Goal: Task Accomplishment & Management: Use online tool/utility

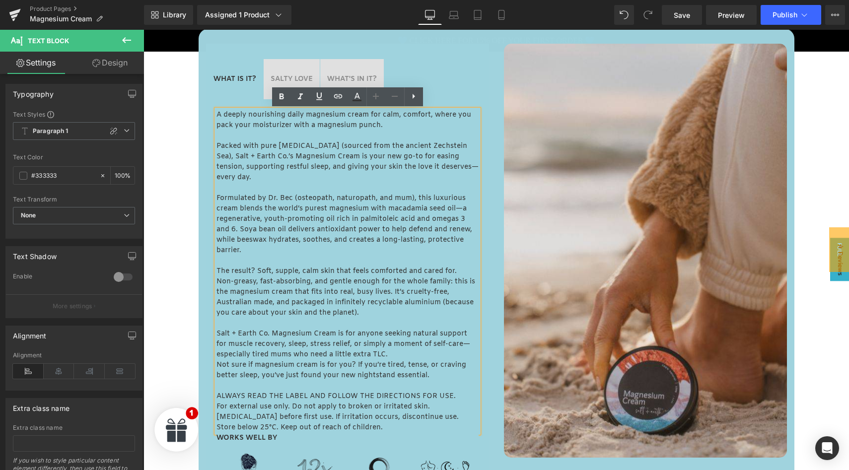
scroll to position [461, 0]
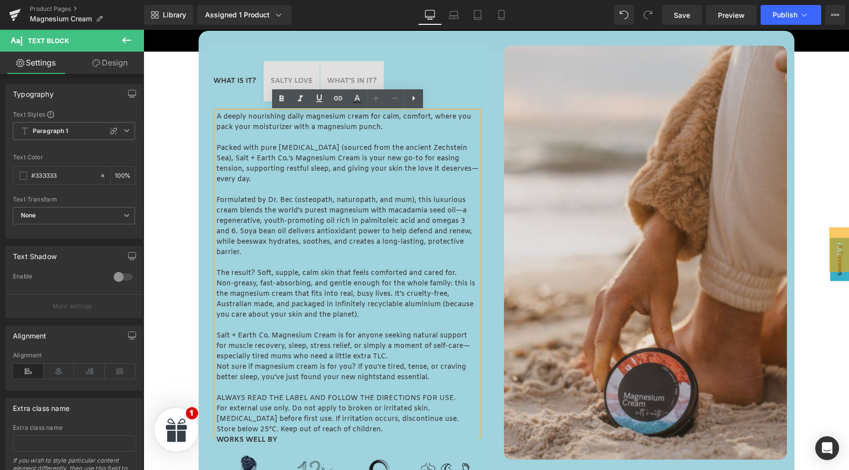
click at [291, 214] on p "Formulated by Dr. Bec (osteopath, naturopath, and mum), this luxurious cream bl…" at bounding box center [347, 226] width 262 height 63
click at [271, 165] on p "Packed with pure [MEDICAL_DATA] (sourced from the ancient Zechstein Sea), Salt …" at bounding box center [347, 164] width 262 height 42
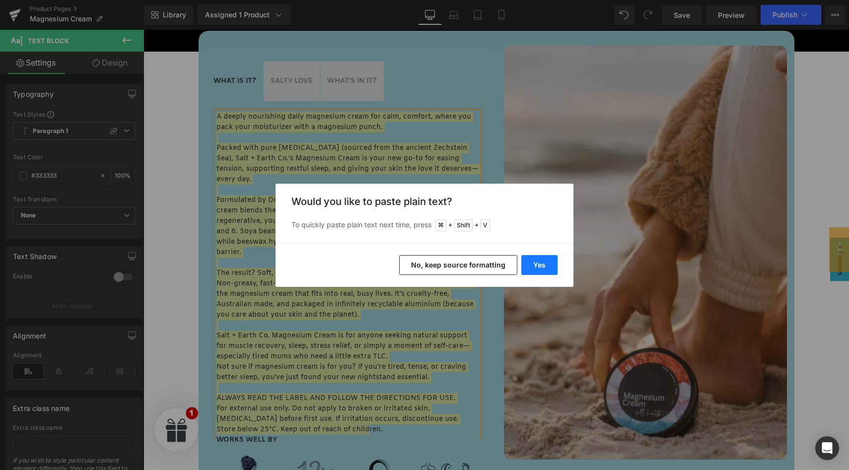
click at [546, 260] on button "Yes" at bounding box center [539, 265] width 36 height 20
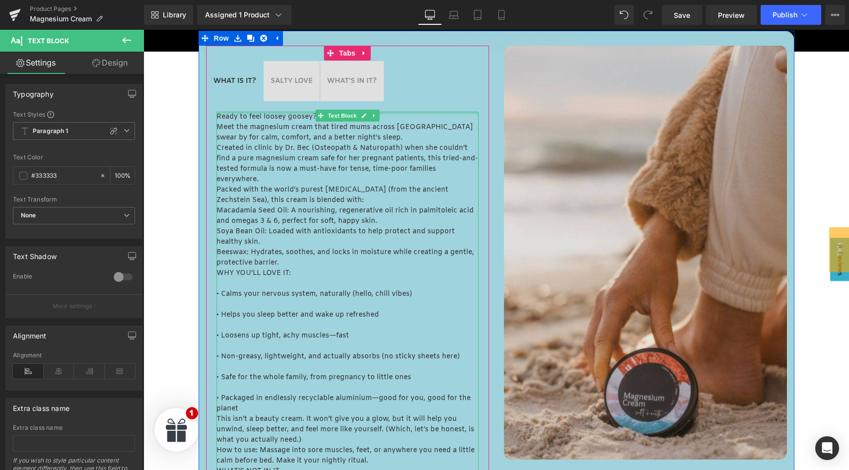
click at [245, 114] on div at bounding box center [347, 113] width 262 height 2
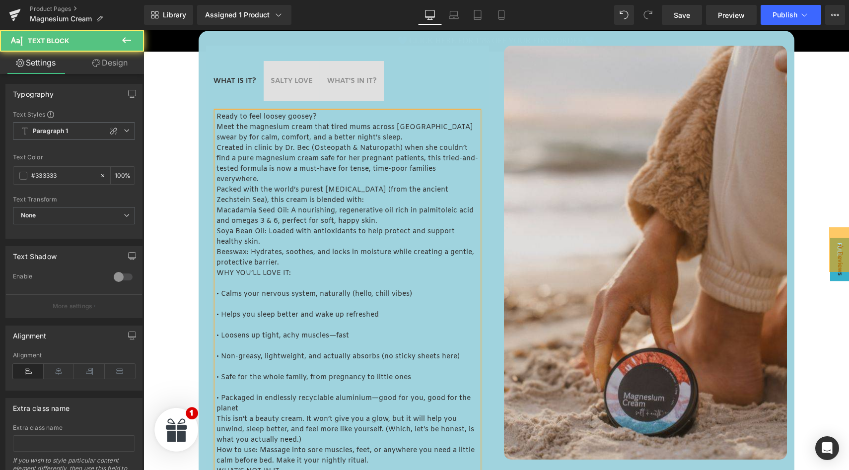
click at [245, 114] on p "Ready to feel loosey goosey?" at bounding box center [347, 117] width 262 height 10
click at [303, 76] on div at bounding box center [292, 77] width 42 height 2
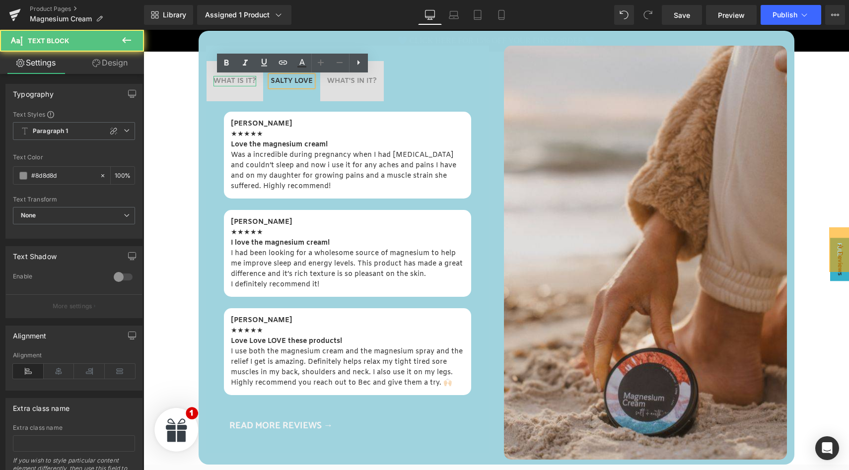
click at [236, 82] on strong "WHAT IS IT?" at bounding box center [235, 80] width 43 height 9
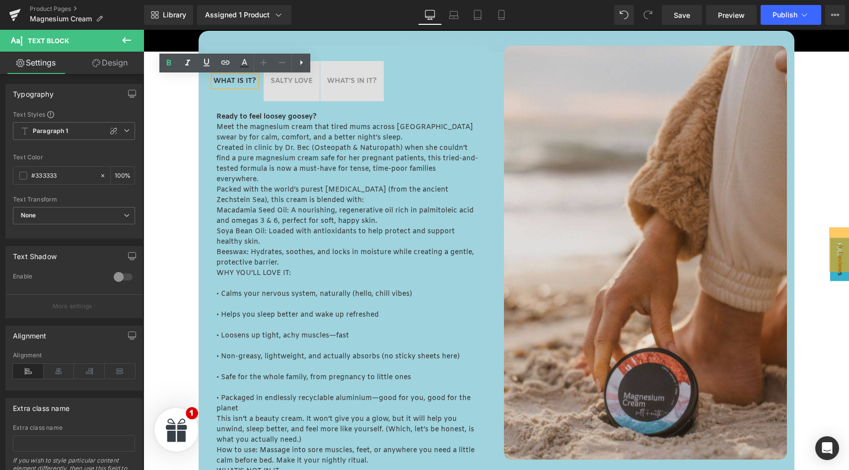
click at [337, 82] on strong "WHAT'S IN IT?" at bounding box center [352, 80] width 50 height 9
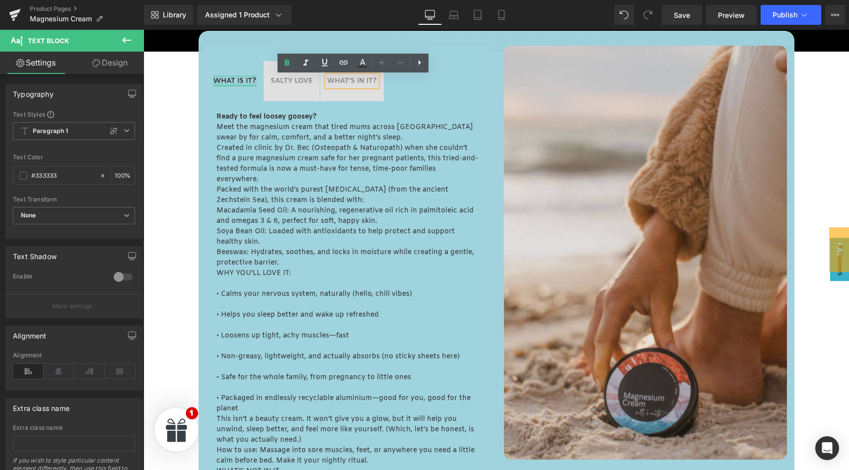
click at [230, 84] on div at bounding box center [235, 85] width 43 height 2
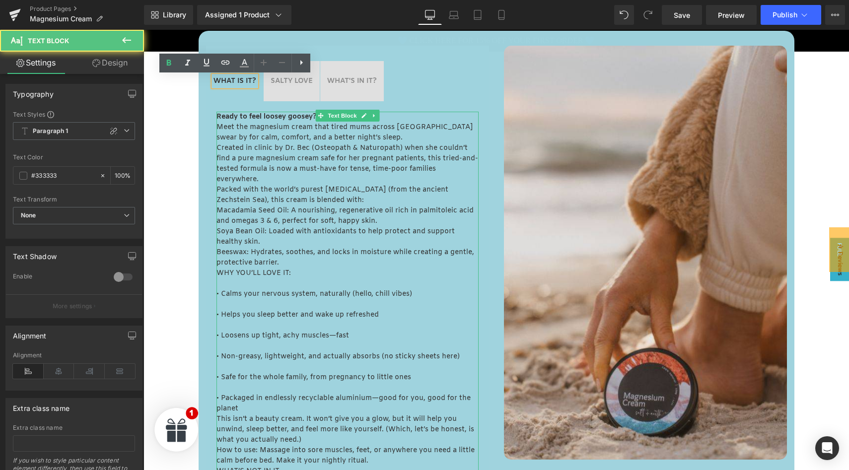
click at [287, 115] on strong "Ready to feel loosey goosey?" at bounding box center [266, 116] width 100 height 9
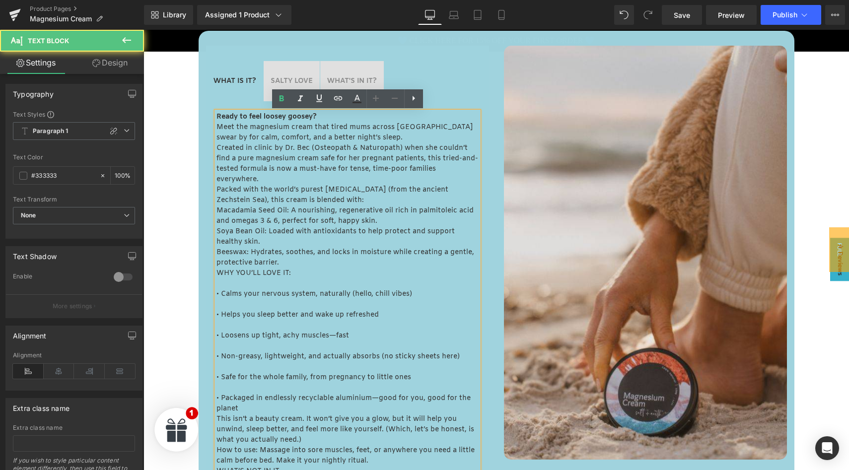
click at [321, 117] on p "Ready to feel loosey goosey?" at bounding box center [347, 117] width 262 height 10
click at [284, 264] on p "Beeswax: Hydrates, soothes, and locks in moisture while creating a gentle, prot…" at bounding box center [347, 257] width 262 height 21
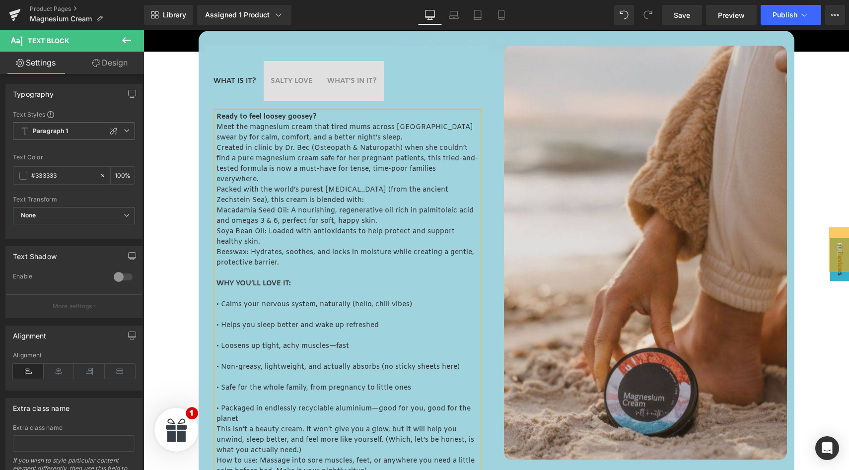
click at [226, 293] on p at bounding box center [347, 294] width 262 height 10
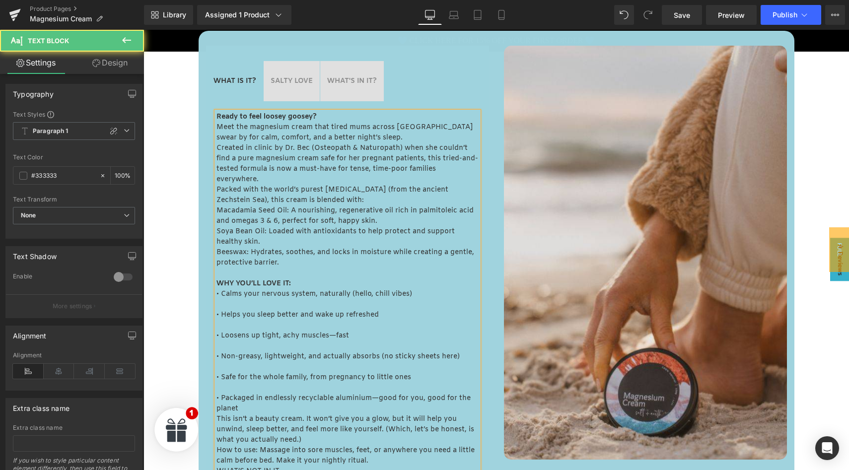
click at [220, 304] on p at bounding box center [347, 304] width 262 height 10
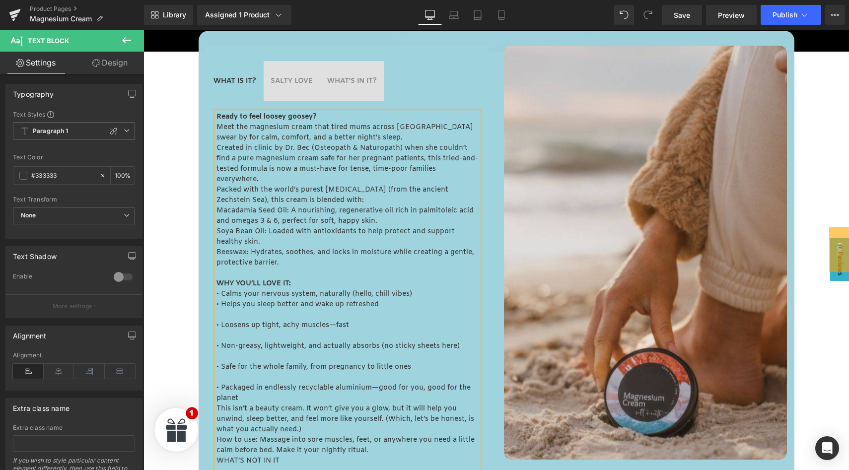
click at [222, 316] on p at bounding box center [347, 315] width 262 height 10
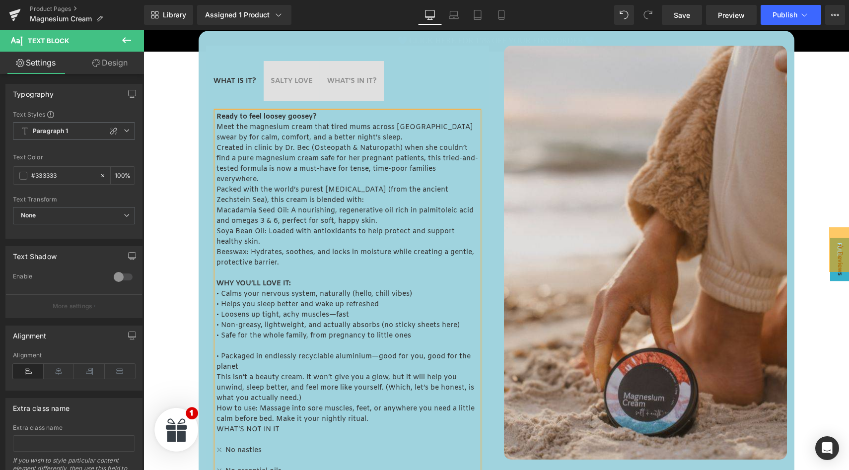
click at [226, 348] on p at bounding box center [347, 346] width 262 height 10
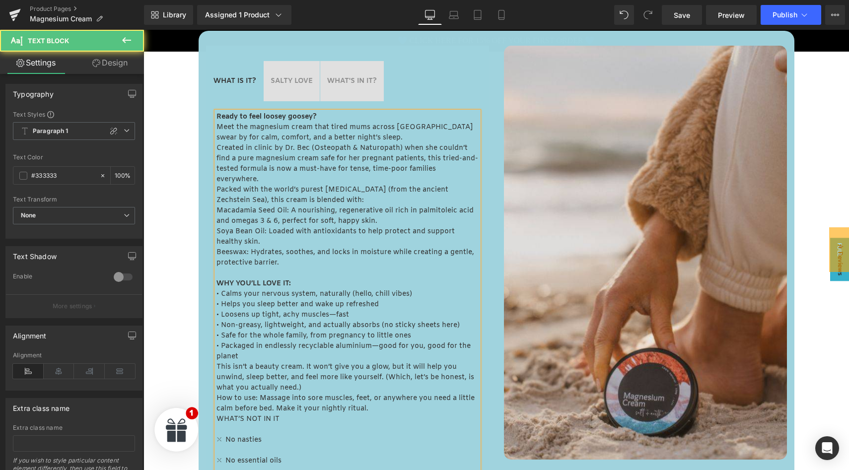
click at [250, 364] on p "This isn’t a beauty cream. It won’t give you a glow, but it will help you unwin…" at bounding box center [347, 377] width 262 height 31
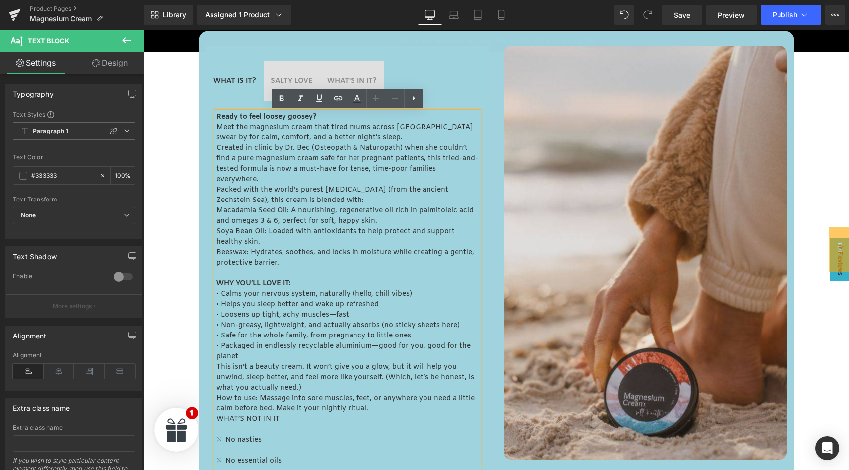
click at [259, 356] on p "• Packaged in endlessly recyclable aluminium—good for you, good for the planet" at bounding box center [347, 351] width 262 height 21
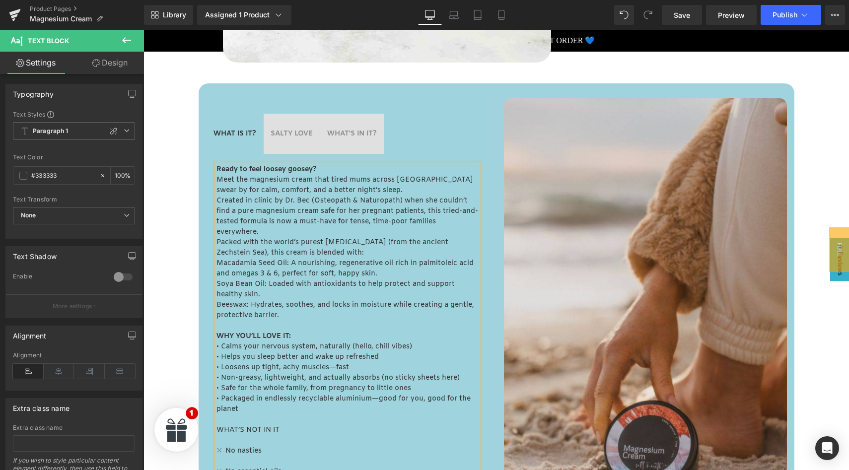
scroll to position [342, 0]
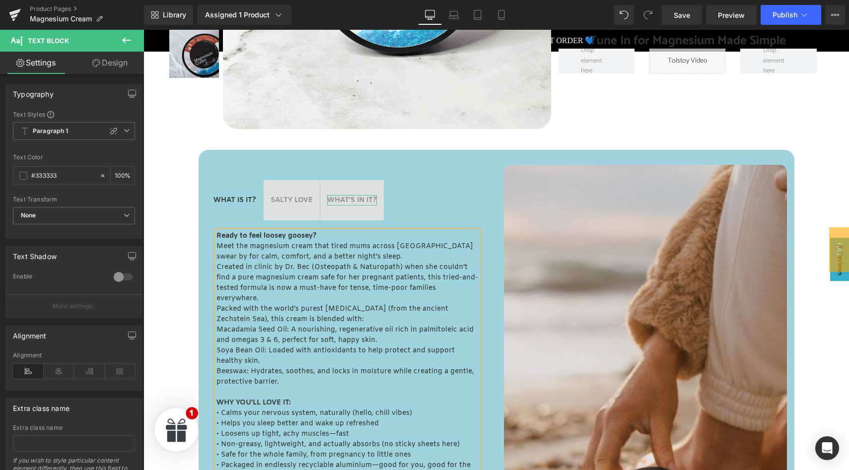
click at [350, 200] on strong "WHAT'S IN IT?" at bounding box center [352, 200] width 50 height 9
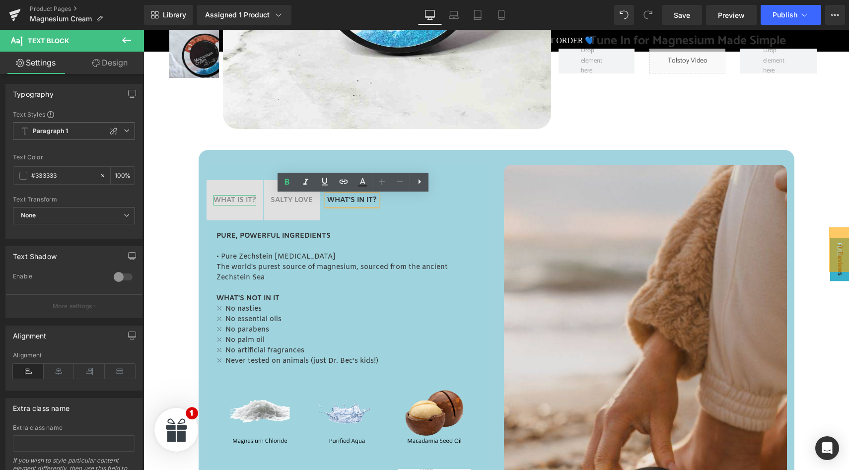
click at [224, 200] on strong "WHAT IS IT?" at bounding box center [235, 200] width 43 height 9
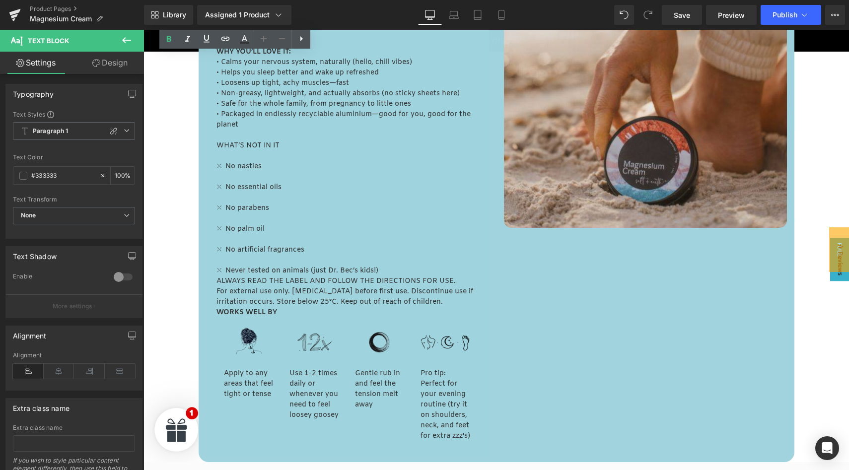
scroll to position [693, 0]
drag, startPoint x: 306, startPoint y: 251, endPoint x: 217, endPoint y: 141, distance: 142.0
click at [217, 141] on div "Ready to feel loosey goosey? Meet the magnesium cream that tired mums across [G…" at bounding box center [347, 93] width 262 height 427
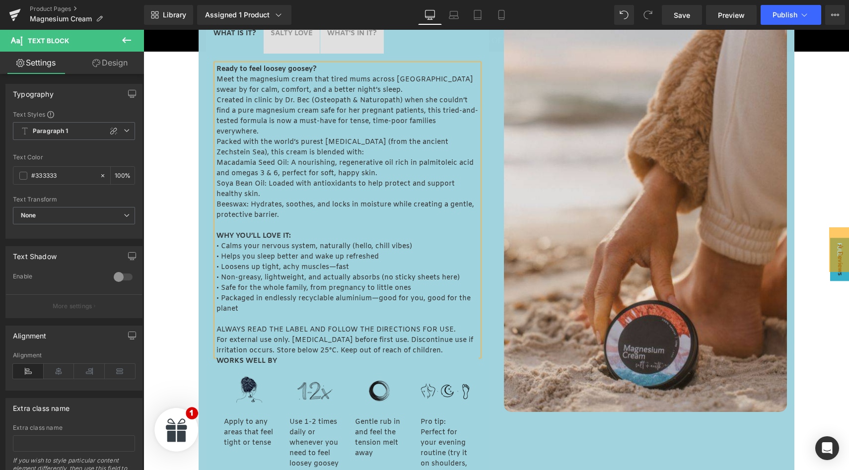
scroll to position [508, 0]
click at [212, 384] on div "Ready to feel loosey goosey? Meet the magnesium cream that tired mums across [G…" at bounding box center [347, 280] width 283 height 452
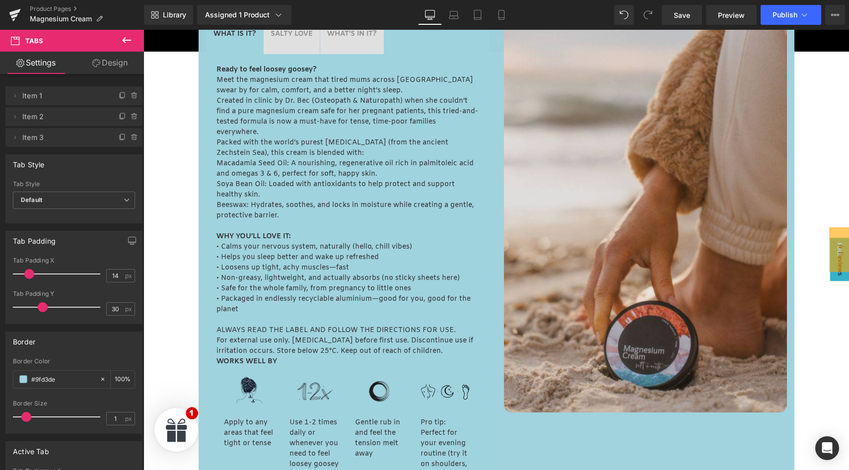
click at [124, 45] on icon at bounding box center [127, 40] width 12 height 12
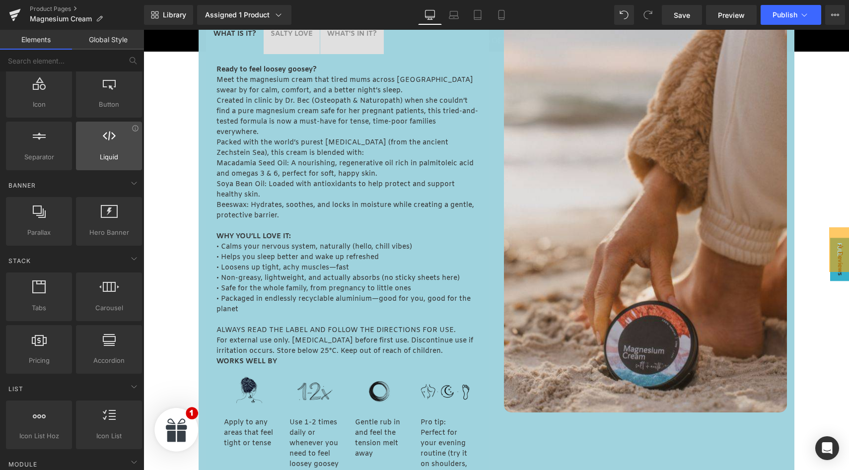
scroll to position [180, 0]
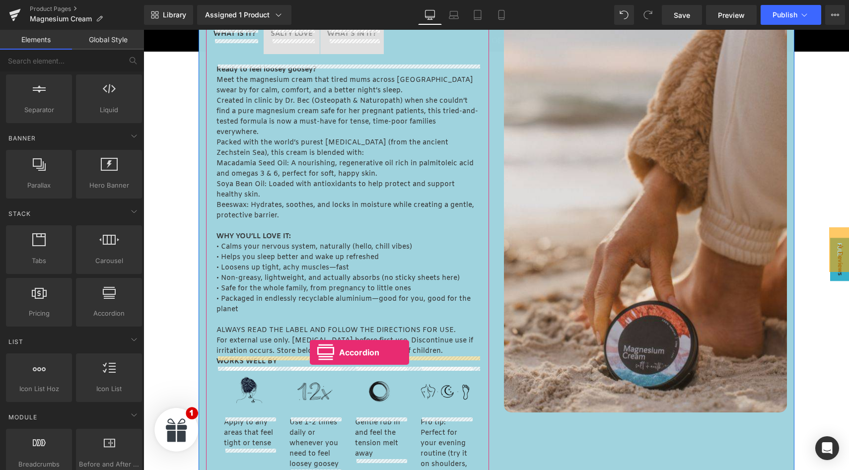
drag, startPoint x: 251, startPoint y: 325, endPoint x: 310, endPoint y: 353, distance: 64.6
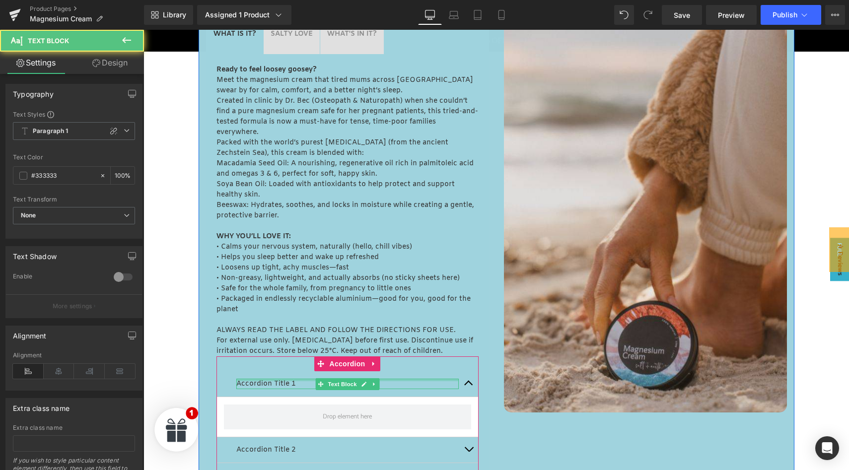
click at [261, 381] on div at bounding box center [347, 380] width 222 height 2
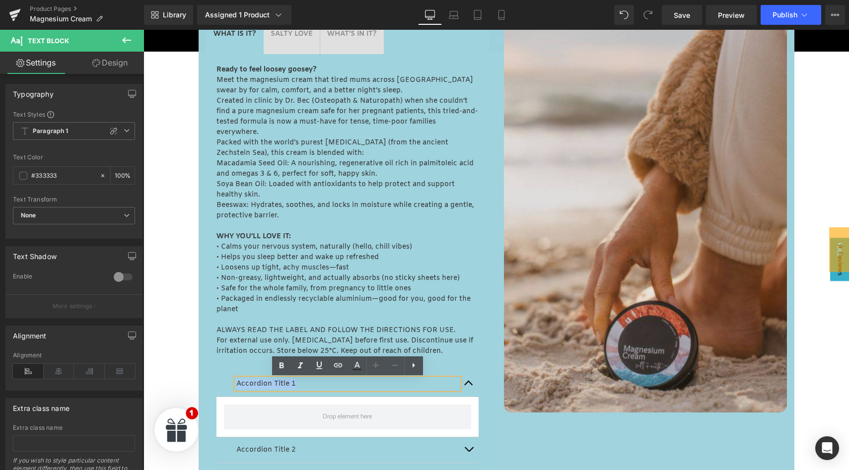
drag, startPoint x: 299, startPoint y: 384, endPoint x: 236, endPoint y: 378, distance: 62.8
click at [236, 379] on div "Accordion Title 1" at bounding box center [347, 384] width 222 height 10
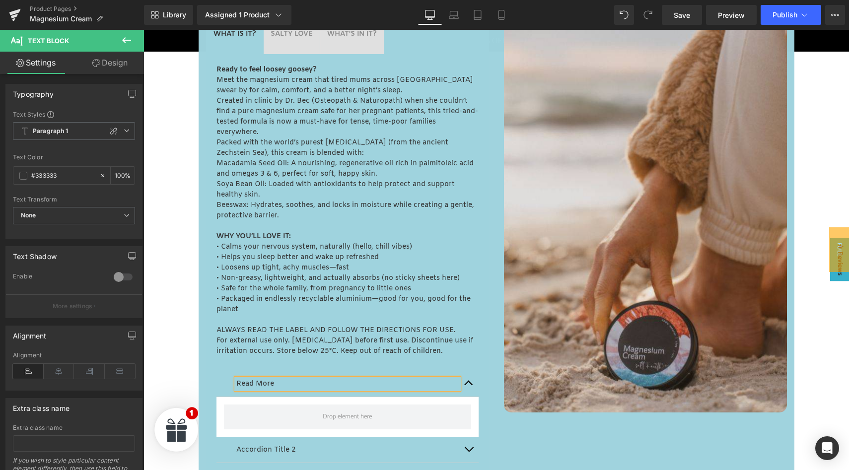
click at [297, 367] on div "Read More Text Block Accordion Title 2 Text Block Accordion Title 3 Text Block …" at bounding box center [347, 429] width 262 height 147
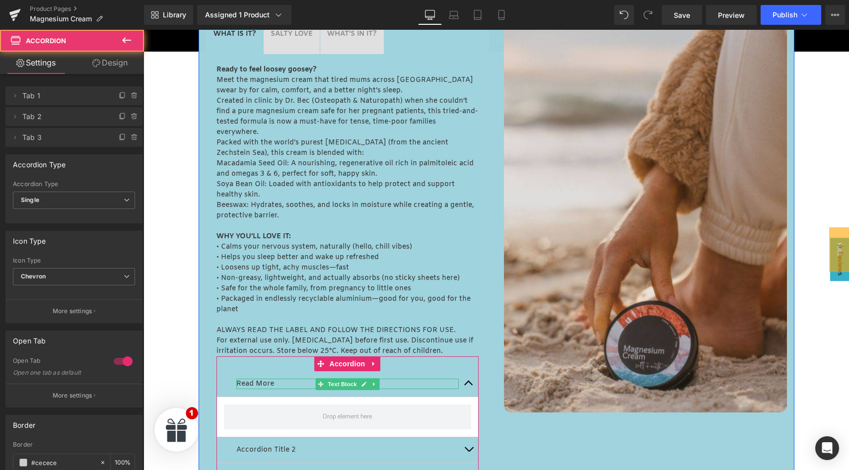
click at [284, 384] on p "Read More" at bounding box center [347, 384] width 222 height 10
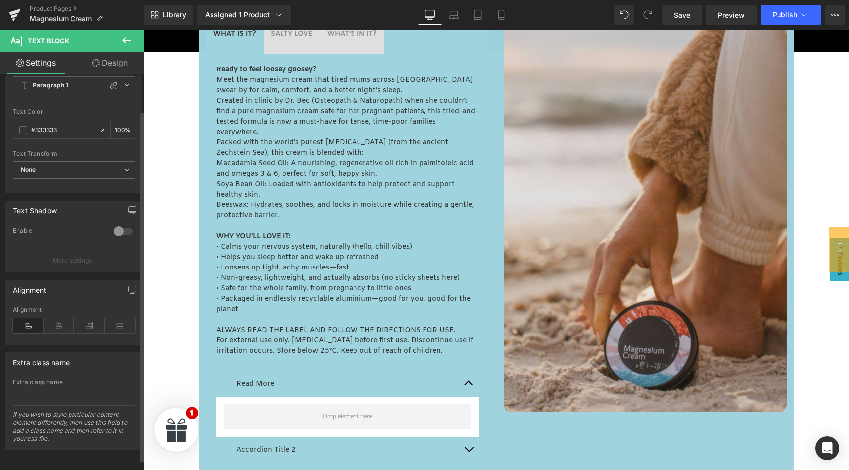
scroll to position [0, 0]
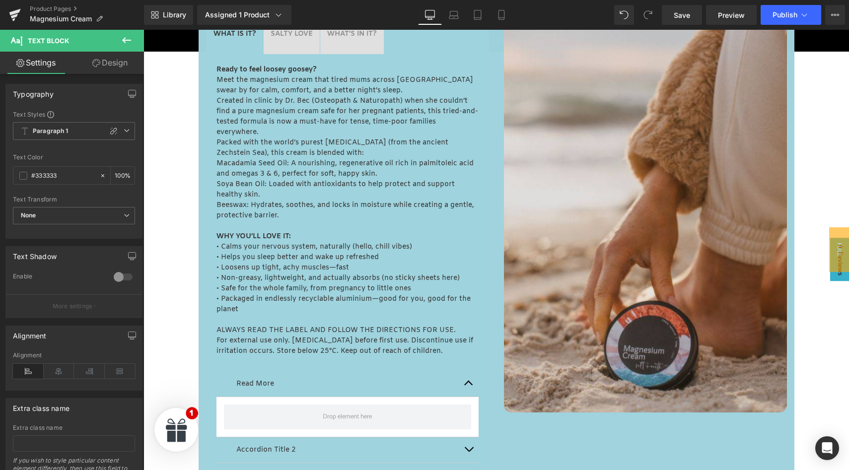
click at [112, 64] on link "Design" at bounding box center [110, 63] width 72 height 22
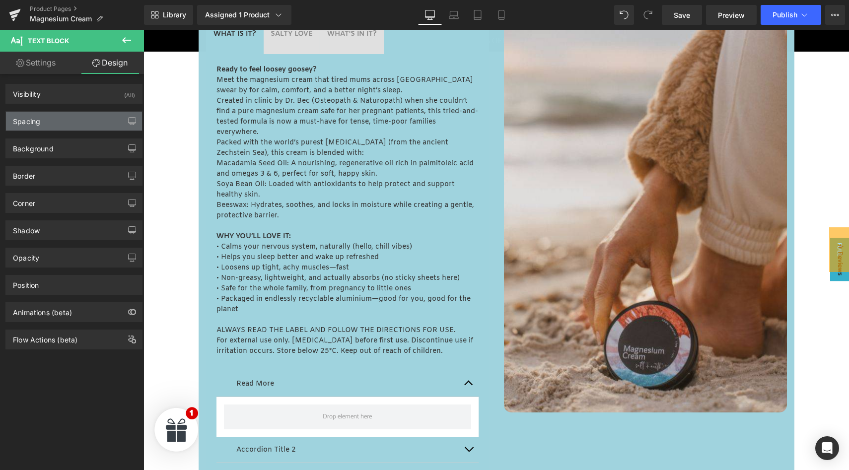
click at [44, 119] on div "Spacing" at bounding box center [74, 121] width 136 height 19
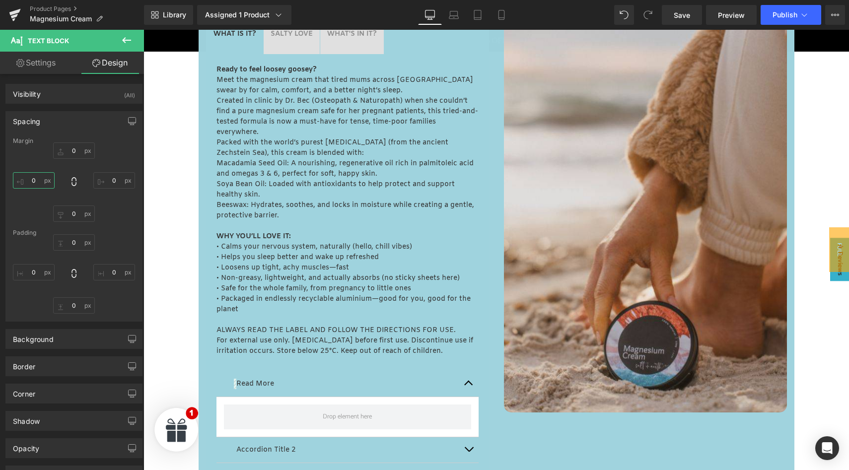
click at [38, 184] on input "0" at bounding box center [34, 180] width 42 height 16
type input "-40"
click at [129, 35] on icon at bounding box center [127, 40] width 12 height 12
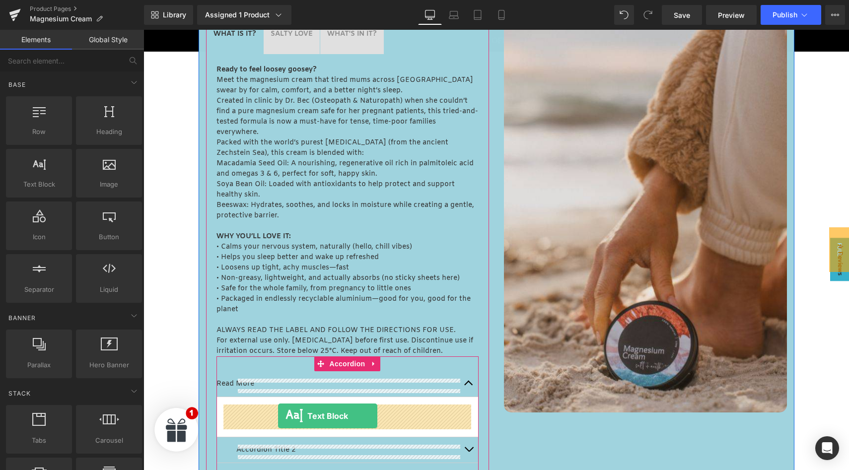
drag, startPoint x: 190, startPoint y: 211, endPoint x: 278, endPoint y: 416, distance: 223.1
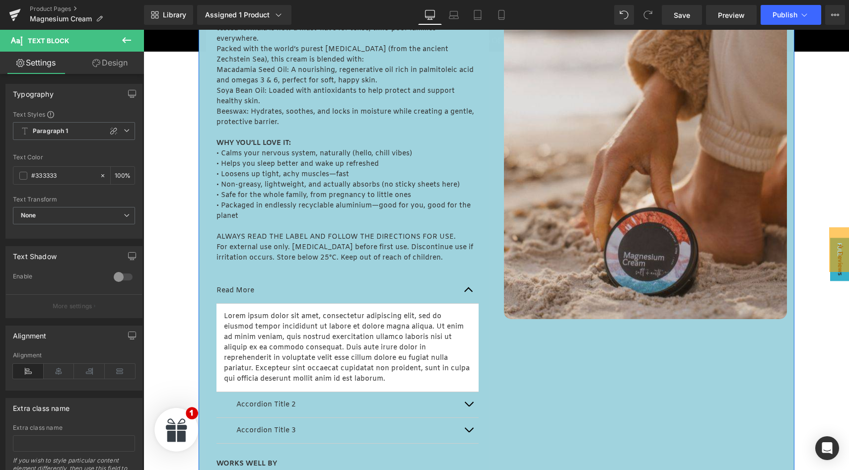
scroll to position [600, 0]
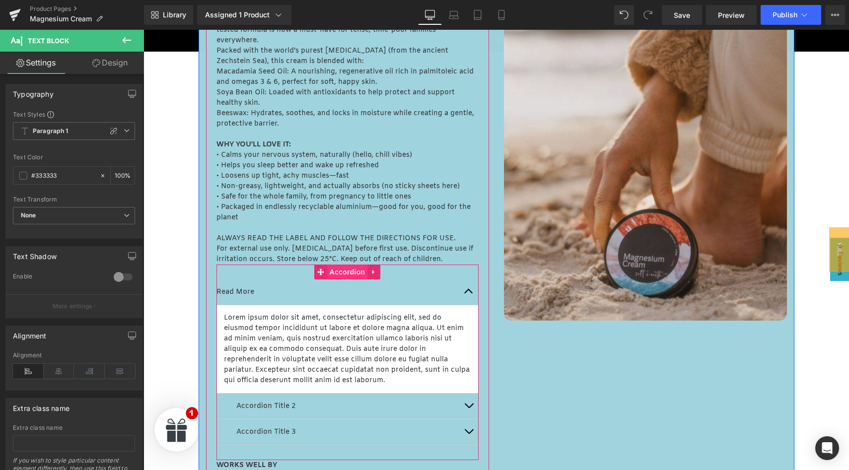
click at [342, 271] on span "Accordion" at bounding box center [347, 272] width 41 height 15
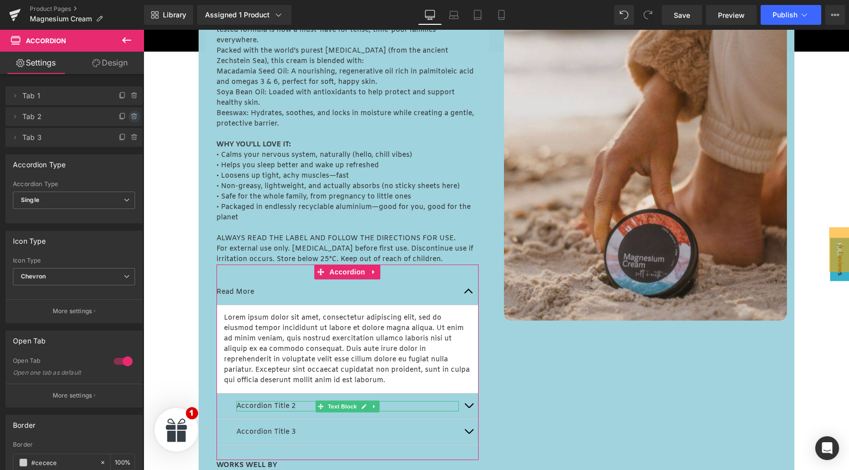
click at [132, 115] on icon at bounding box center [134, 117] width 4 height 4
click at [127, 116] on button "Delete" at bounding box center [123, 117] width 31 height 13
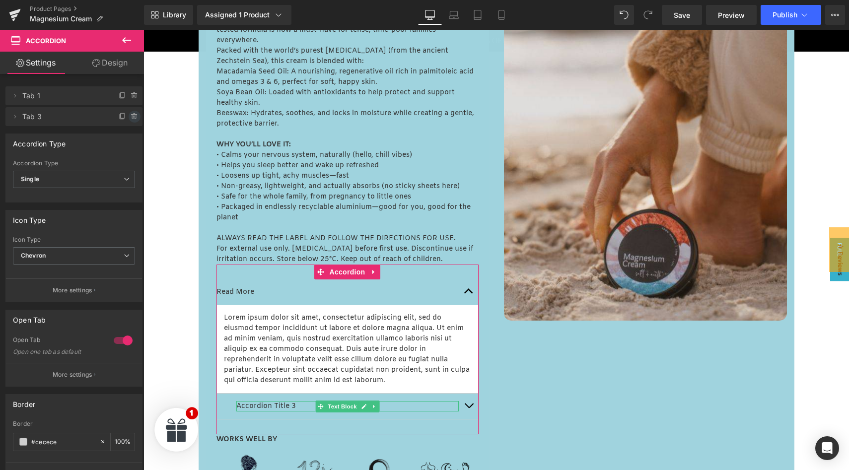
click at [132, 117] on icon at bounding box center [134, 117] width 4 height 4
click at [128, 117] on button "Delete" at bounding box center [123, 117] width 31 height 13
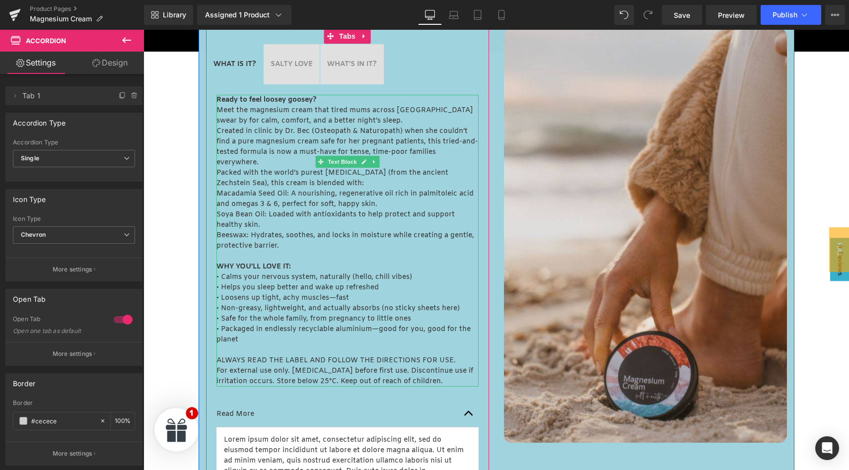
scroll to position [477, 0]
click at [334, 222] on p "Soya Bean Oil: Loaded with antioxidants to help protect and support healthy ski…" at bounding box center [347, 221] width 262 height 21
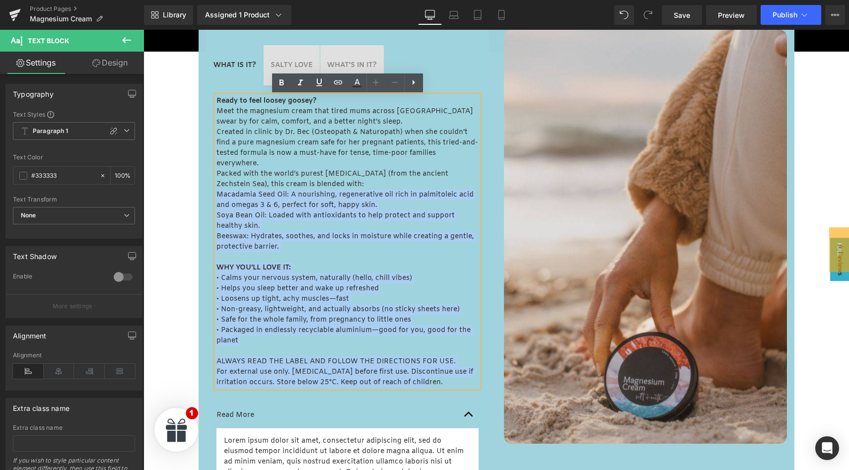
drag, startPoint x: 217, startPoint y: 194, endPoint x: 425, endPoint y: 382, distance: 279.4
click at [425, 382] on div "Ready to feel loosey goosey? Meet the magnesium cream that tired mums across [G…" at bounding box center [347, 242] width 262 height 292
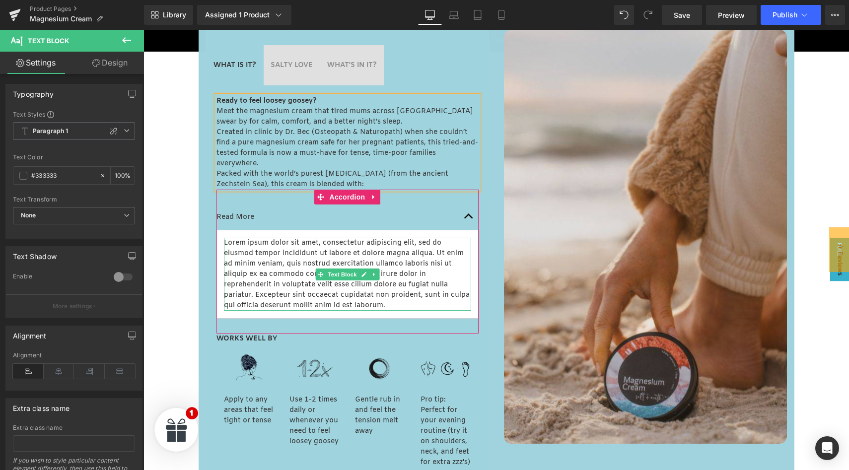
click at [272, 259] on p "Lorem ipsum dolor sit amet, consectetur adipiscing elit, sed do eiusmod tempor …" at bounding box center [347, 274] width 247 height 73
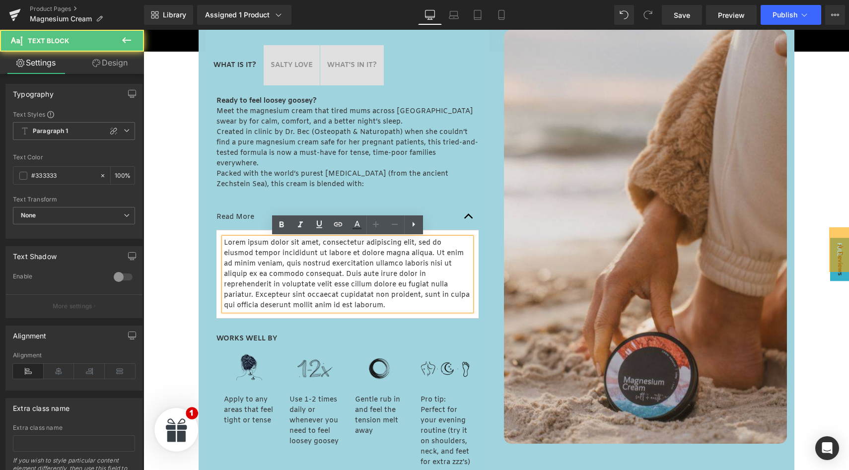
click at [272, 259] on p "Lorem ipsum dolor sit amet, consectetur adipiscing elit, sed do eiusmod tempor …" at bounding box center [347, 274] width 247 height 73
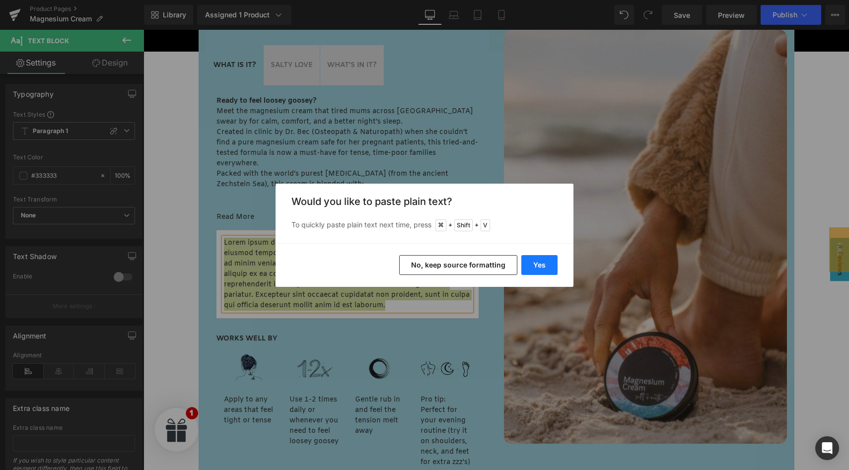
click at [539, 261] on button "Yes" at bounding box center [539, 265] width 36 height 20
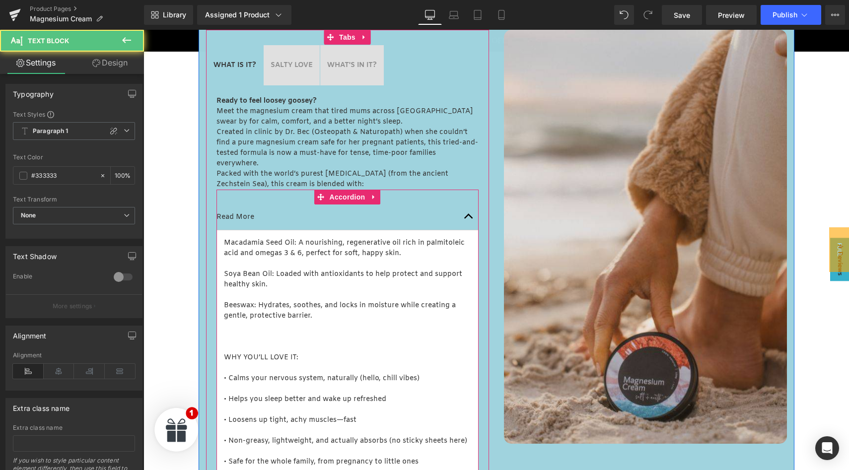
click at [231, 334] on p at bounding box center [347, 337] width 247 height 10
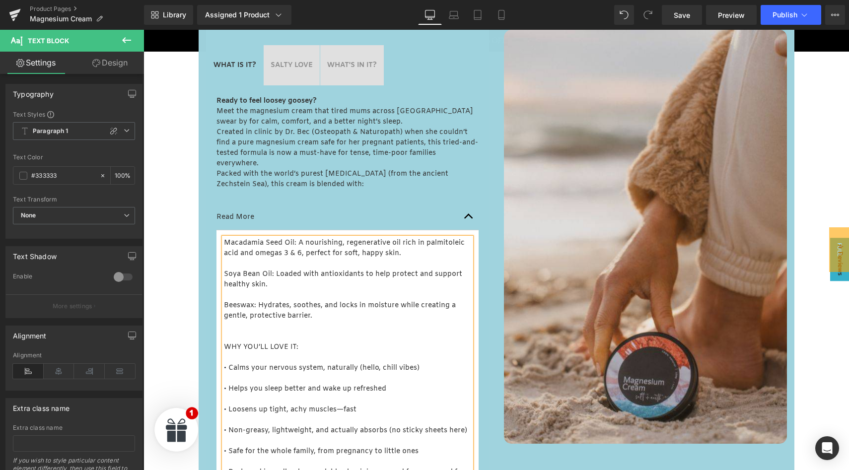
click at [230, 292] on p at bounding box center [347, 295] width 247 height 10
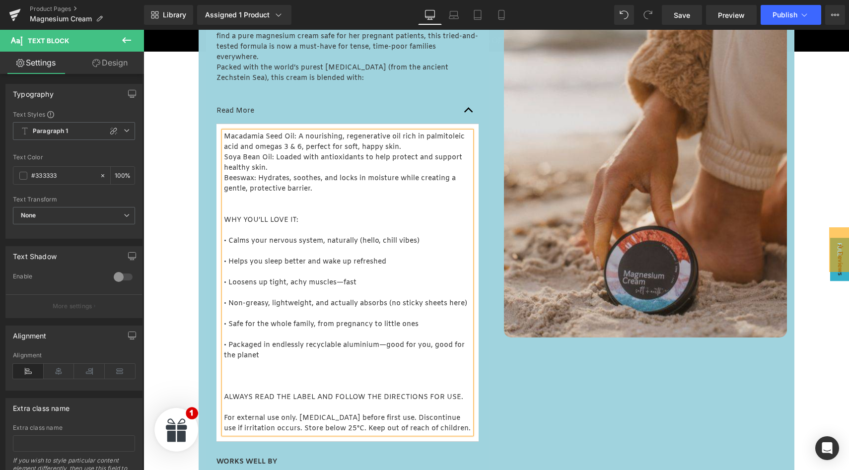
scroll to position [584, 0]
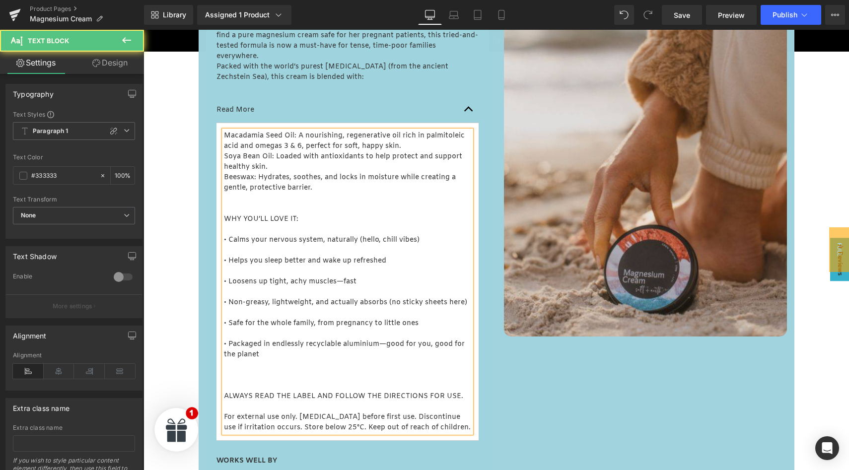
click at [243, 229] on p at bounding box center [347, 229] width 247 height 10
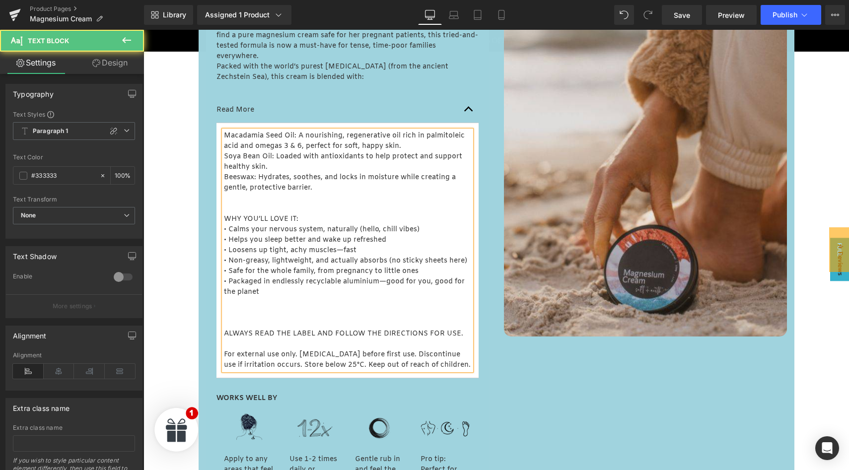
click at [306, 217] on p "WHY YOU’LL LOVE IT:" at bounding box center [347, 219] width 247 height 10
click at [234, 318] on p at bounding box center [347, 313] width 247 height 10
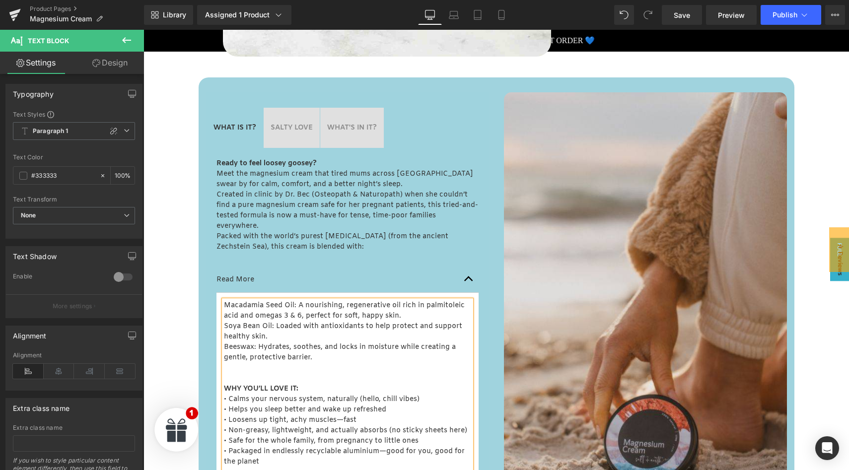
scroll to position [412, 0]
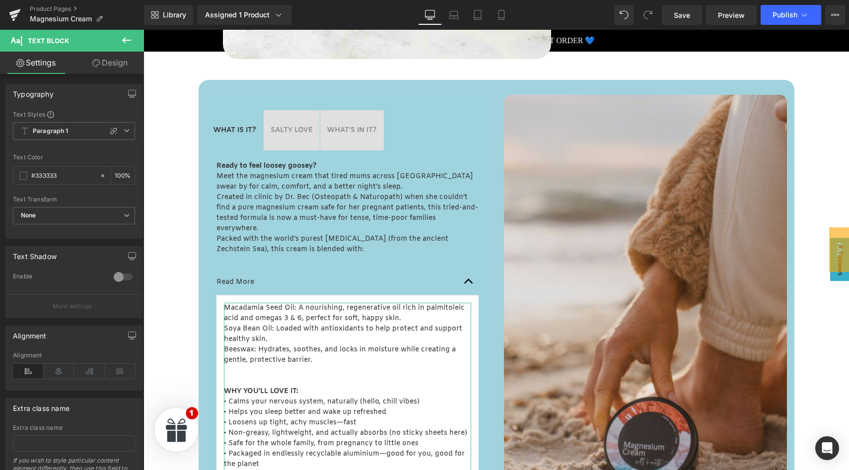
click at [116, 61] on link "Design" at bounding box center [110, 63] width 72 height 22
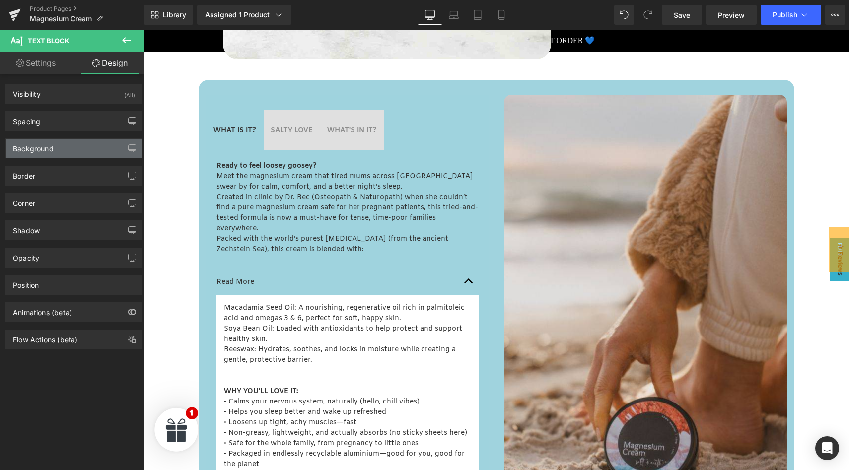
click at [51, 150] on div "Background" at bounding box center [33, 146] width 41 height 14
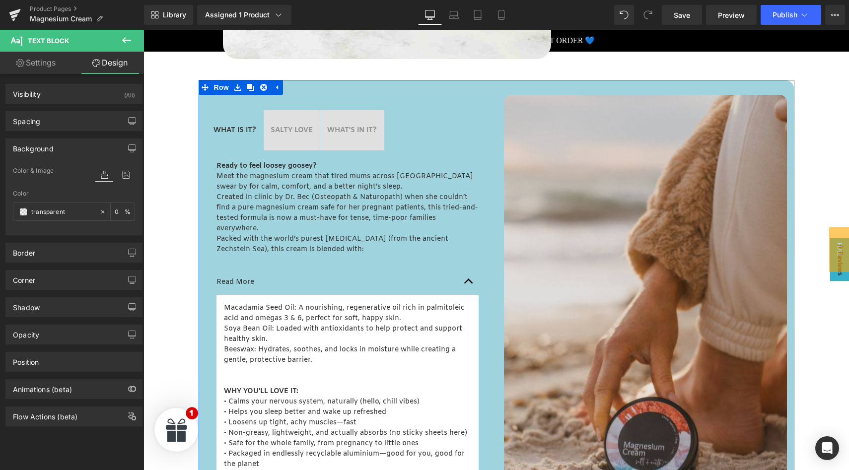
click at [202, 118] on div "WHAT IS IT? Text Block SALTY LOVE Text Block WHAT'S IN IT? Text Block Ready to …" at bounding box center [348, 395] width 298 height 600
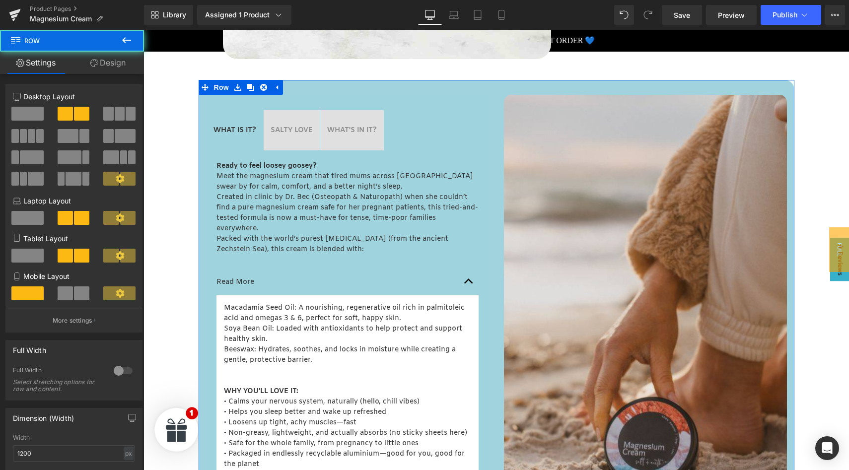
click at [108, 65] on link "Design" at bounding box center [108, 63] width 72 height 22
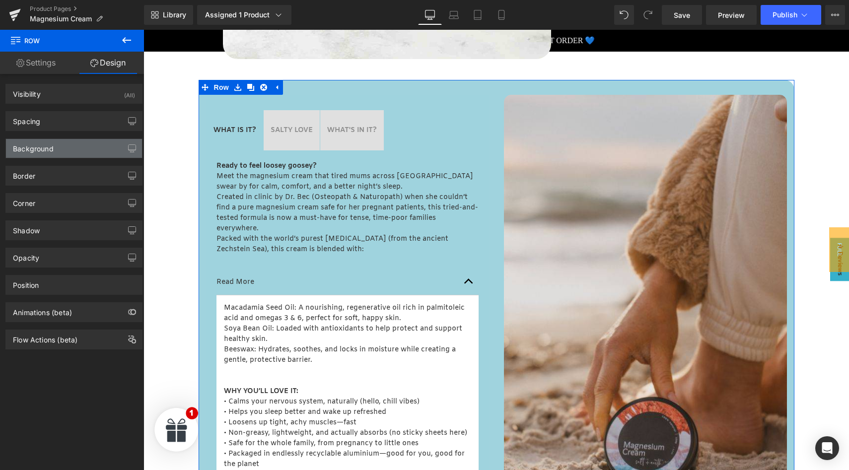
click at [52, 147] on div "Background" at bounding box center [33, 146] width 41 height 14
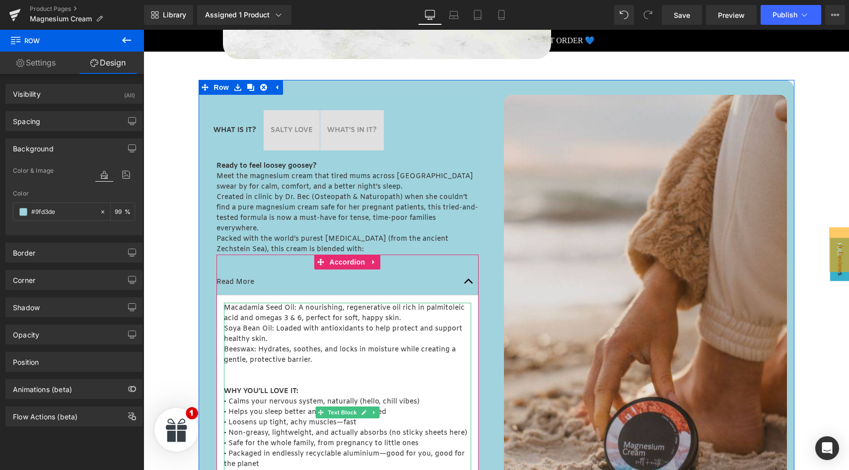
click at [291, 336] on p "Soya Bean Oil: Loaded with antioxidants to help protect and support healthy ski…" at bounding box center [347, 334] width 247 height 21
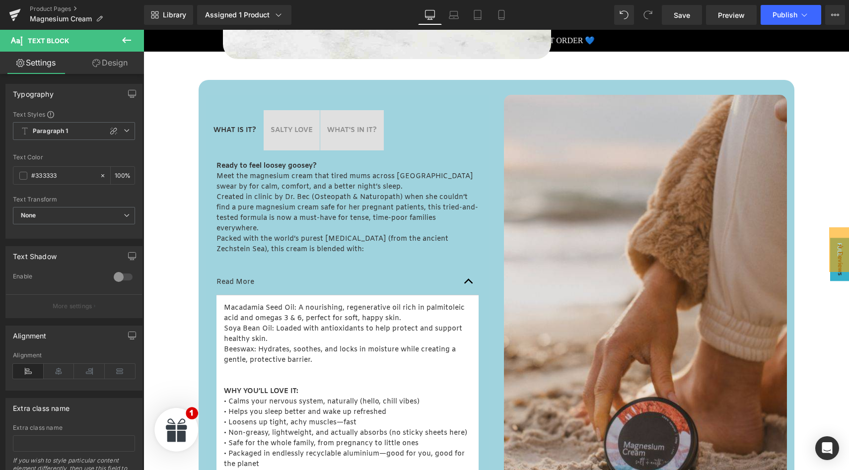
click at [104, 65] on link "Design" at bounding box center [110, 63] width 72 height 22
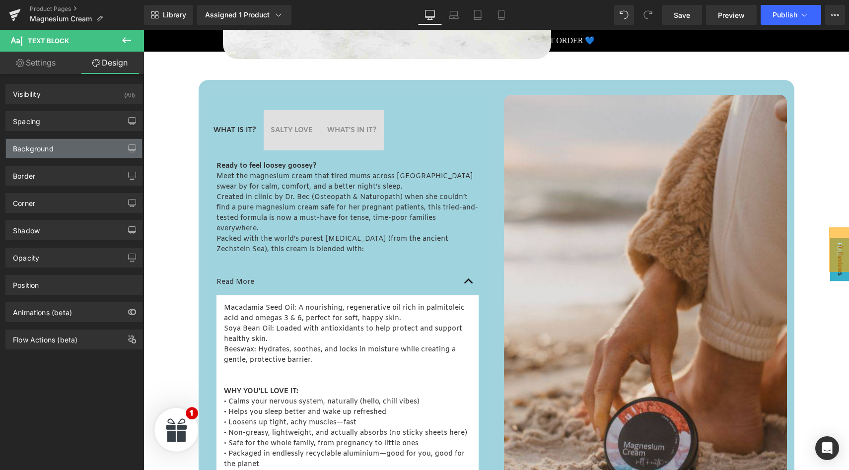
click at [60, 148] on div "Background" at bounding box center [74, 148] width 136 height 19
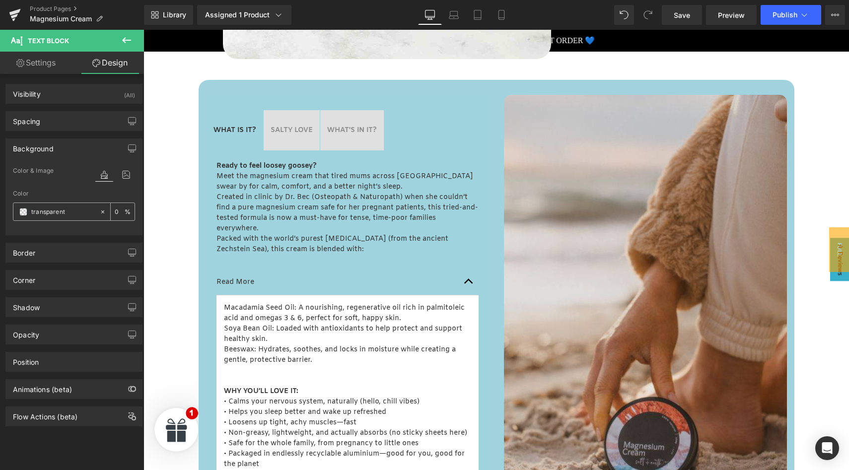
click at [70, 211] on input "transparent" at bounding box center [63, 212] width 64 height 11
paste input "#9fd3de"
type input "#9fd3de"
type input "100"
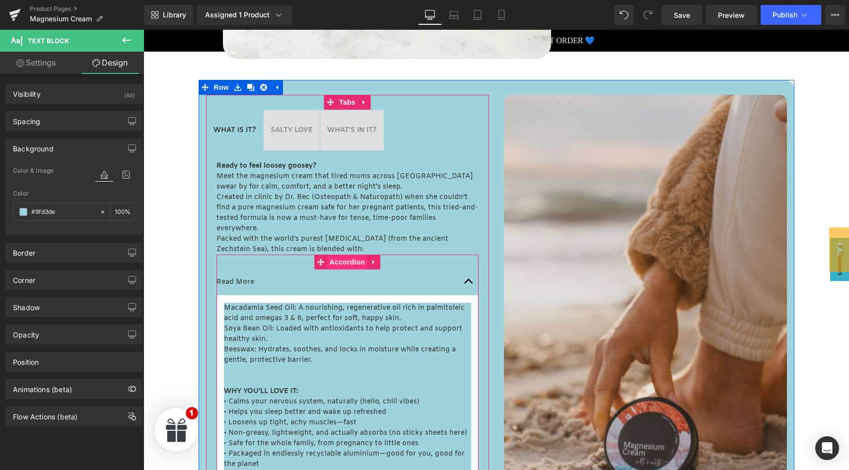
click at [346, 260] on span "Accordion" at bounding box center [347, 262] width 41 height 15
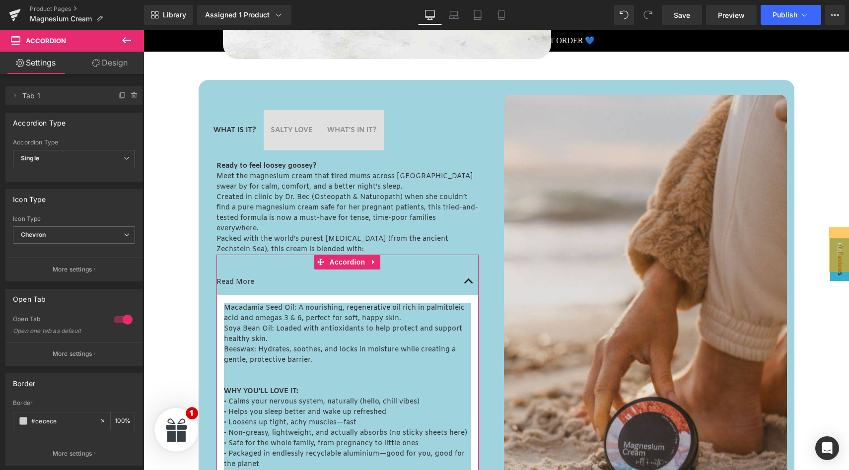
click at [114, 60] on link "Design" at bounding box center [110, 63] width 72 height 22
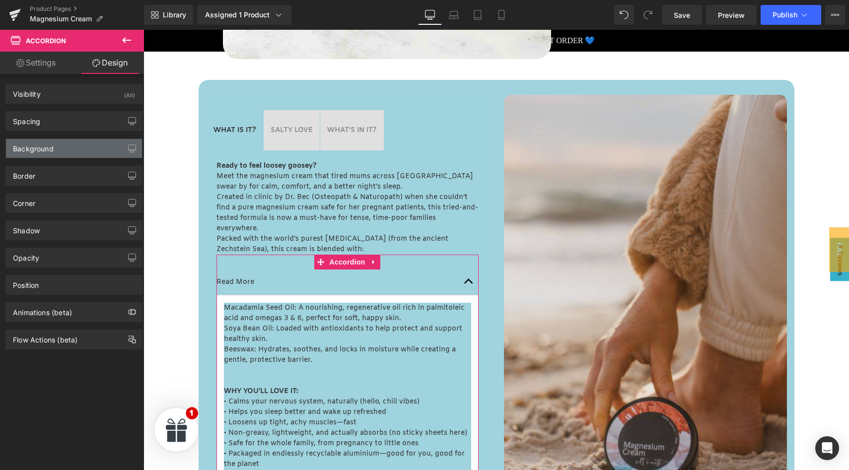
click at [52, 154] on div "Background" at bounding box center [74, 148] width 136 height 19
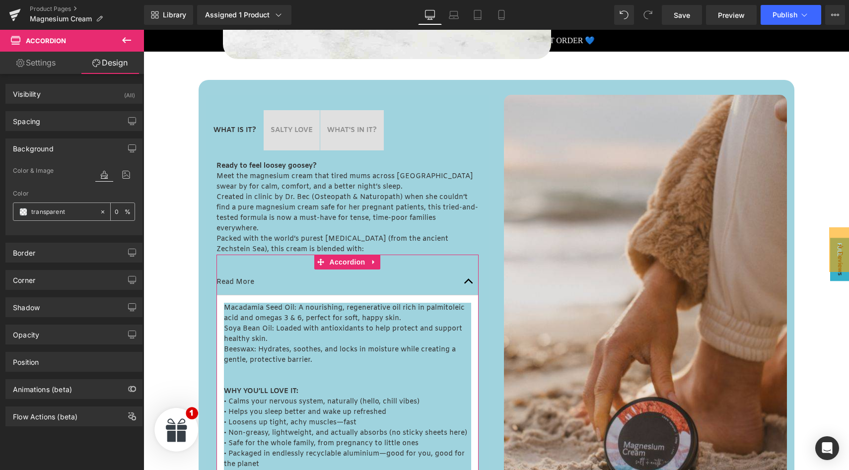
click at [72, 214] on input "transparent" at bounding box center [63, 212] width 64 height 11
paste input "#9fd3de"
type input "#9fd3de"
type input "100"
type input "#9fd3de"
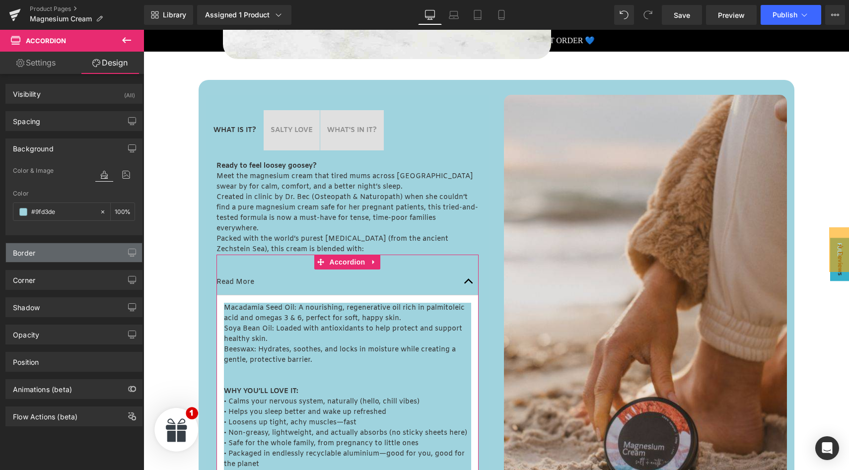
click at [68, 257] on div "Border" at bounding box center [74, 252] width 136 height 19
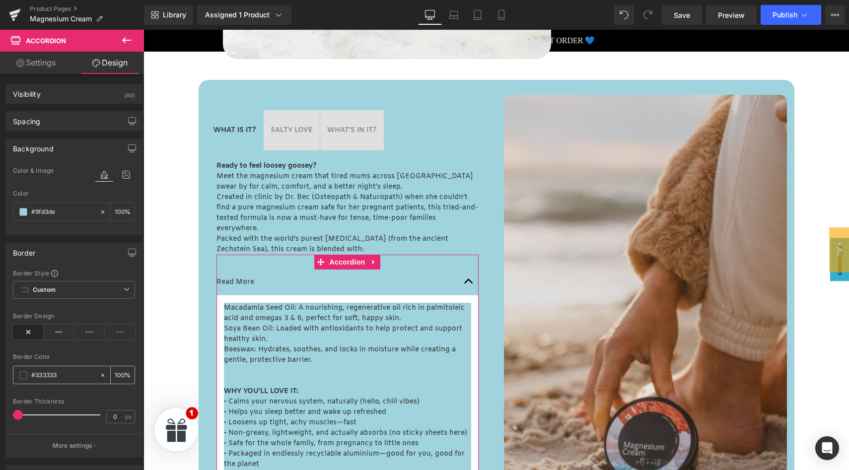
click at [70, 371] on input "#333333" at bounding box center [63, 375] width 64 height 11
paste input "9fd3de"
type input "#9fd3de"
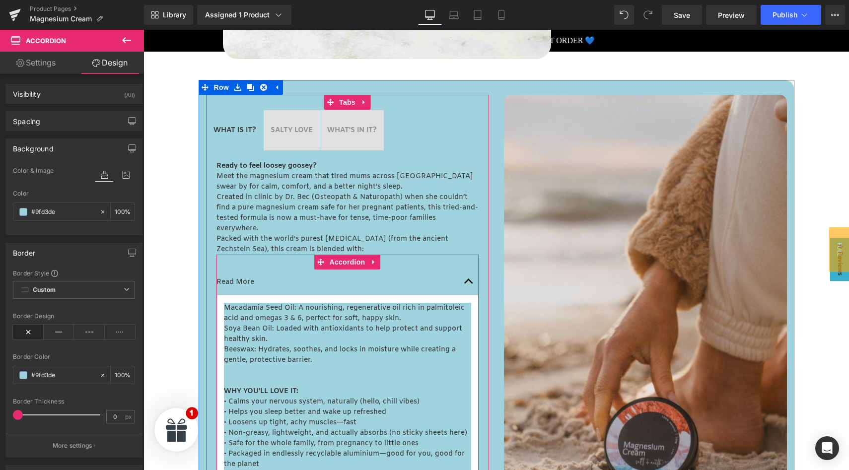
click at [284, 298] on article "Macadamia Seed Oil: A nourishing, regenerative oil rich in palmitoleic acid and…" at bounding box center [347, 412] width 262 height 234
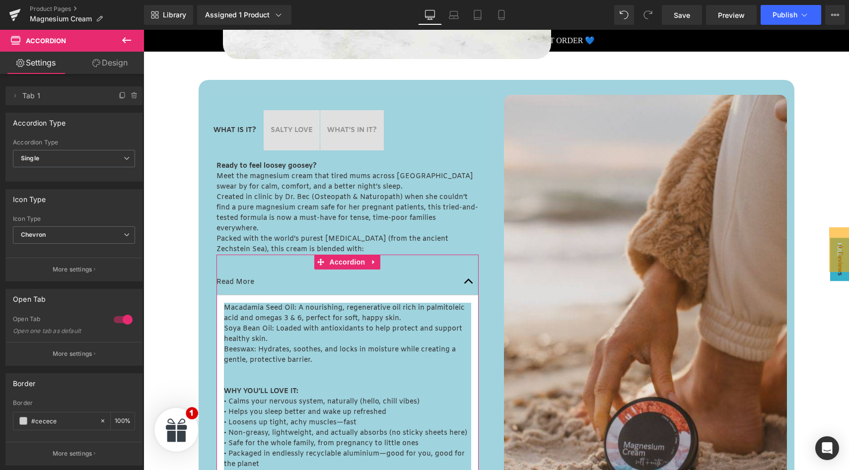
click at [110, 65] on link "Design" at bounding box center [110, 63] width 72 height 22
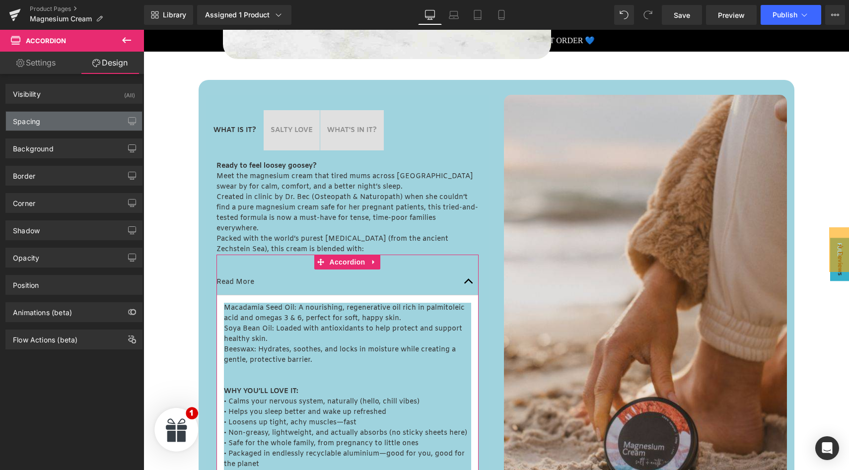
click at [51, 124] on div "Spacing" at bounding box center [74, 121] width 136 height 19
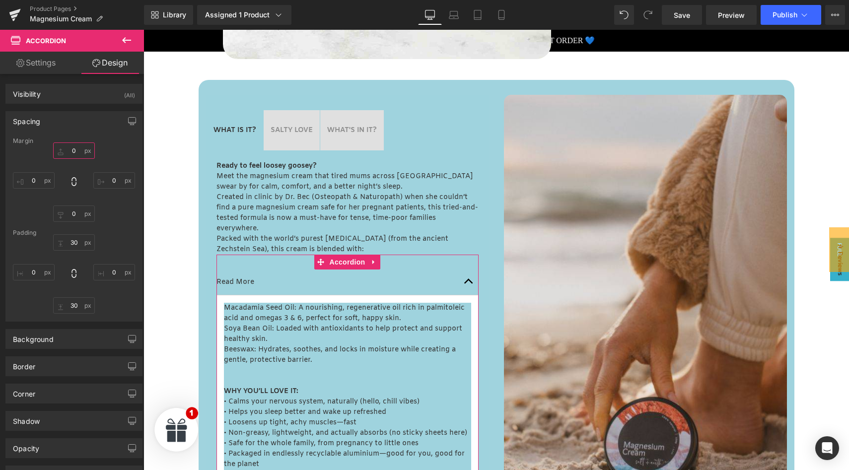
click at [71, 148] on input "0" at bounding box center [74, 150] width 42 height 16
type input "-"
click at [134, 227] on div "Margin XS S M L XL Edit Value 0px 0 0px 0 0px 0 [GEOGRAPHIC_DATA] 30px 30 0px 0…" at bounding box center [74, 230] width 136 height 184
click at [76, 246] on input "30" at bounding box center [74, 242] width 42 height 16
type input "0"
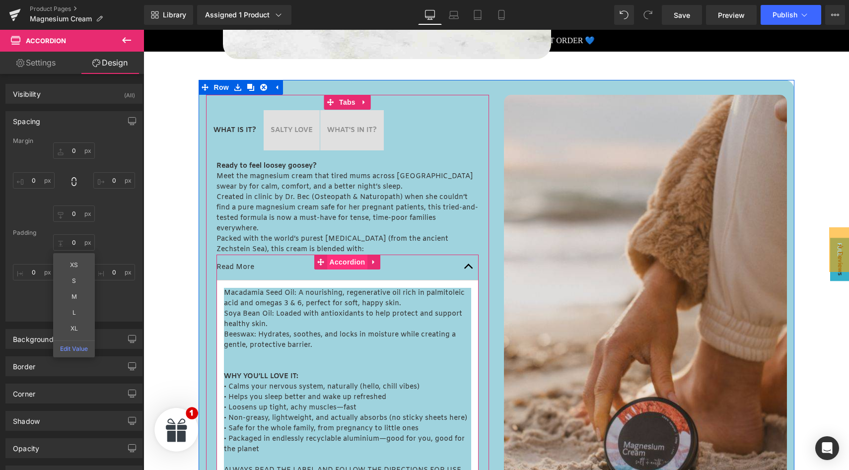
click at [341, 262] on span "Accordion" at bounding box center [347, 262] width 41 height 15
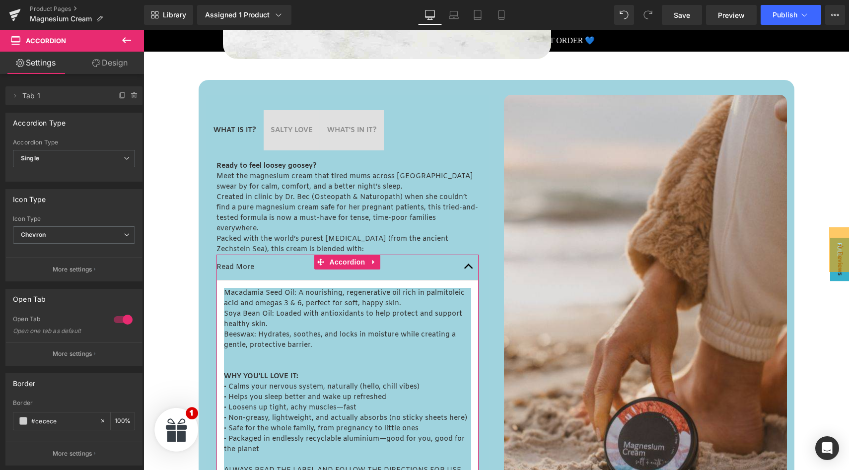
click at [119, 322] on div at bounding box center [123, 320] width 24 height 16
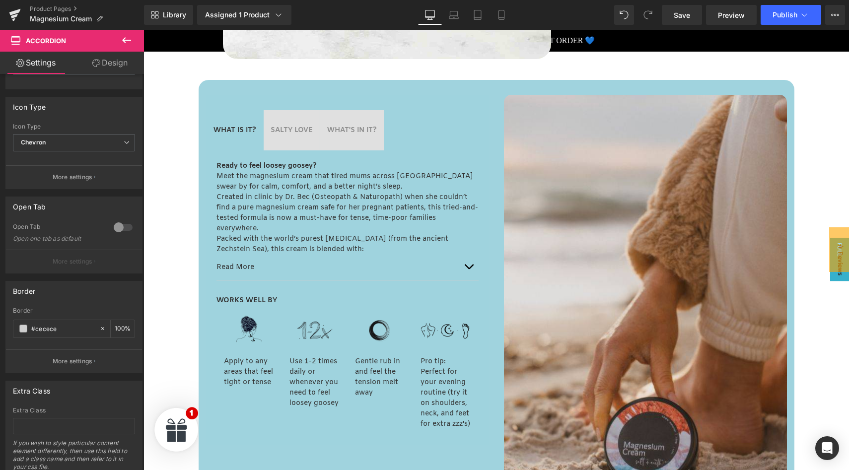
scroll to position [93, 0]
click at [66, 328] on input "#cecece" at bounding box center [63, 327] width 64 height 11
drag, startPoint x: 66, startPoint y: 328, endPoint x: 26, endPoint y: 326, distance: 40.2
click at [26, 326] on div "#cecece" at bounding box center [56, 327] width 86 height 17
paste input "9fd3d"
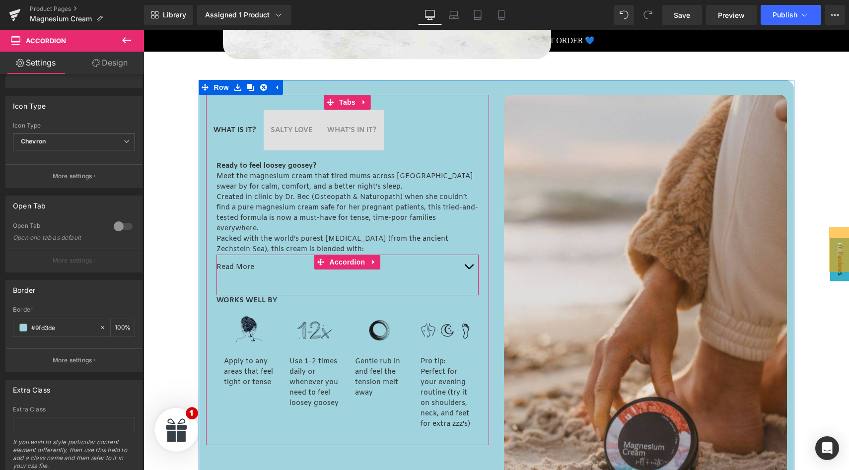
type input "#9fd3de"
click at [474, 271] on button "button" at bounding box center [469, 267] width 20 height 25
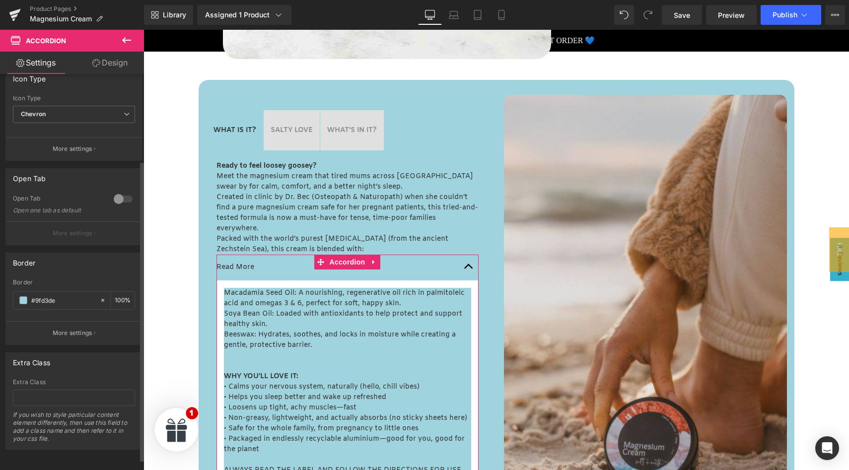
scroll to position [0, 0]
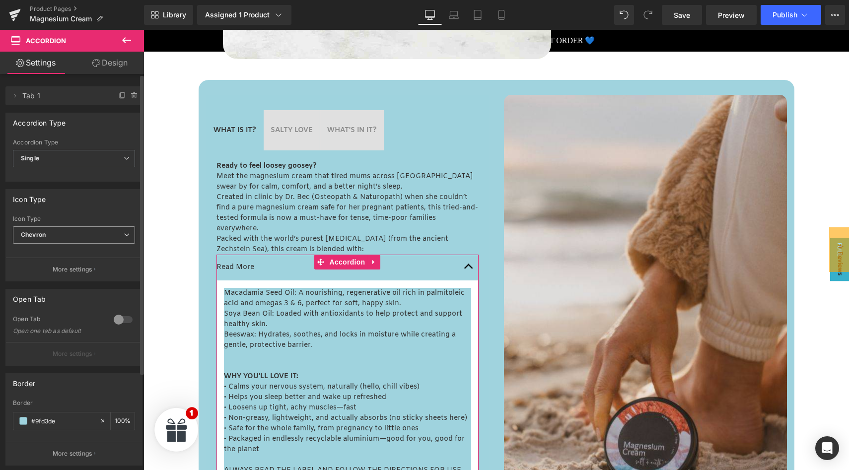
click at [79, 234] on span "Chevron" at bounding box center [74, 234] width 122 height 17
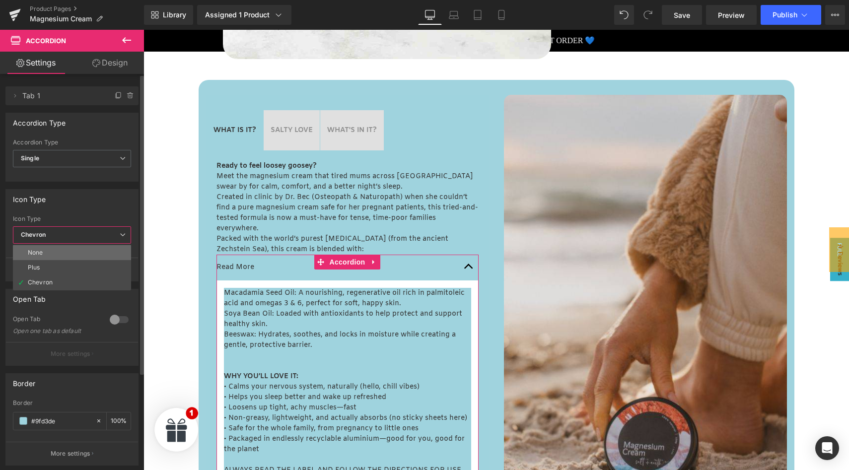
click at [46, 255] on li "None" at bounding box center [72, 252] width 118 height 15
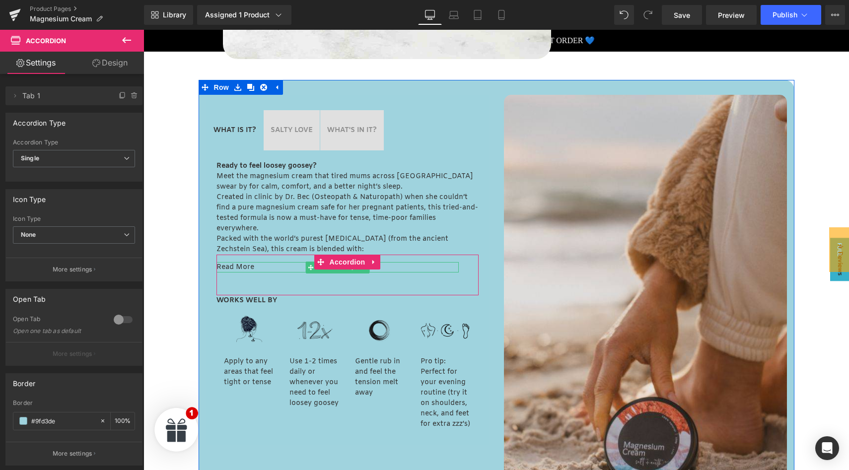
click at [244, 267] on p "Read More" at bounding box center [337, 267] width 242 height 10
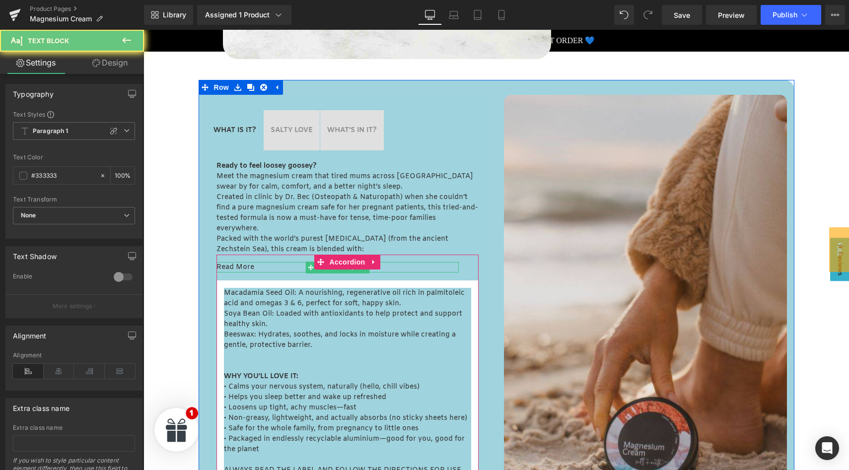
click at [259, 267] on p "Read More" at bounding box center [337, 267] width 242 height 10
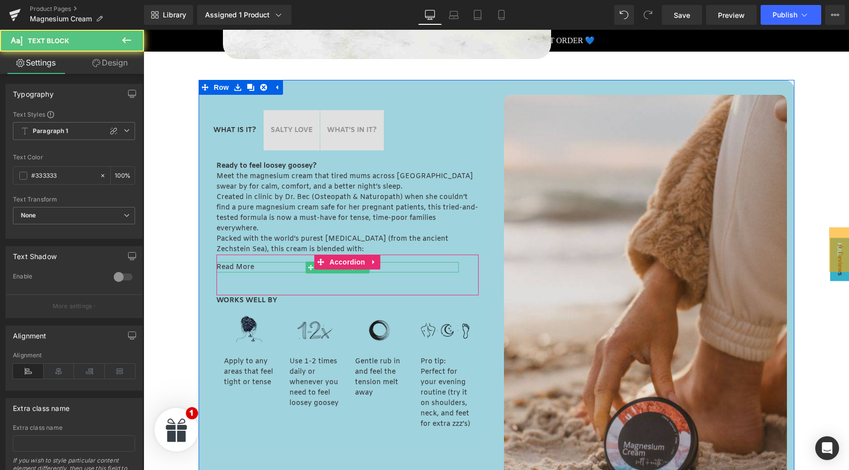
click at [259, 267] on p "Read More" at bounding box center [337, 267] width 242 height 10
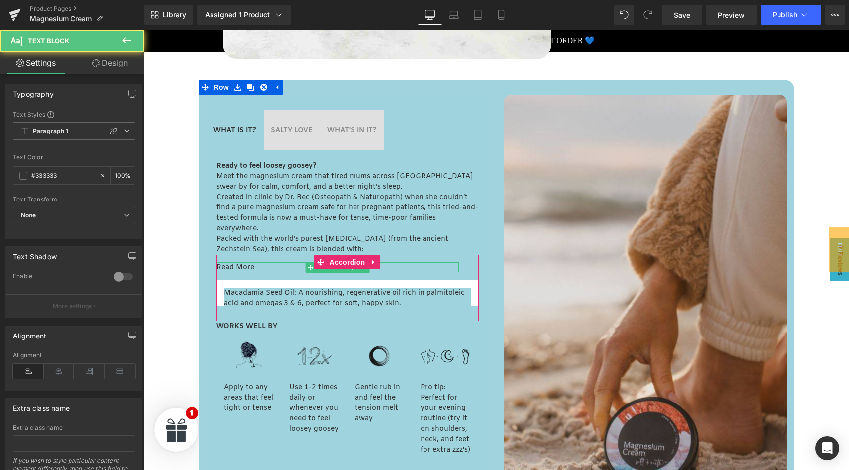
click at [259, 267] on p "Read More" at bounding box center [337, 267] width 242 height 10
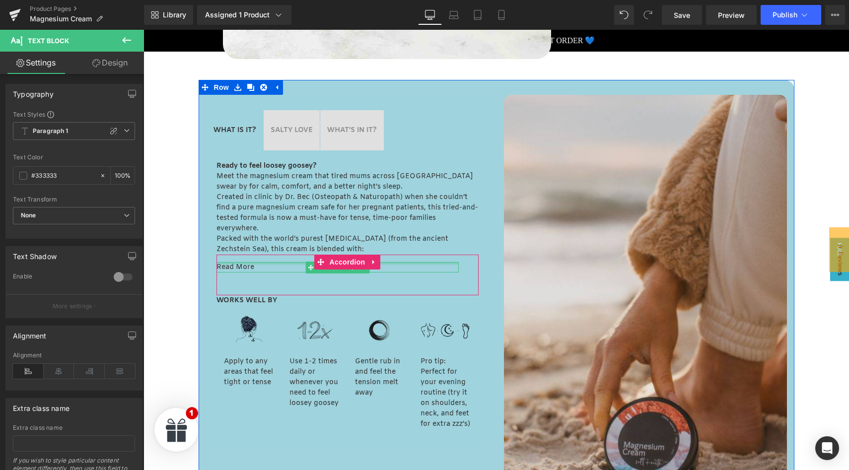
click at [241, 265] on div "Read More Text Block" at bounding box center [337, 267] width 242 height 10
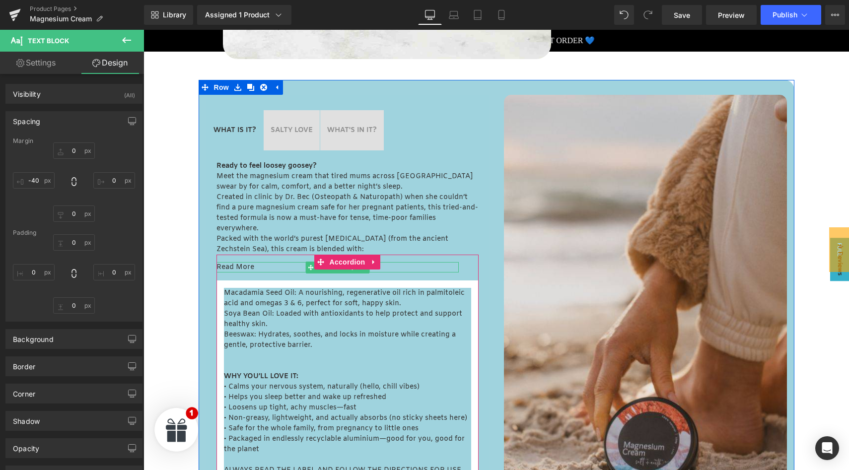
click at [236, 264] on p "Read More" at bounding box center [337, 267] width 242 height 10
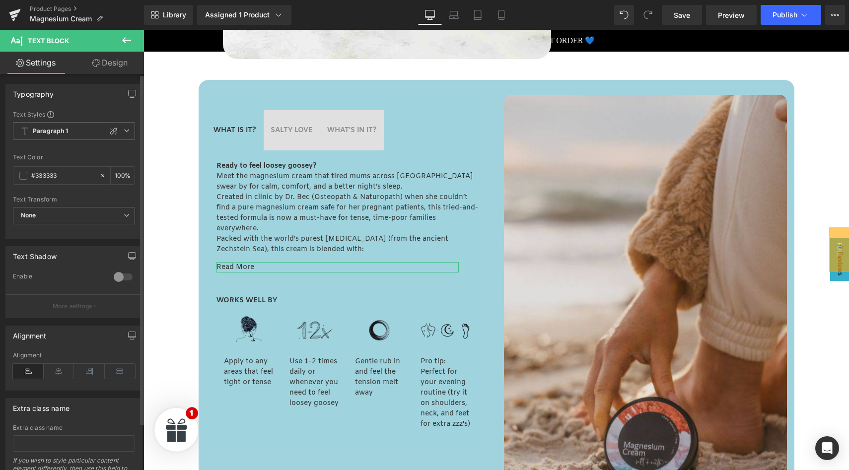
scroll to position [53, 0]
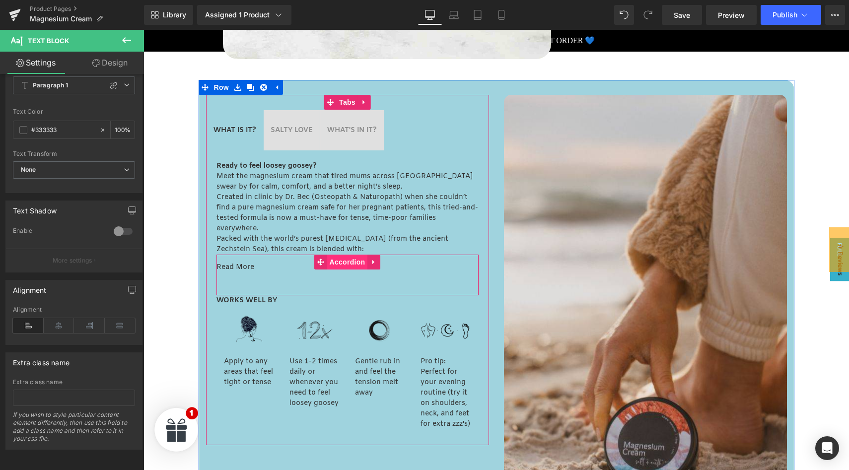
click at [345, 264] on span "Accordion" at bounding box center [347, 262] width 41 height 15
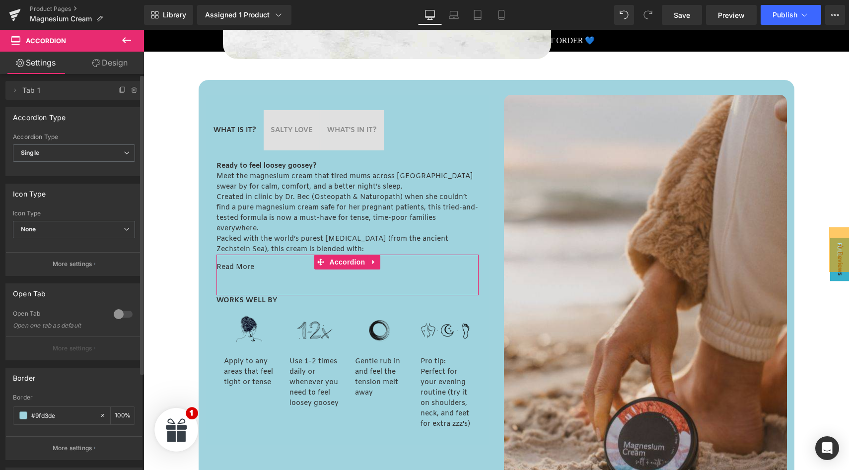
scroll to position [0, 0]
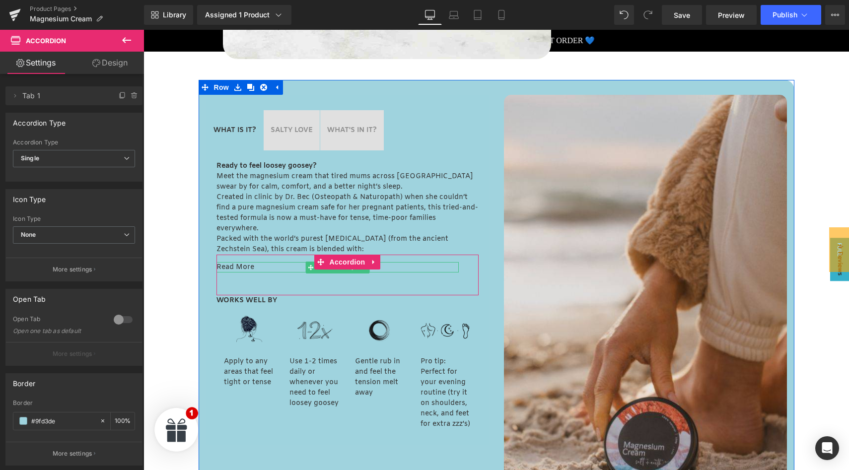
click at [247, 267] on p "Read More" at bounding box center [337, 267] width 242 height 10
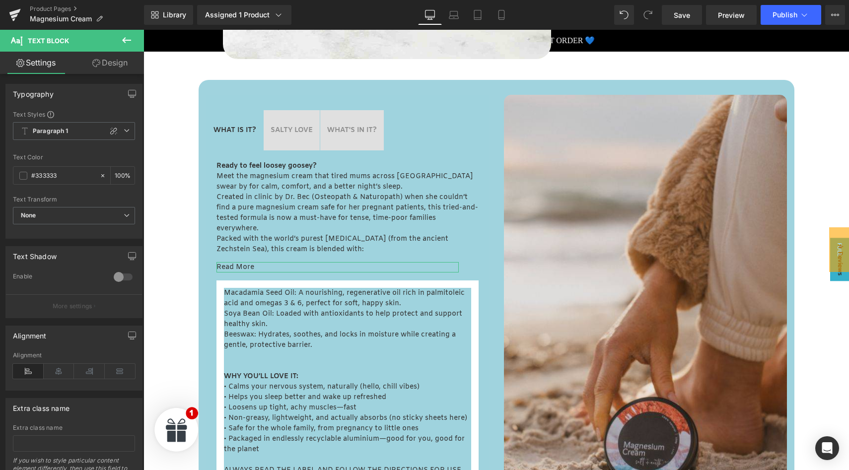
click at [106, 61] on link "Design" at bounding box center [110, 63] width 72 height 22
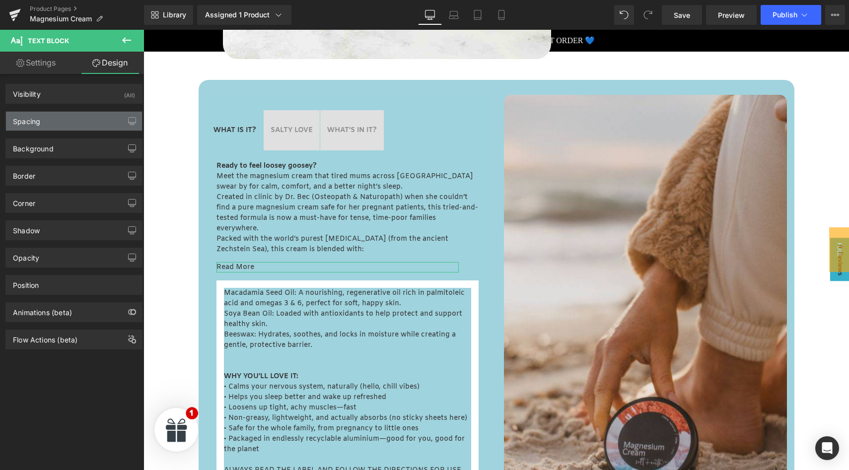
click at [72, 122] on div "Spacing" at bounding box center [74, 121] width 136 height 19
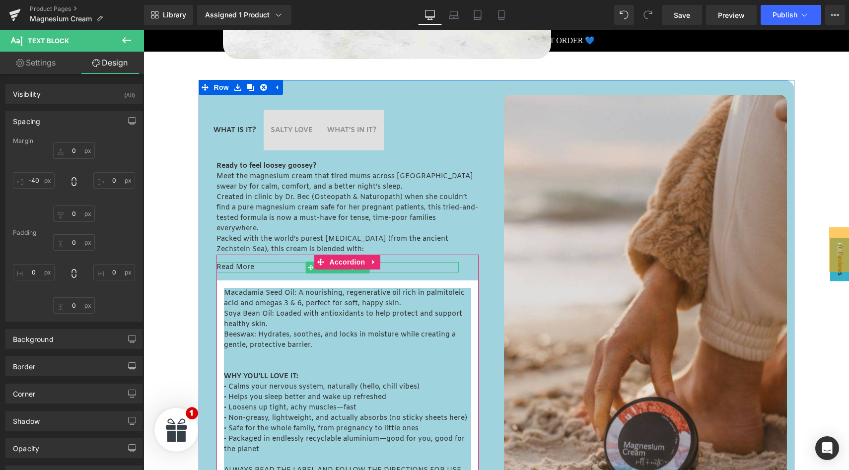
click at [249, 267] on p "Read More" at bounding box center [337, 267] width 242 height 10
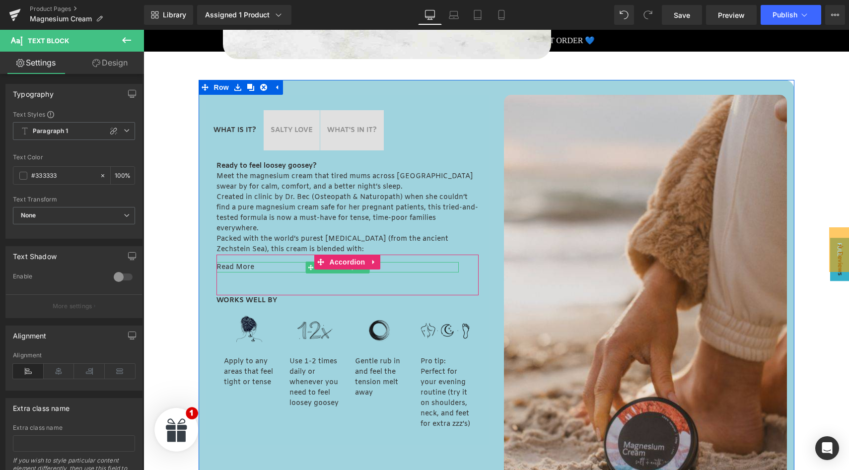
click at [242, 266] on p "Read More" at bounding box center [337, 267] width 242 height 10
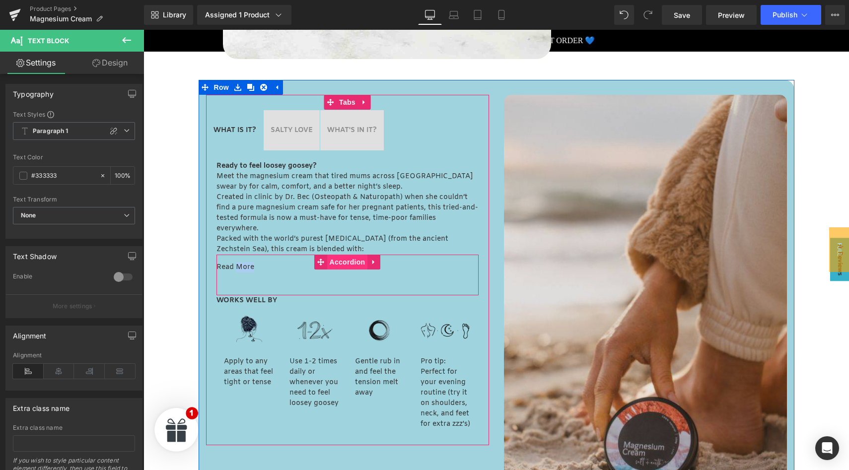
click at [345, 261] on span "Accordion" at bounding box center [347, 262] width 41 height 15
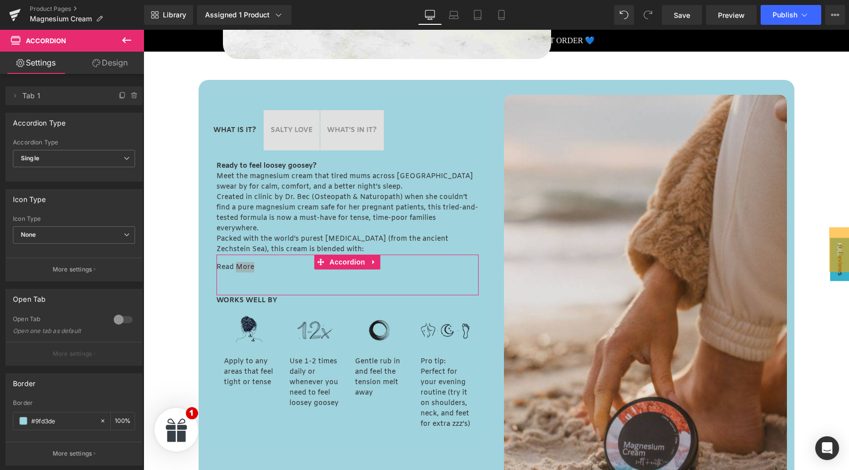
click at [119, 320] on div at bounding box center [123, 320] width 24 height 16
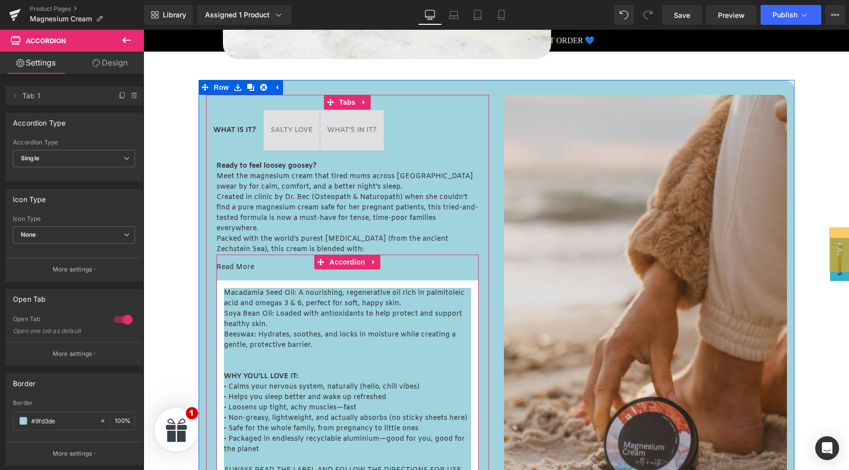
click at [251, 267] on p "Read More" at bounding box center [337, 267] width 242 height 10
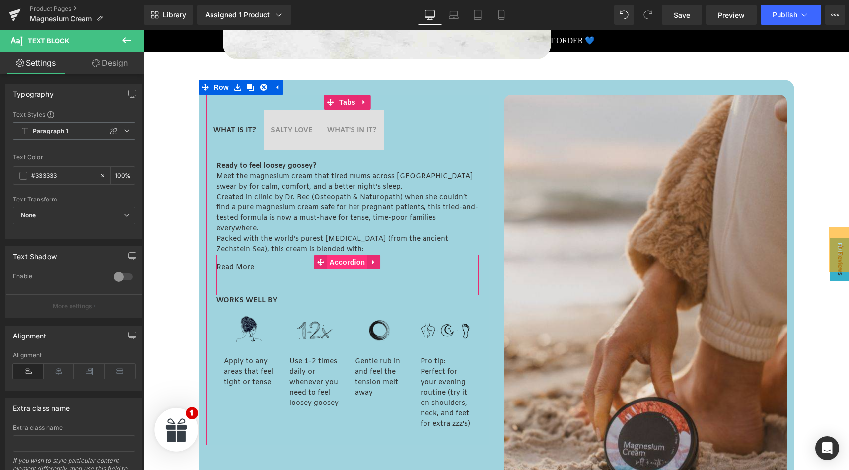
click at [346, 264] on span "Accordion" at bounding box center [347, 262] width 41 height 15
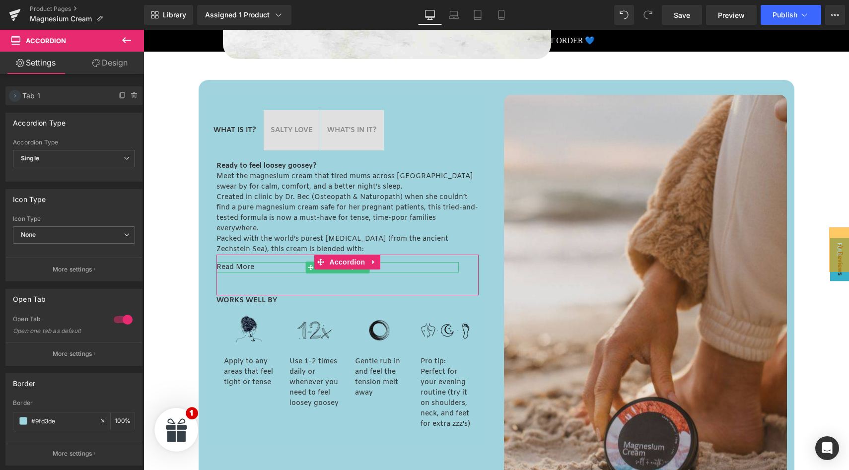
click at [16, 94] on icon at bounding box center [15, 96] width 8 height 8
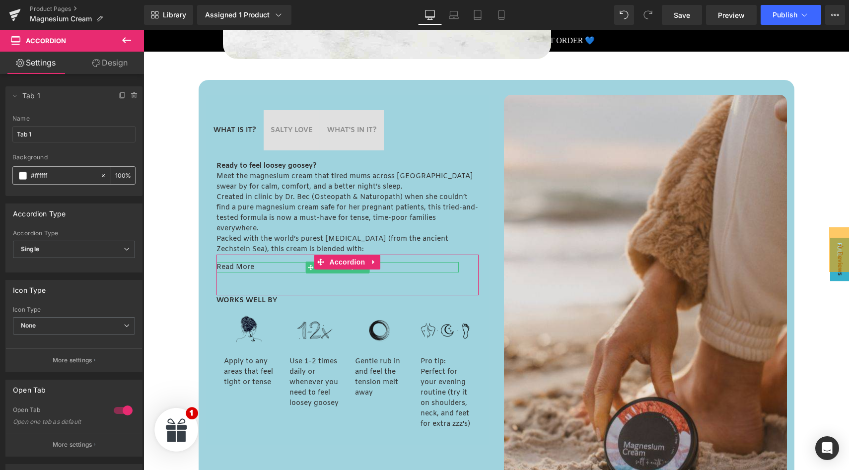
click at [60, 176] on input "#ffffff" at bounding box center [63, 175] width 65 height 11
paste input "9fd3de"
type input "#9fd3de"
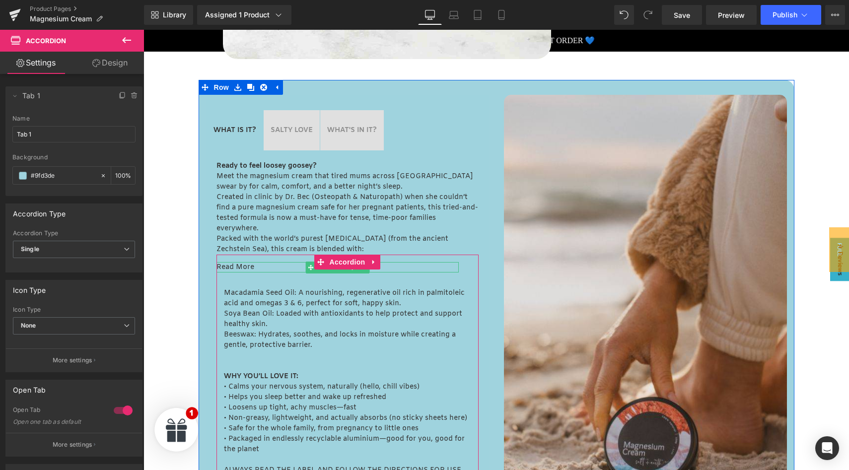
click at [230, 267] on p "Read More" at bounding box center [337, 267] width 242 height 10
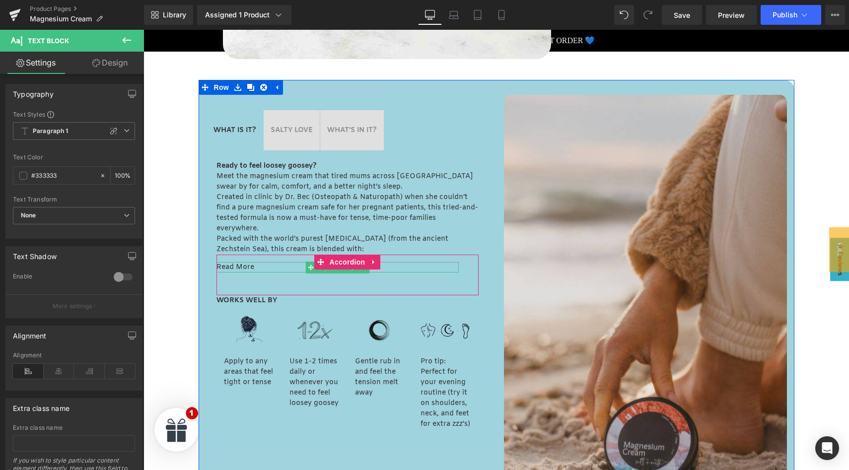
click at [261, 268] on p "Read More" at bounding box center [337, 267] width 242 height 10
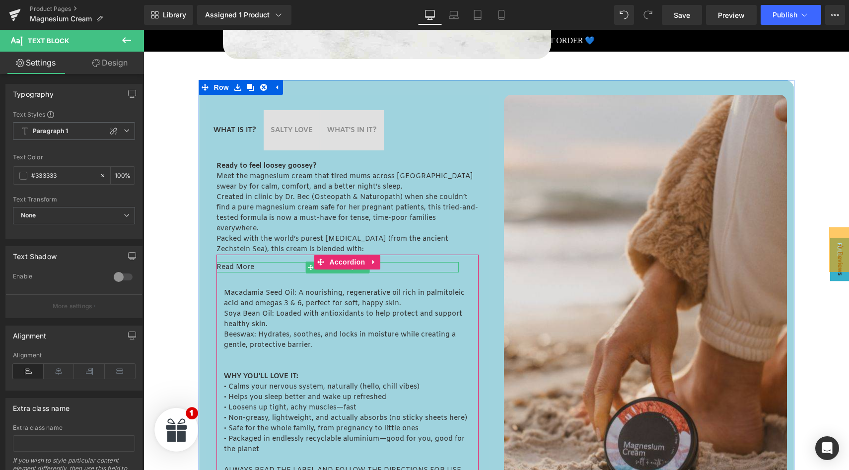
click at [237, 266] on p "Read More" at bounding box center [337, 267] width 242 height 10
click at [237, 262] on div "Read More Text Block" at bounding box center [347, 268] width 262 height 26
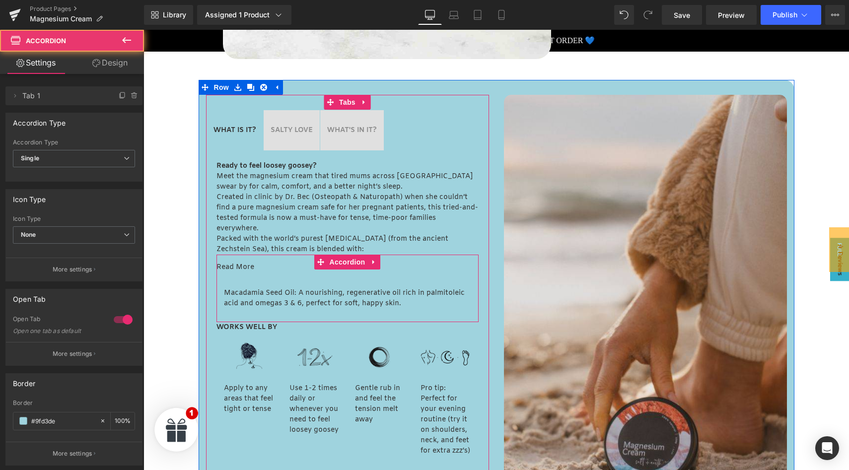
click at [237, 260] on div "Read More Text Block" at bounding box center [347, 268] width 262 height 26
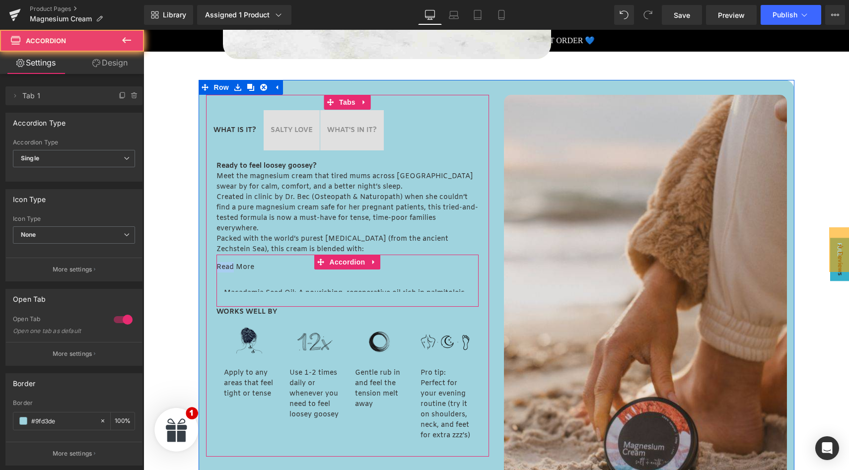
click at [237, 260] on div "Read More Text Block" at bounding box center [347, 268] width 262 height 26
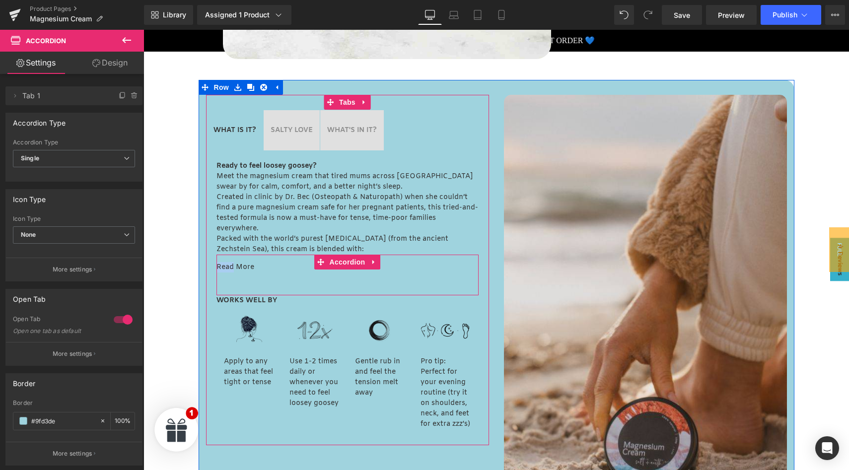
click at [237, 260] on div "Read More Text Block" at bounding box center [347, 268] width 262 height 26
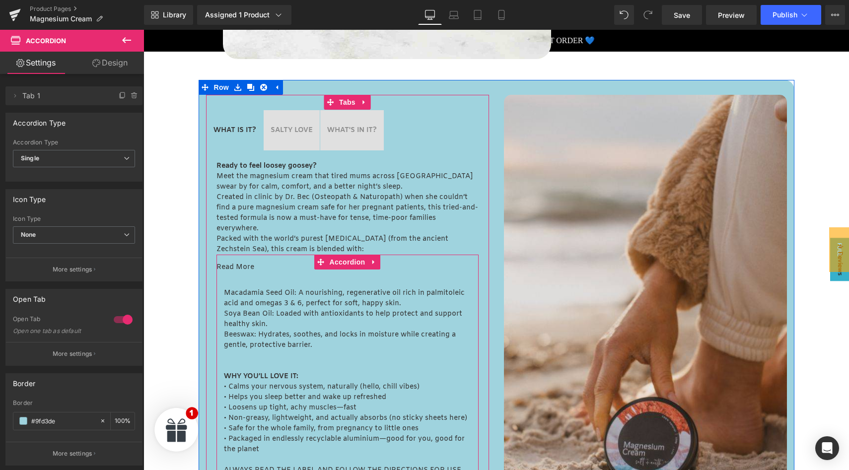
click at [237, 268] on p "Read More" at bounding box center [337, 267] width 242 height 10
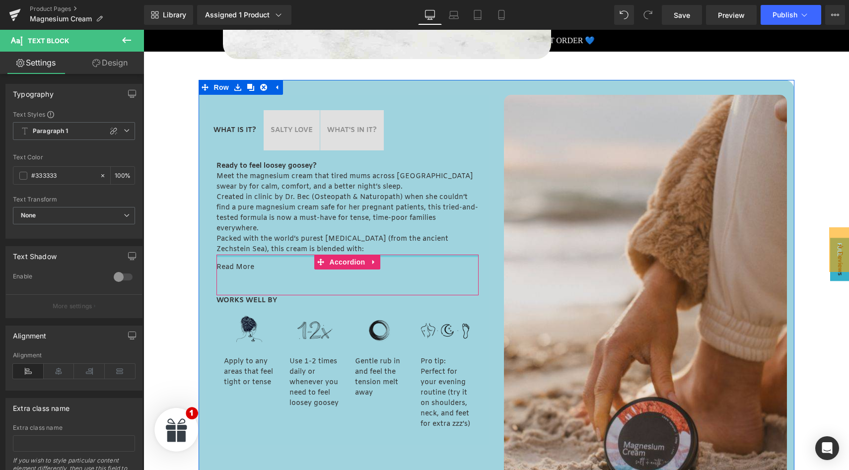
click at [238, 255] on div at bounding box center [347, 256] width 262 height 2
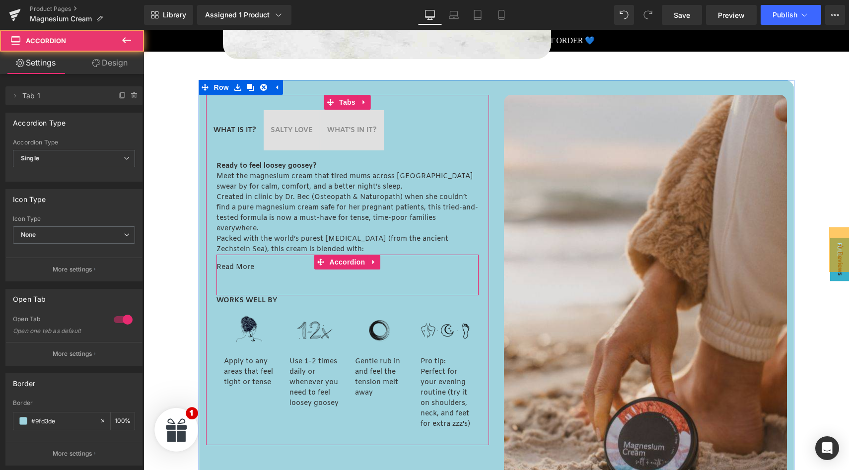
click at [238, 258] on div "Read More Text Block" at bounding box center [347, 268] width 262 height 26
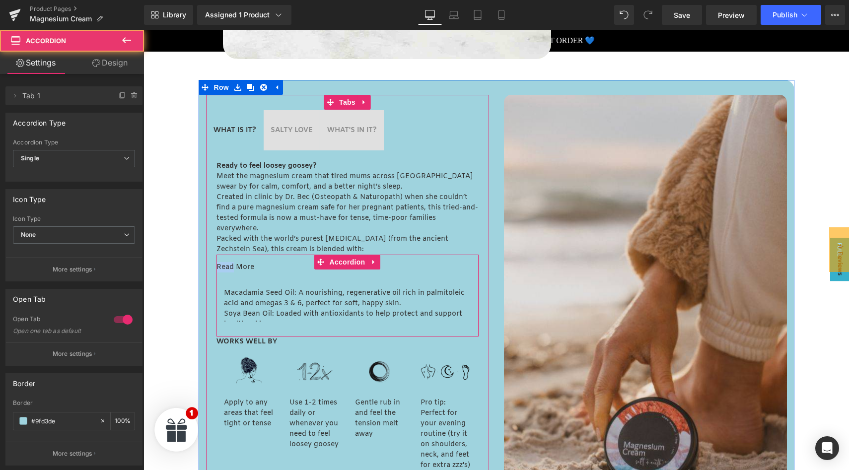
click at [238, 258] on div "Read More Text Block" at bounding box center [347, 268] width 262 height 26
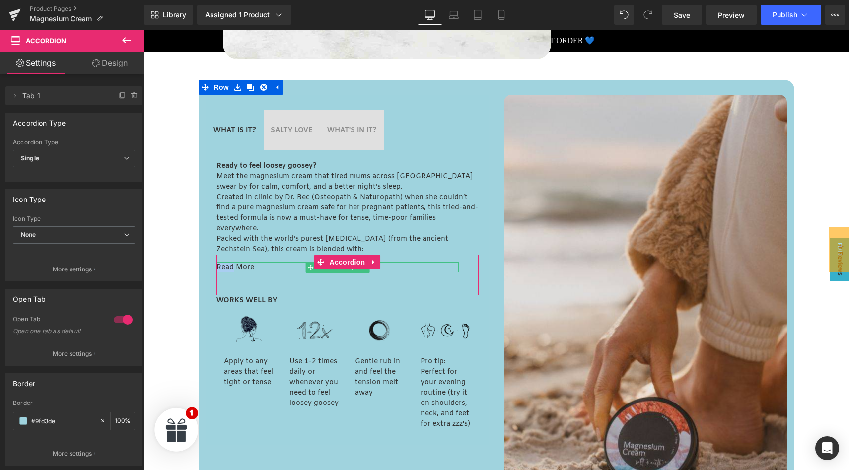
click at [240, 268] on p "Read More" at bounding box center [337, 267] width 242 height 10
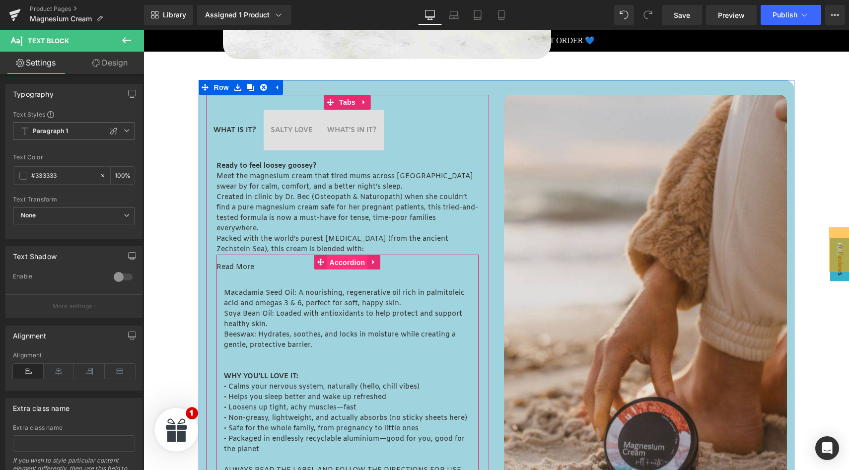
click at [339, 265] on span "Accordion" at bounding box center [347, 262] width 41 height 15
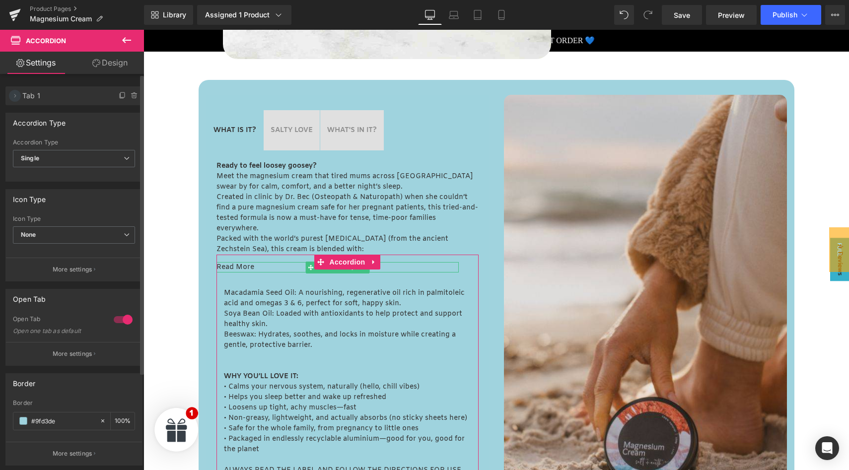
click at [16, 96] on icon at bounding box center [15, 96] width 8 height 8
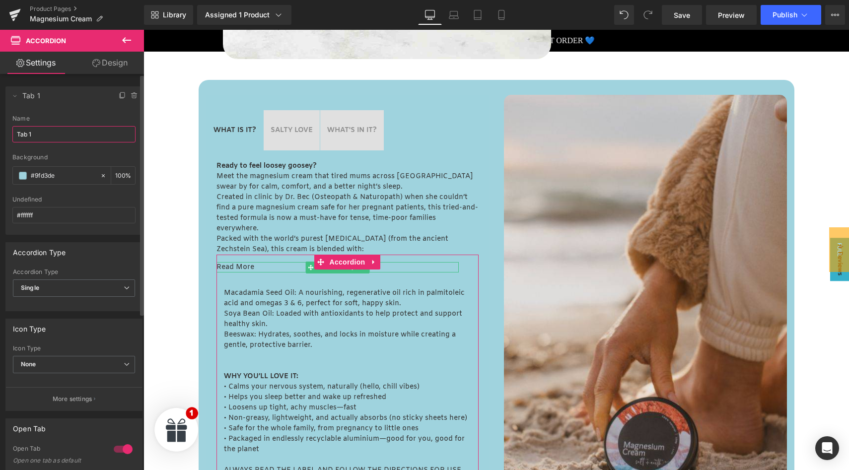
click at [42, 136] on input "Tab 1" at bounding box center [73, 134] width 123 height 16
click at [13, 95] on icon at bounding box center [14, 96] width 3 height 2
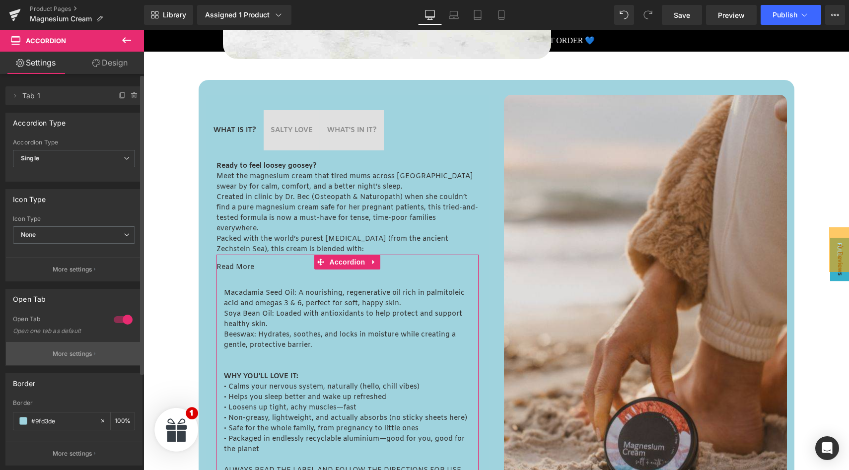
click at [72, 357] on p "More settings" at bounding box center [73, 354] width 40 height 9
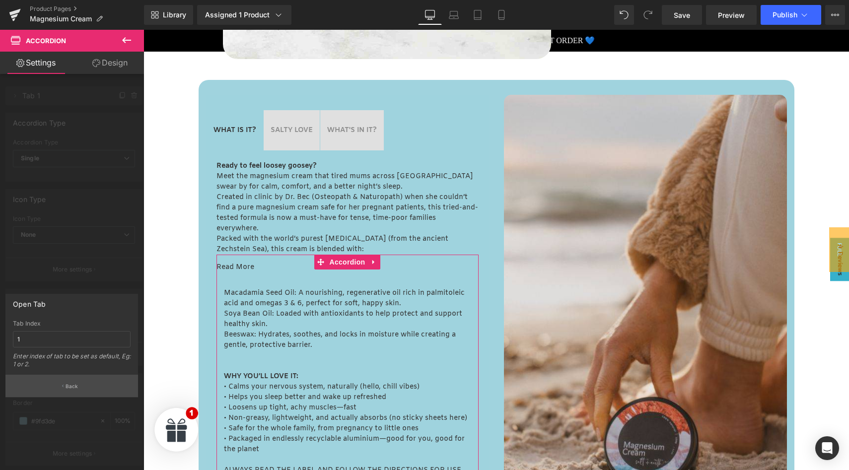
click at [74, 389] on p "Back" at bounding box center [72, 386] width 13 height 7
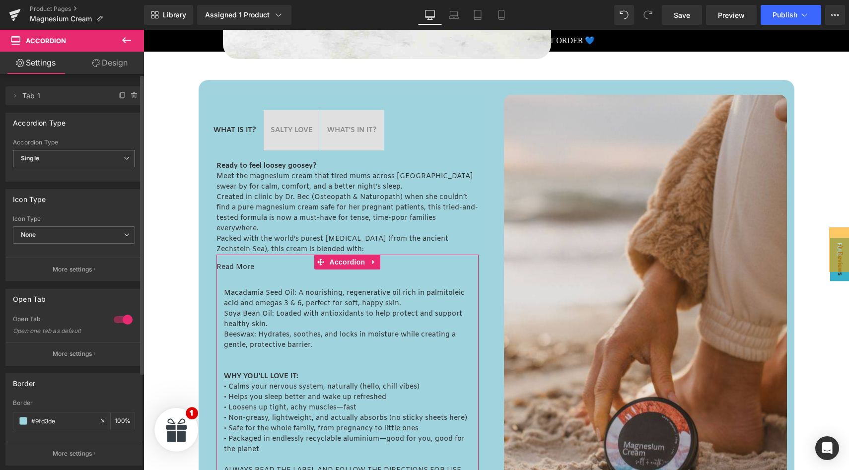
click at [78, 160] on span "Single" at bounding box center [74, 158] width 122 height 17
click at [71, 178] on li "Multiple" at bounding box center [72, 176] width 118 height 15
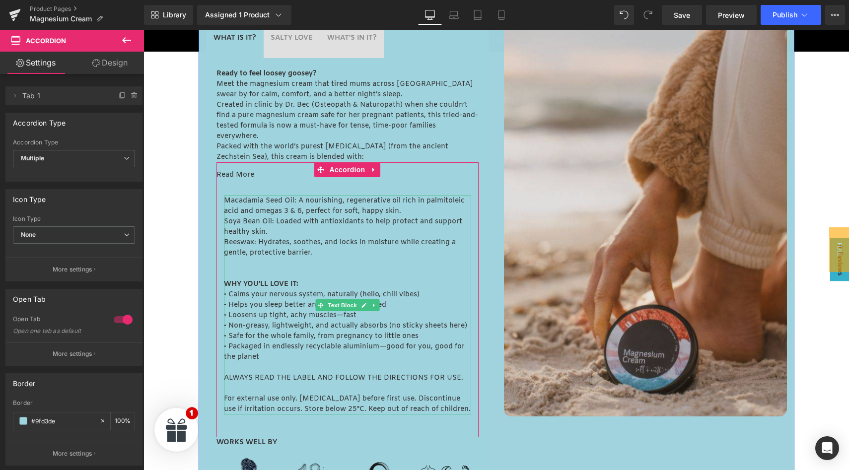
scroll to position [504, 0]
click at [76, 163] on span "Multiple" at bounding box center [74, 158] width 122 height 17
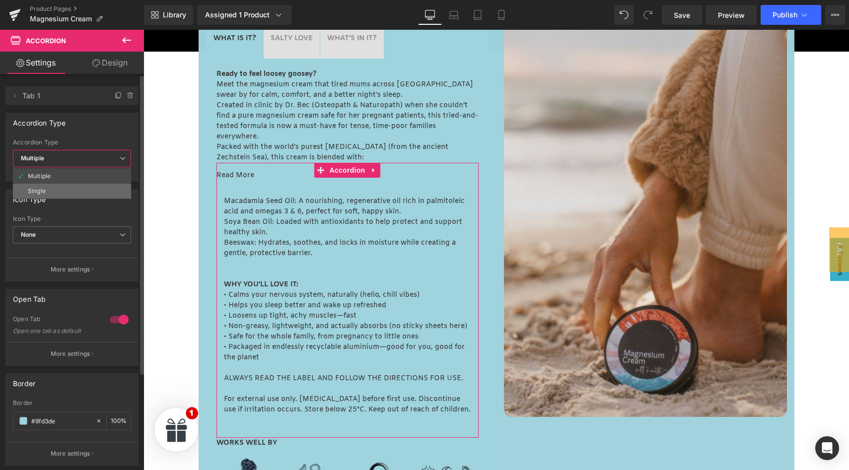
click at [53, 190] on li "Single" at bounding box center [72, 191] width 118 height 15
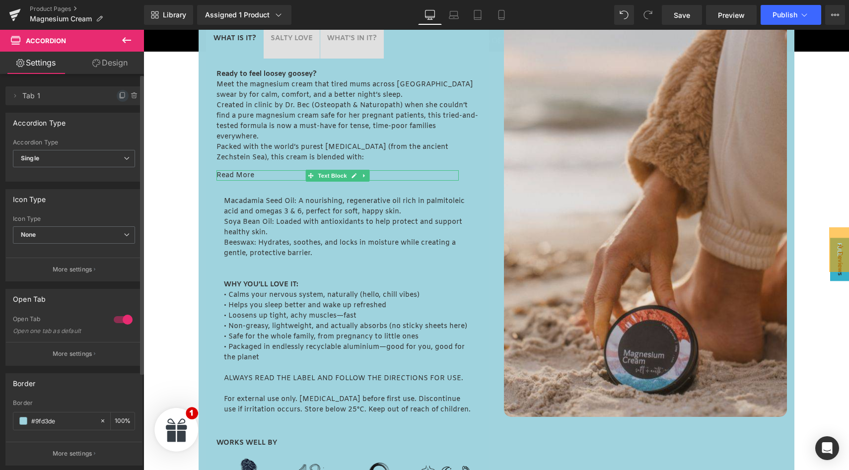
click at [121, 96] on icon at bounding box center [123, 94] width 4 height 5
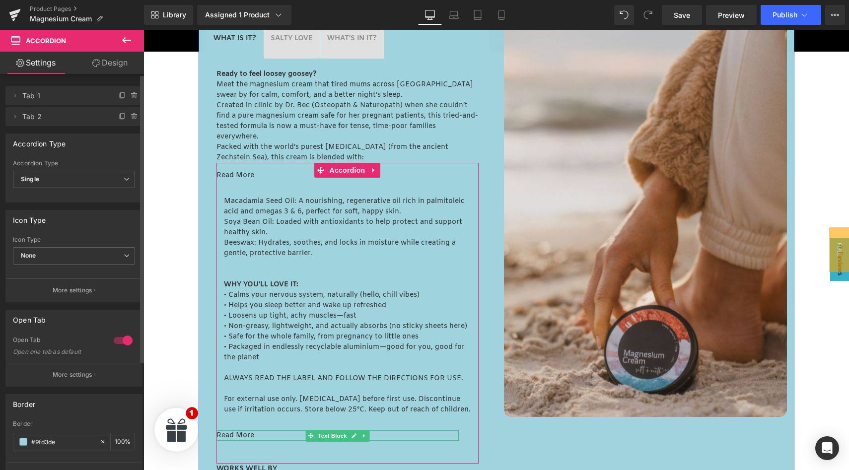
click at [247, 431] on div at bounding box center [337, 431] width 242 height 2
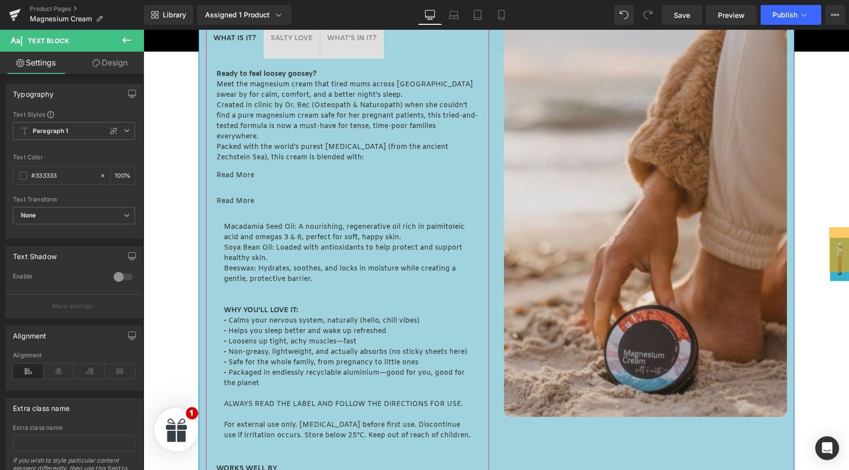
click at [143, 30] on div at bounding box center [143, 30] width 0 height 0
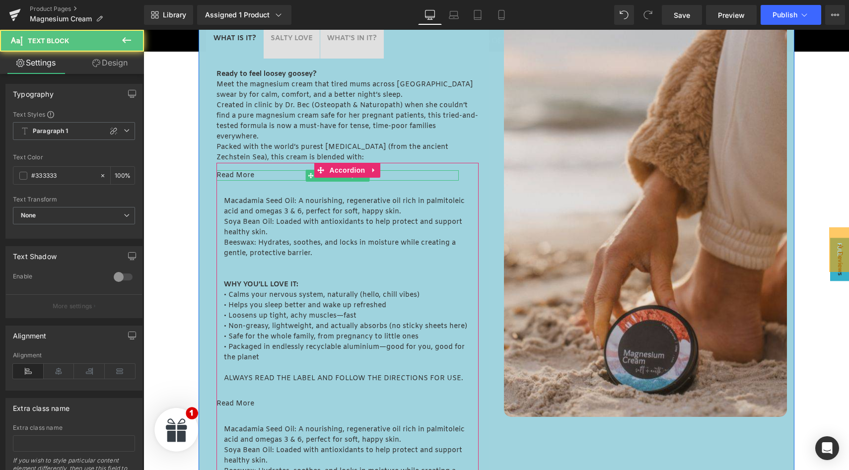
click at [244, 177] on p "Read More" at bounding box center [337, 175] width 242 height 10
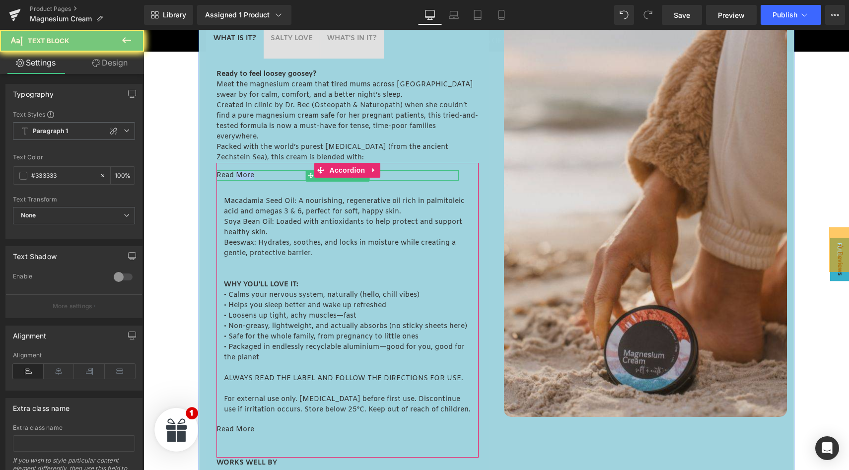
click at [244, 177] on p "Read More" at bounding box center [337, 175] width 242 height 10
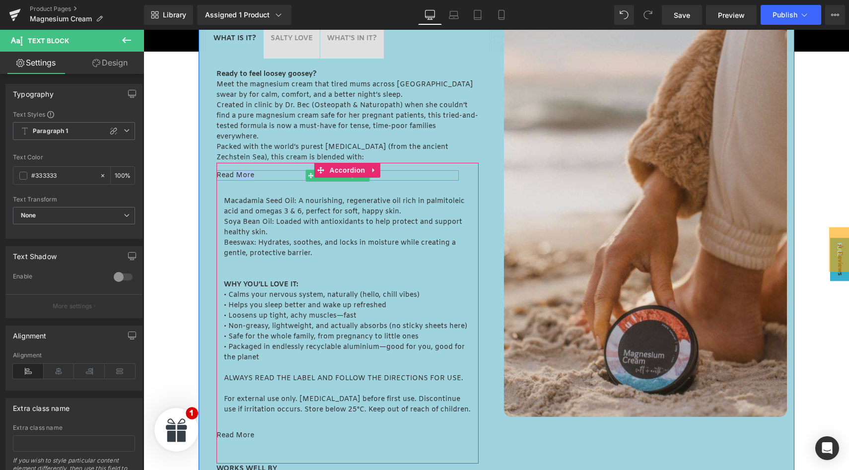
click at [244, 177] on p "Read More" at bounding box center [337, 175] width 242 height 10
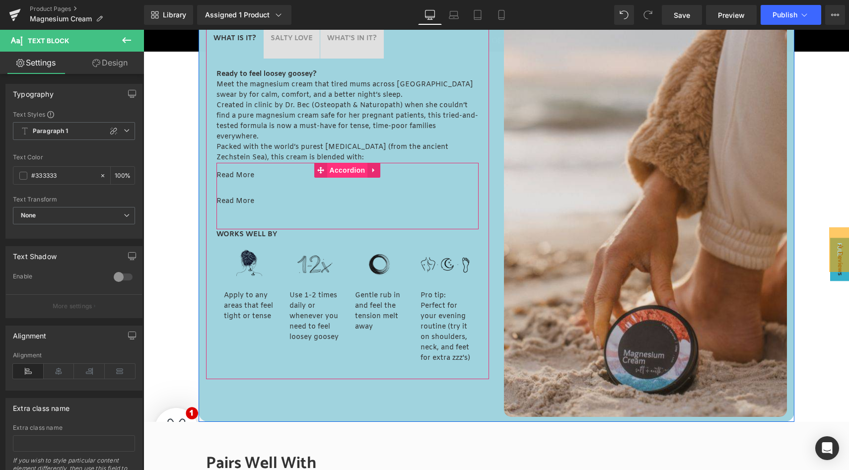
click at [341, 171] on span "Accordion" at bounding box center [347, 170] width 41 height 15
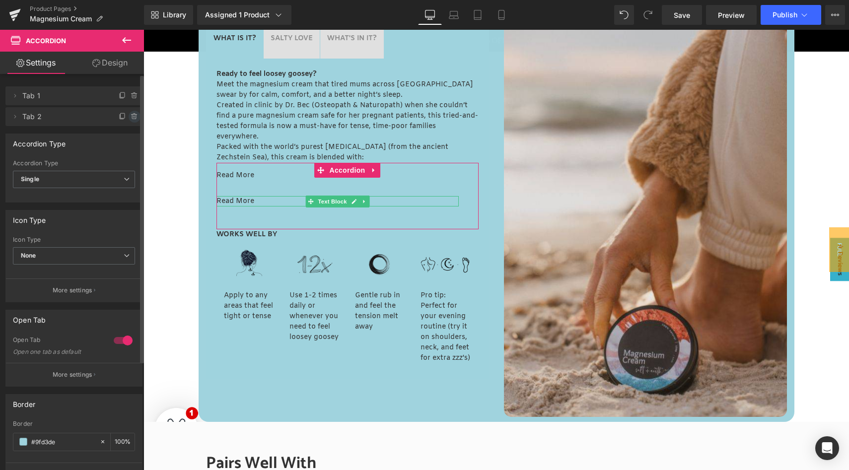
click at [131, 117] on icon at bounding box center [135, 117] width 8 height 8
click at [131, 117] on button "Delete" at bounding box center [123, 117] width 31 height 13
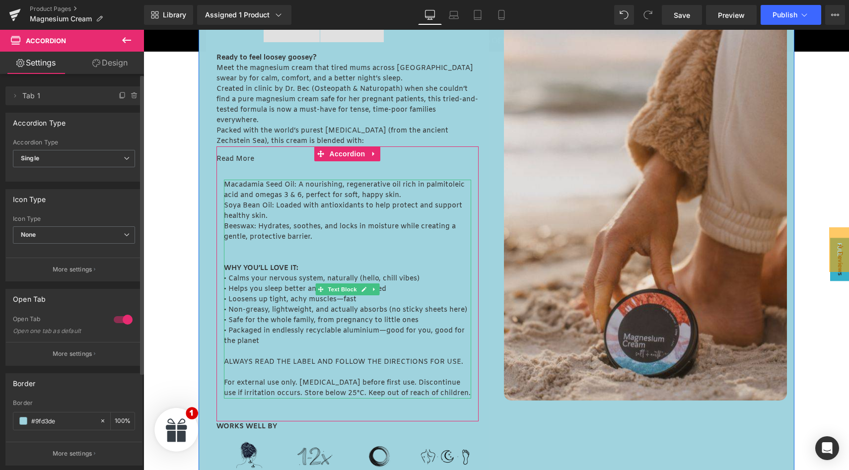
scroll to position [523, 0]
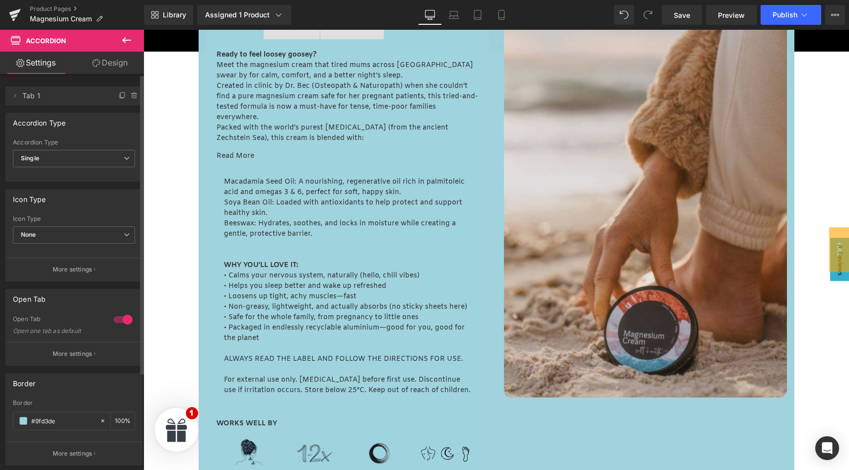
click at [124, 39] on icon at bounding box center [126, 40] width 9 height 6
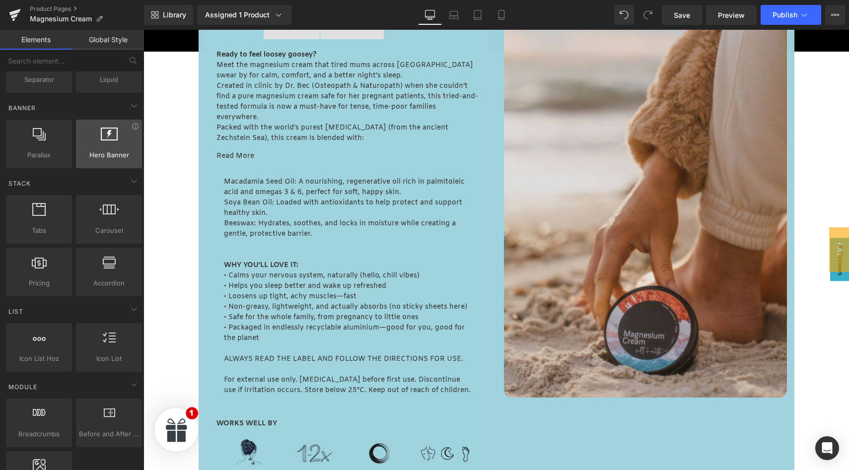
scroll to position [219, 0]
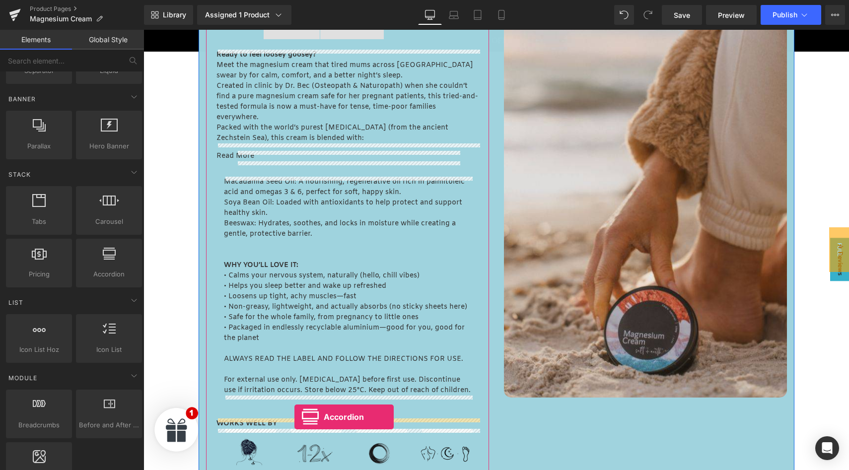
drag, startPoint x: 256, startPoint y: 307, endPoint x: 294, endPoint y: 417, distance: 116.8
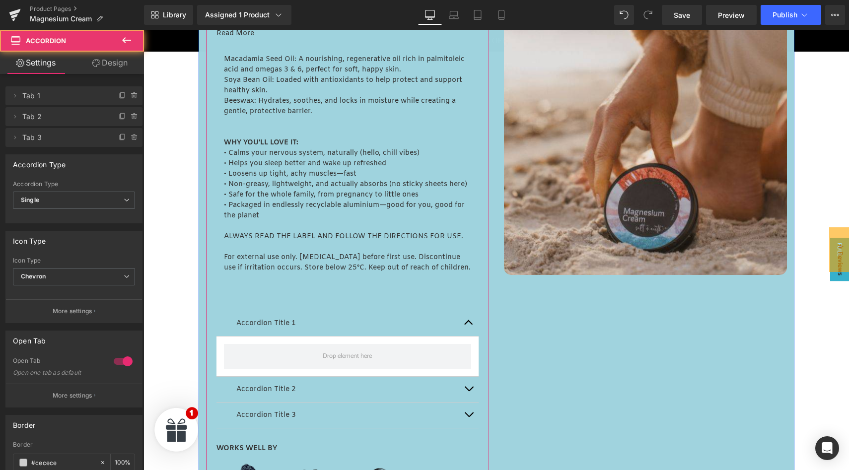
scroll to position [647, 0]
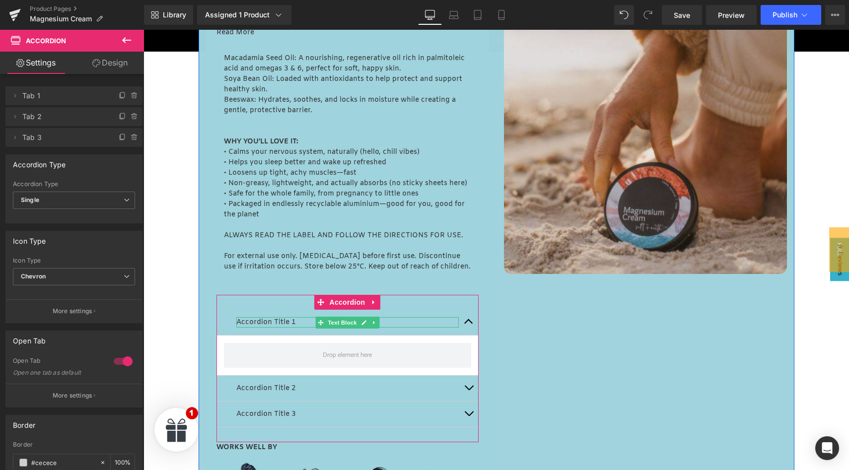
click at [257, 323] on p "Accordion Title 1" at bounding box center [347, 322] width 222 height 10
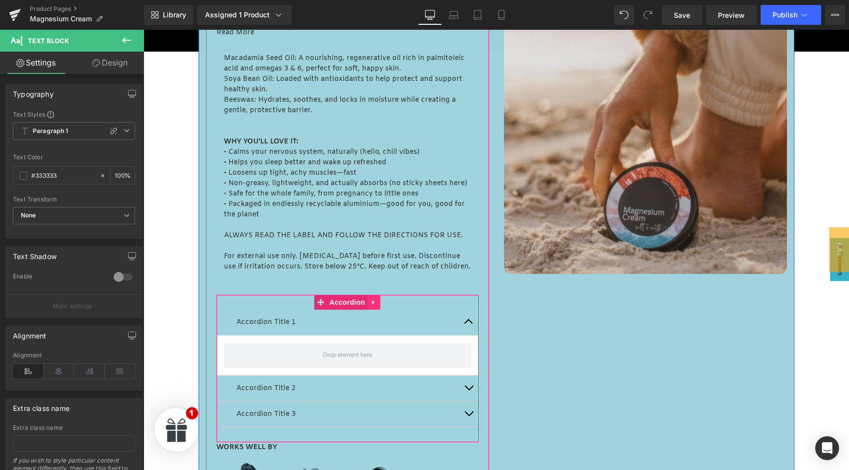
click at [377, 303] on link at bounding box center [373, 302] width 13 height 15
click at [378, 303] on icon at bounding box center [380, 302] width 7 height 7
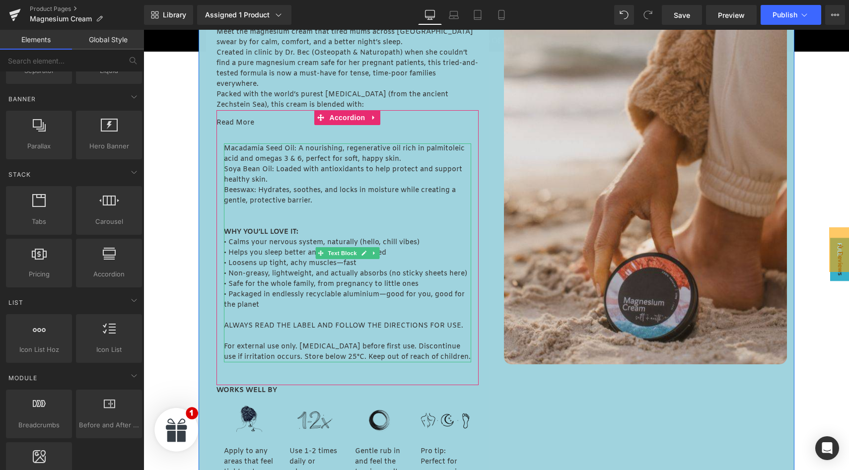
scroll to position [533, 0]
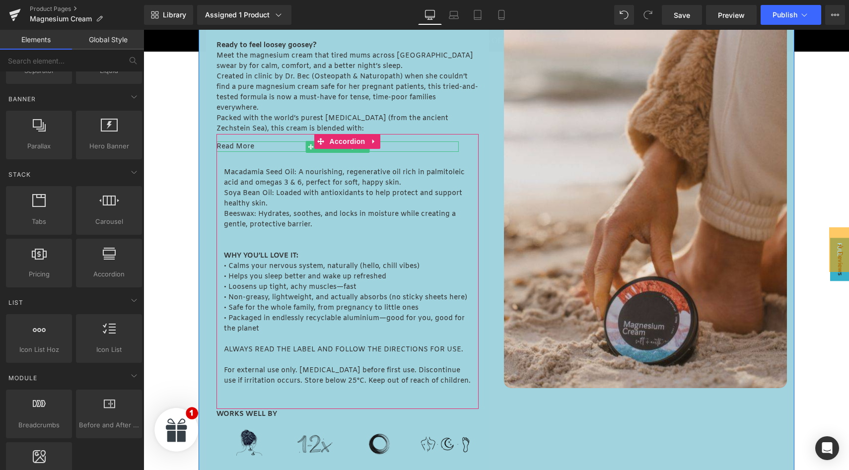
click at [298, 146] on p "Read More" at bounding box center [337, 147] width 242 height 10
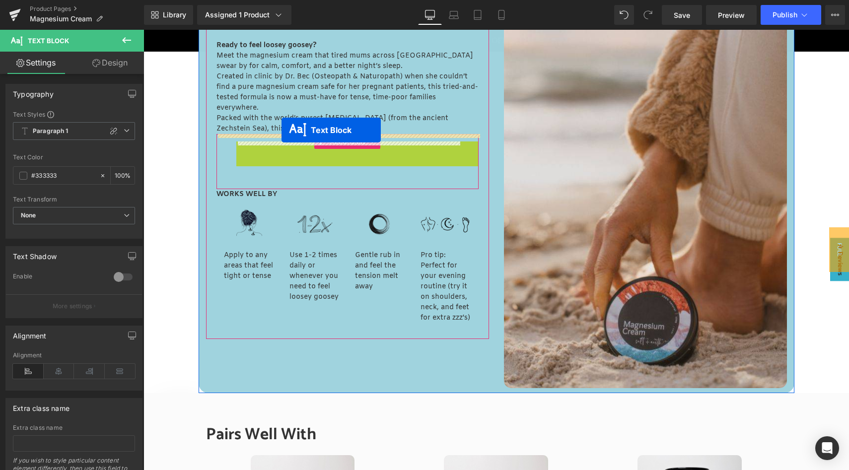
drag, startPoint x: 309, startPoint y: 147, endPoint x: 282, endPoint y: 130, distance: 32.5
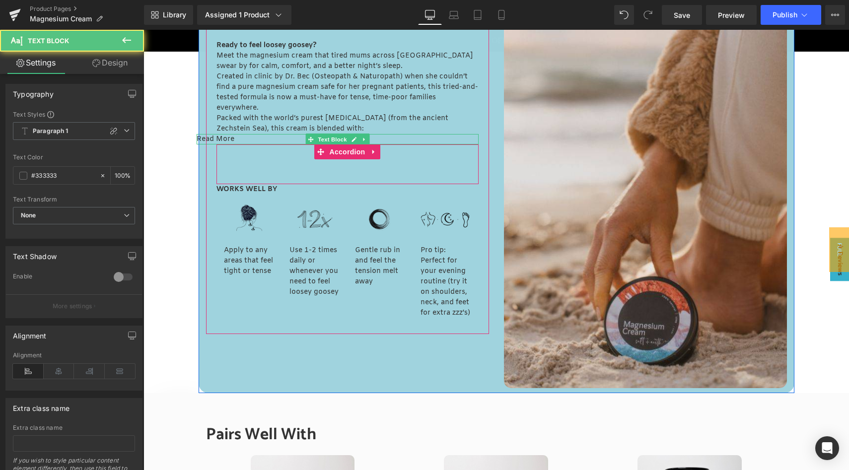
click at [219, 138] on p "Read More" at bounding box center [338, 139] width 282 height 10
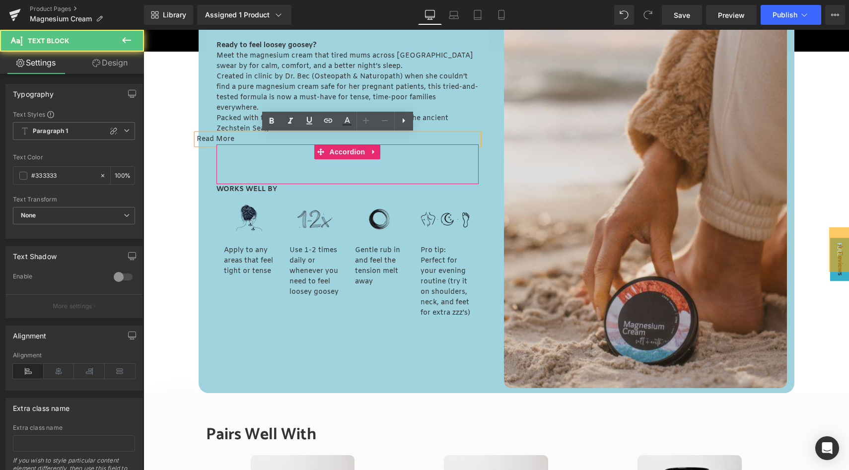
click at [238, 139] on p "Read More" at bounding box center [338, 139] width 282 height 10
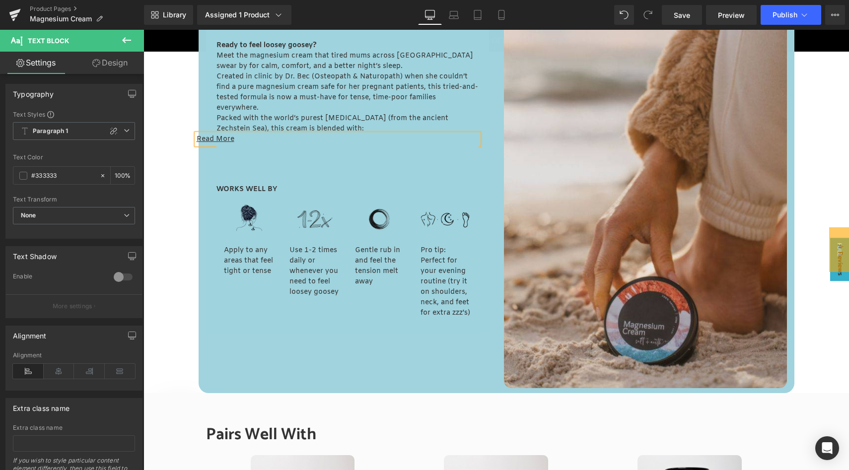
click at [171, 159] on div at bounding box center [496, 293] width 706 height 1410
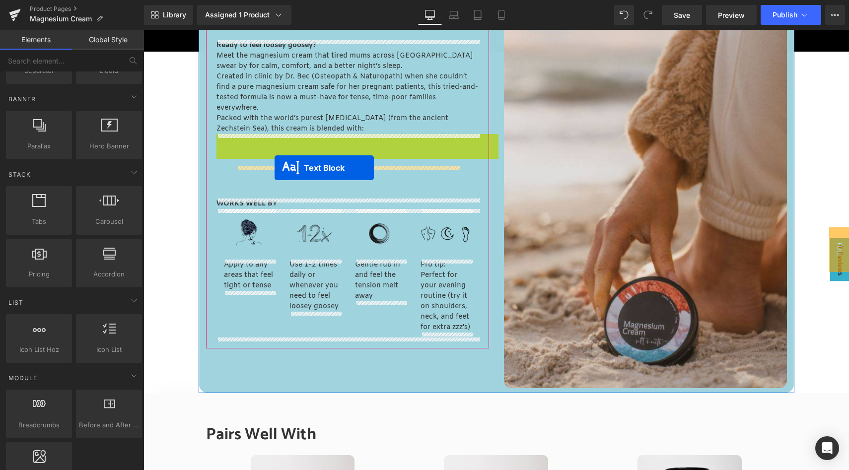
drag, startPoint x: 311, startPoint y: 139, endPoint x: 275, endPoint y: 168, distance: 46.3
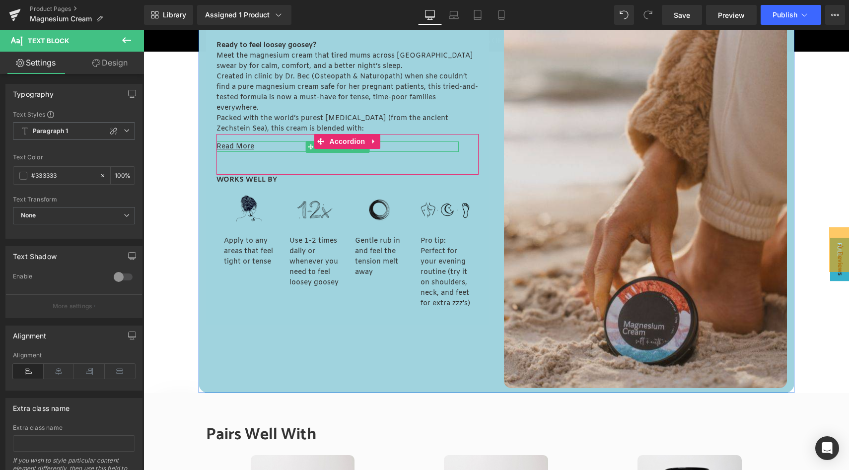
click at [240, 144] on u "Read More" at bounding box center [235, 146] width 38 height 9
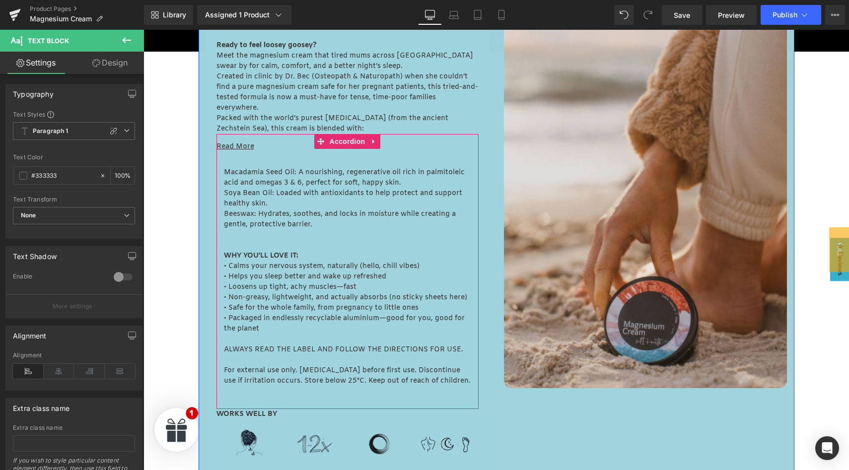
click at [251, 189] on p "Soya Bean Oil: Loaded with antioxidants to help protect and support healthy ski…" at bounding box center [347, 198] width 247 height 21
click at [114, 60] on link "Design" at bounding box center [110, 63] width 72 height 22
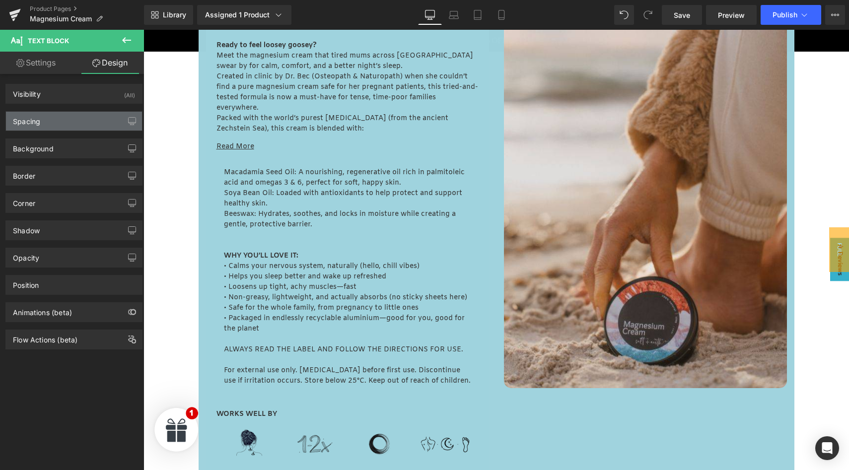
click at [47, 123] on div "Spacing" at bounding box center [74, 121] width 136 height 19
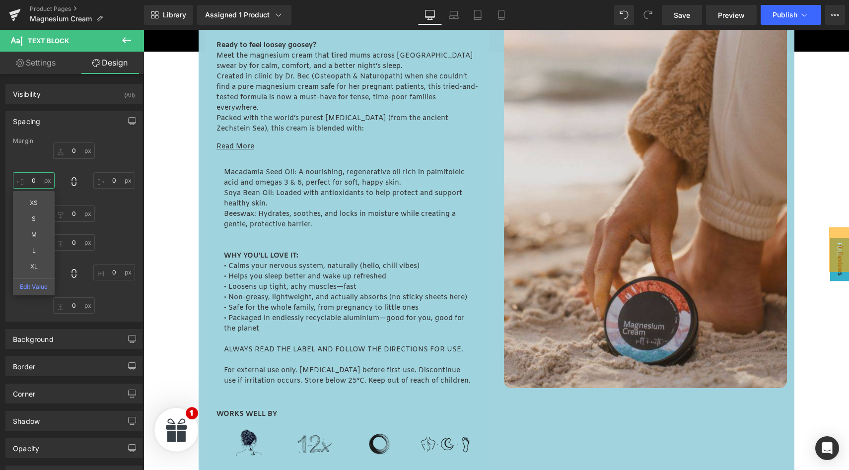
click at [37, 184] on input "0" at bounding box center [34, 180] width 42 height 16
type input "-20"
click at [74, 151] on input "0" at bounding box center [74, 150] width 42 height 16
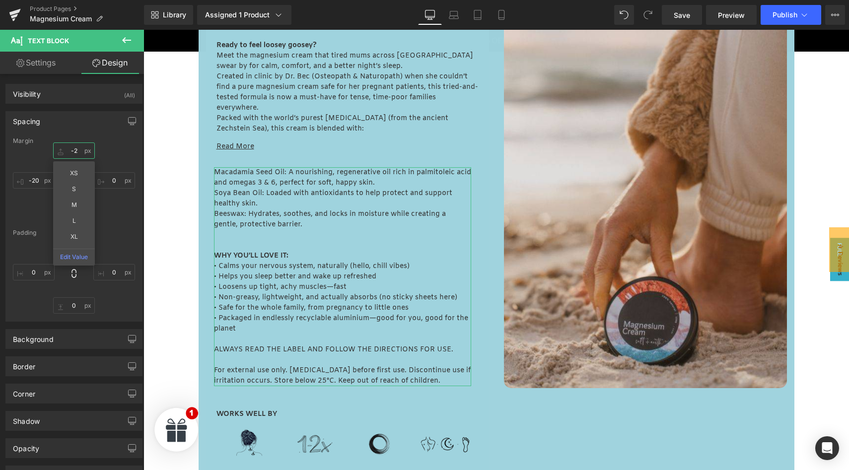
type input "-20"
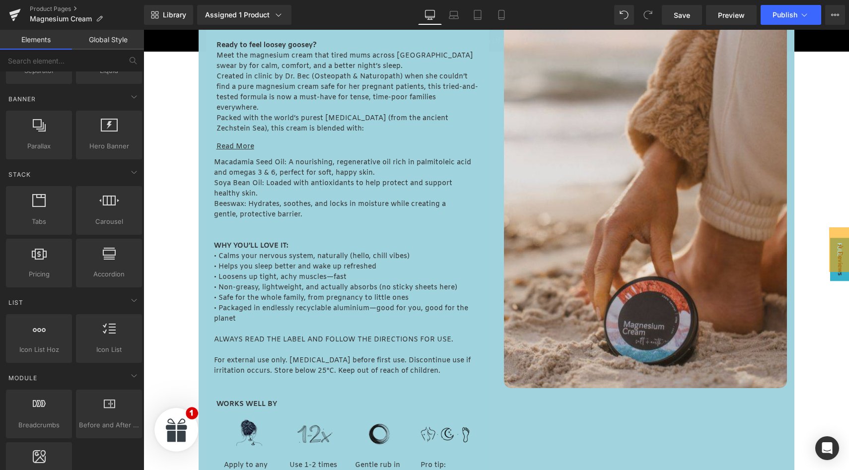
click at [177, 323] on div at bounding box center [496, 373] width 706 height 1571
click at [245, 176] on p "Macadamia Seed Oil: A nourishing, regenerative oil rich in palmitoleic acid and…" at bounding box center [342, 167] width 257 height 21
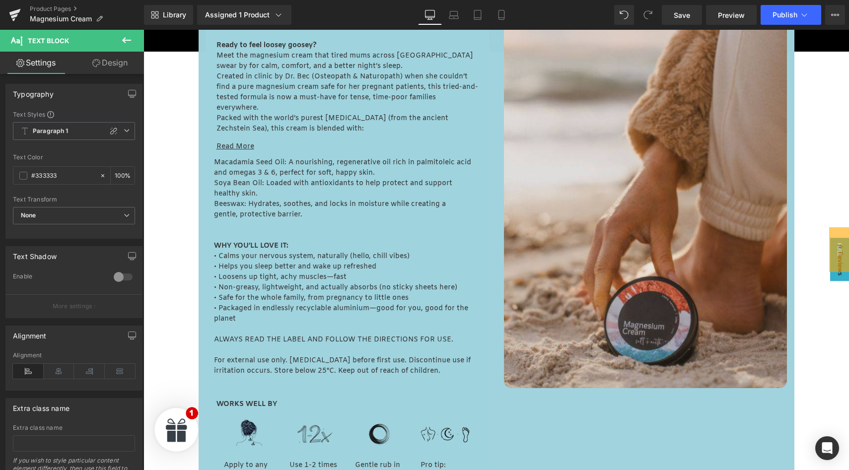
click at [110, 68] on link "Design" at bounding box center [110, 63] width 72 height 22
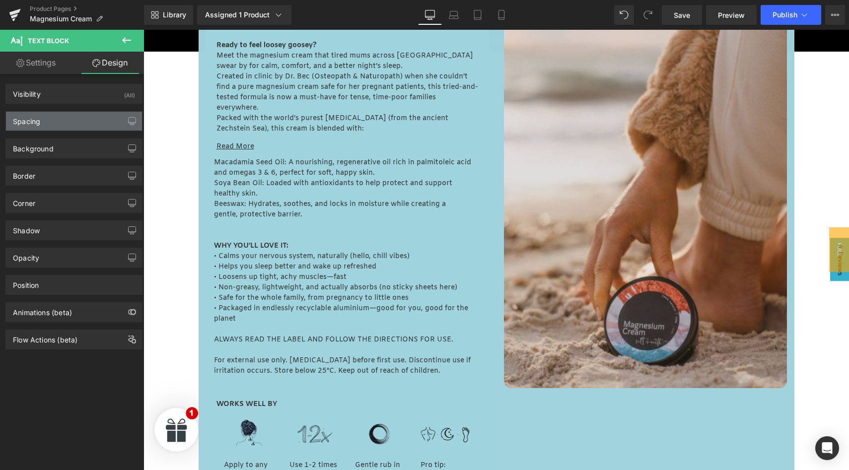
click at [46, 123] on div "Spacing" at bounding box center [74, 121] width 136 height 19
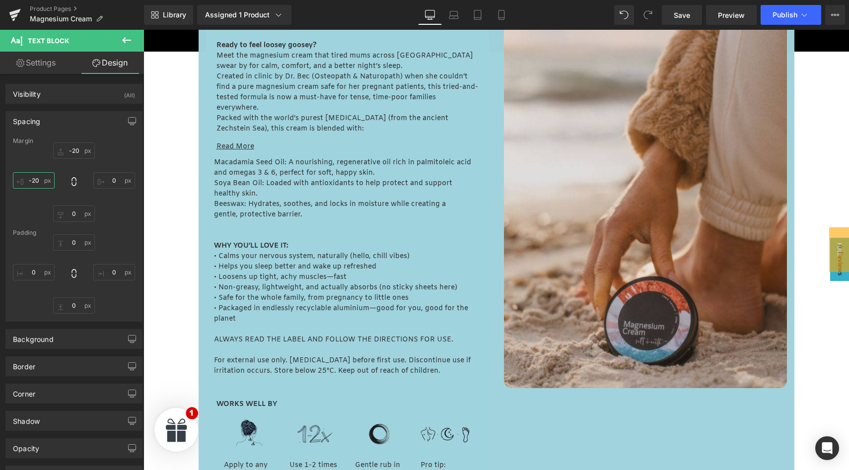
click at [38, 180] on input "-20" at bounding box center [34, 180] width 42 height 16
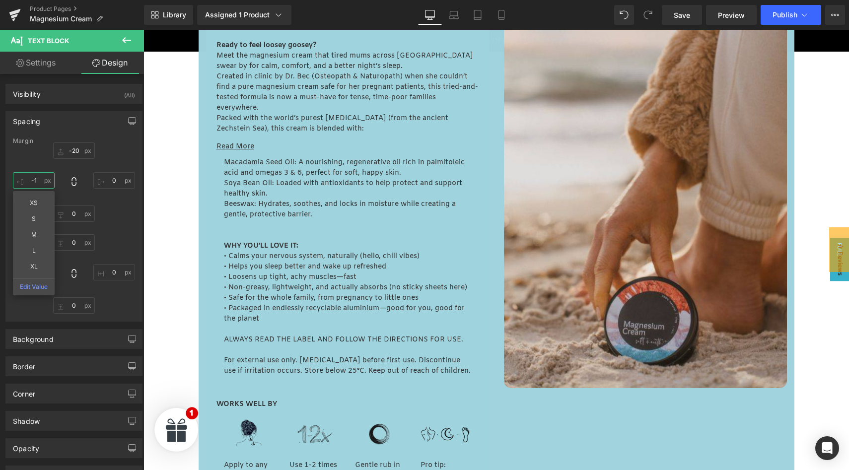
type input "-15"
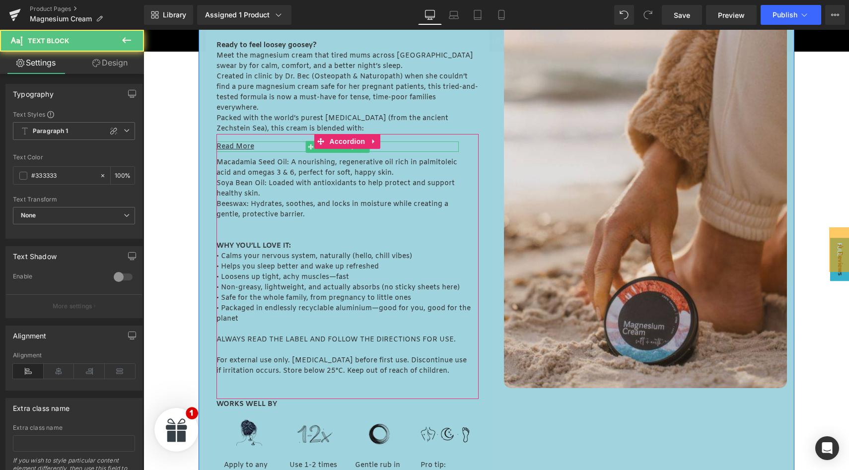
click at [249, 146] on u "Read More" at bounding box center [235, 146] width 38 height 9
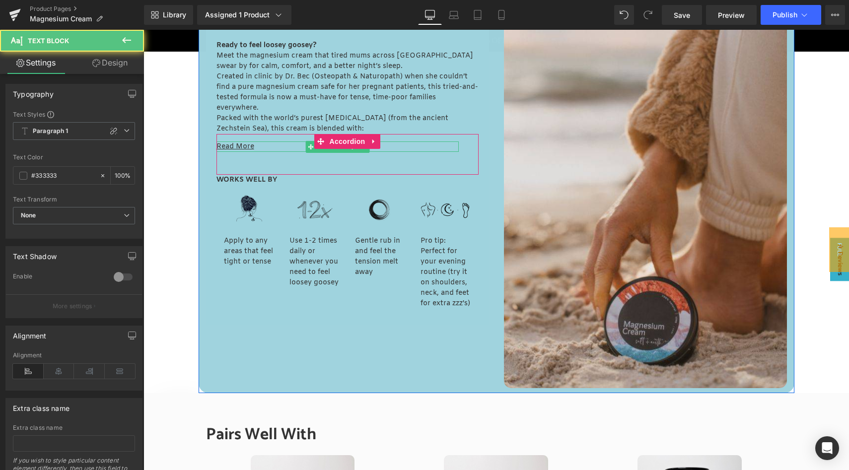
click at [249, 146] on u "Read More" at bounding box center [235, 146] width 38 height 9
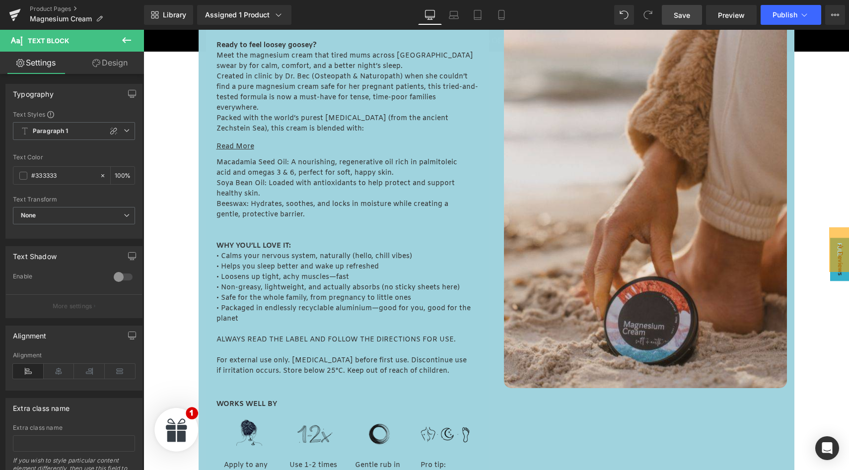
click at [674, 17] on link "Save" at bounding box center [682, 15] width 40 height 20
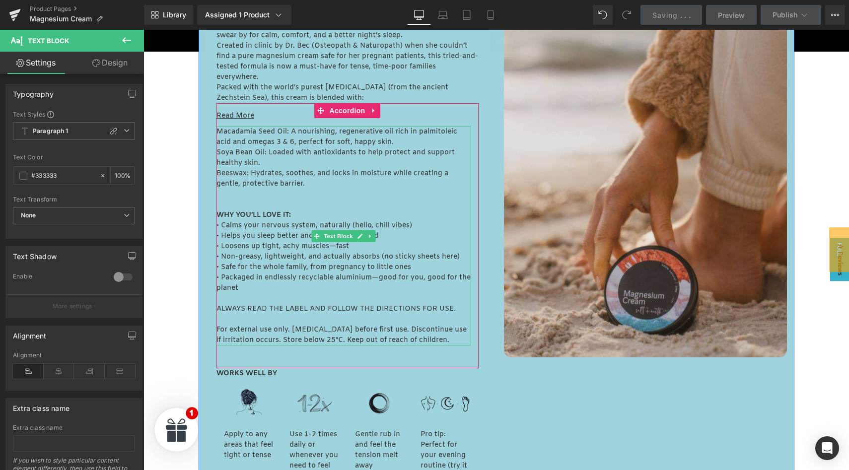
scroll to position [563, 0]
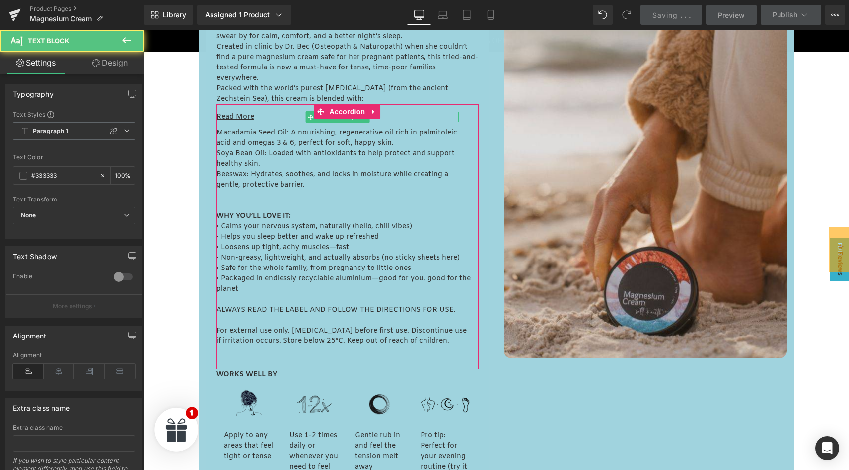
click at [241, 115] on u "Read More" at bounding box center [235, 116] width 38 height 9
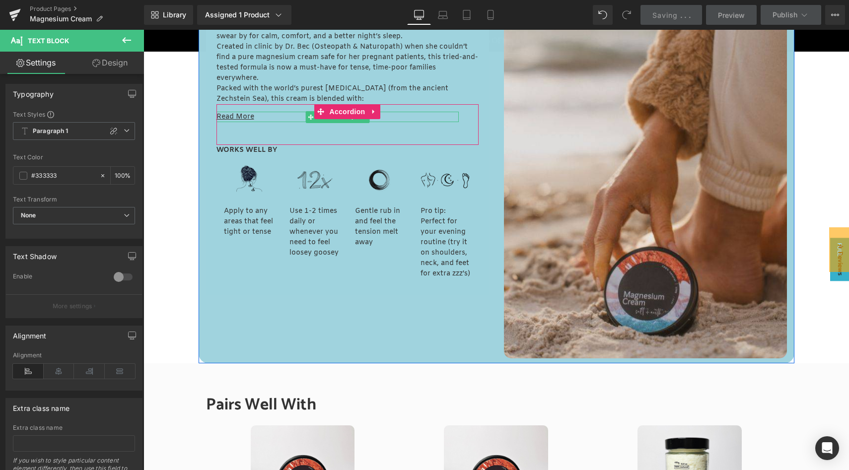
click at [230, 116] on u "Read More" at bounding box center [235, 116] width 38 height 9
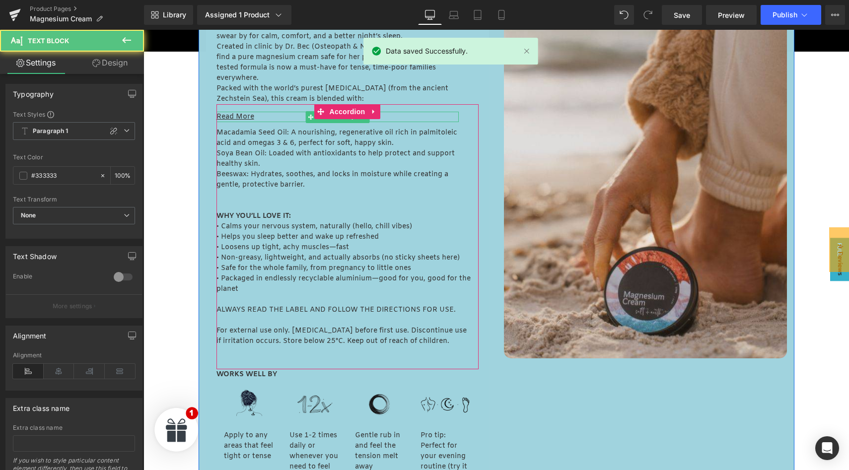
click at [230, 116] on u "Read More" at bounding box center [235, 116] width 38 height 9
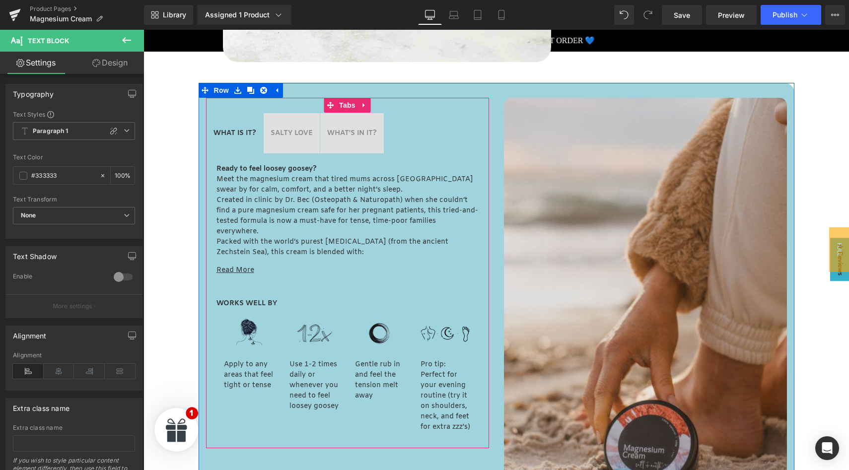
scroll to position [412, 0]
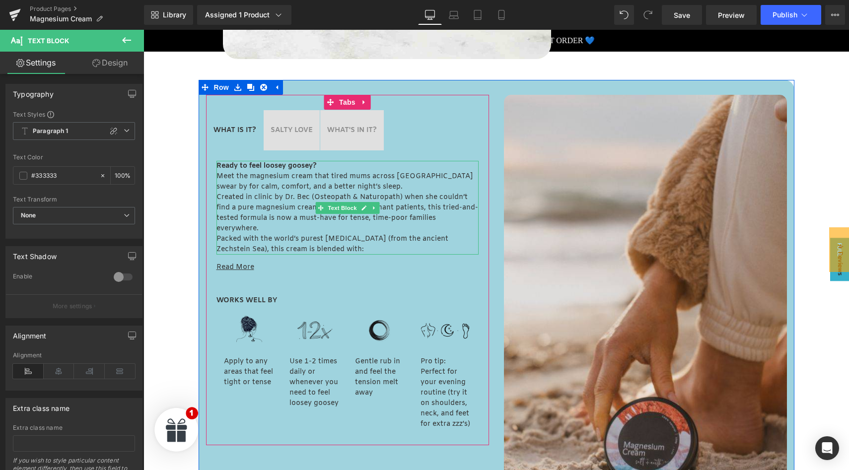
click at [292, 165] on strong "Ready to feel loosey goosey?" at bounding box center [266, 165] width 100 height 9
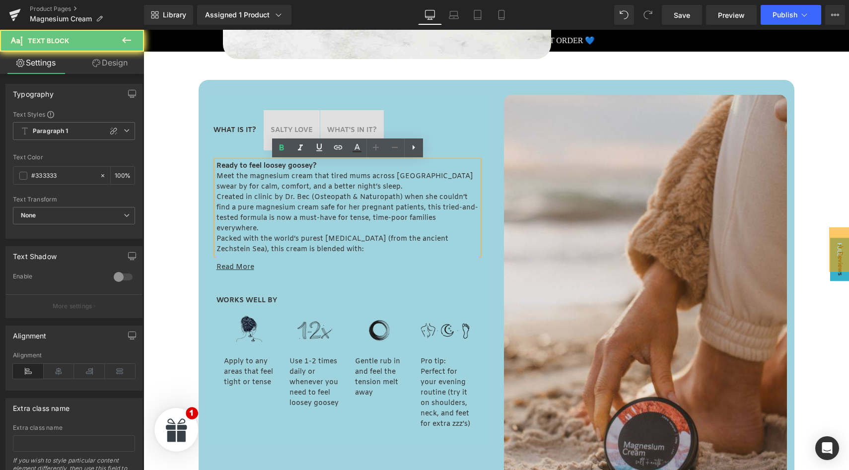
click at [337, 166] on p "Ready to feel loosey goosey?" at bounding box center [347, 166] width 262 height 10
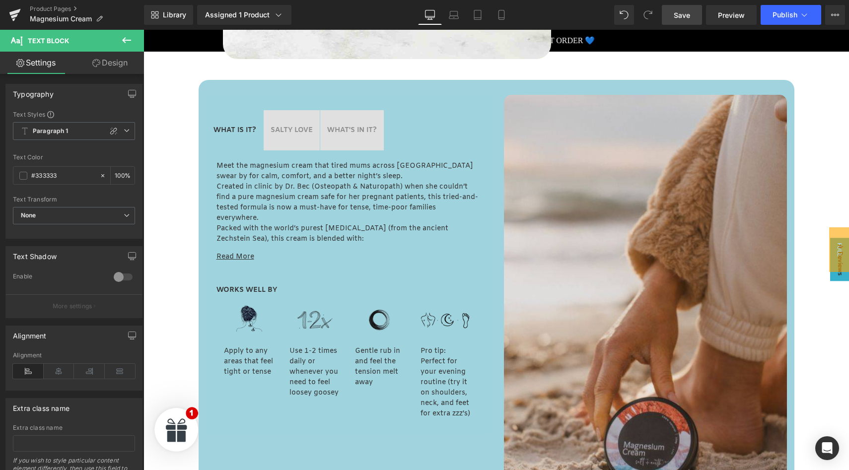
click at [681, 16] on span "Save" at bounding box center [682, 15] width 16 height 10
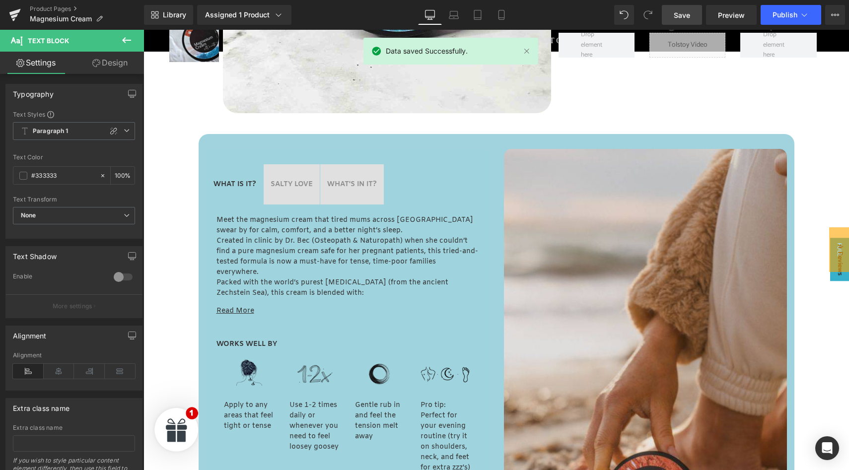
scroll to position [340, 0]
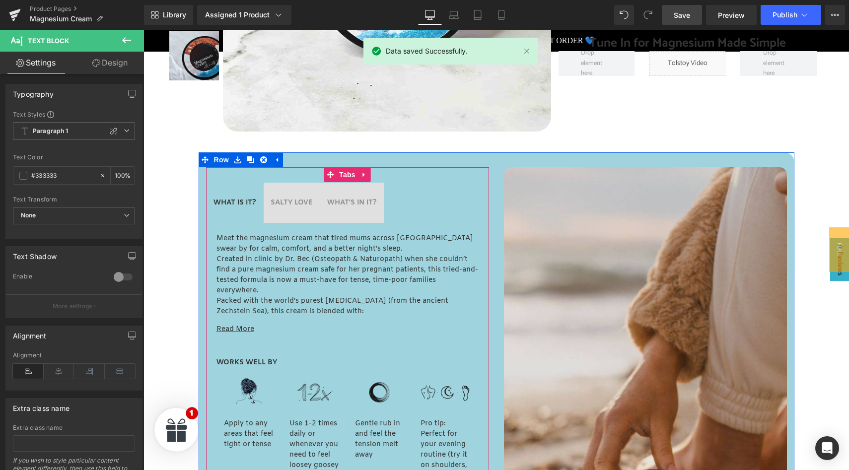
click at [293, 203] on strong "SALTY LOVE" at bounding box center [292, 202] width 42 height 9
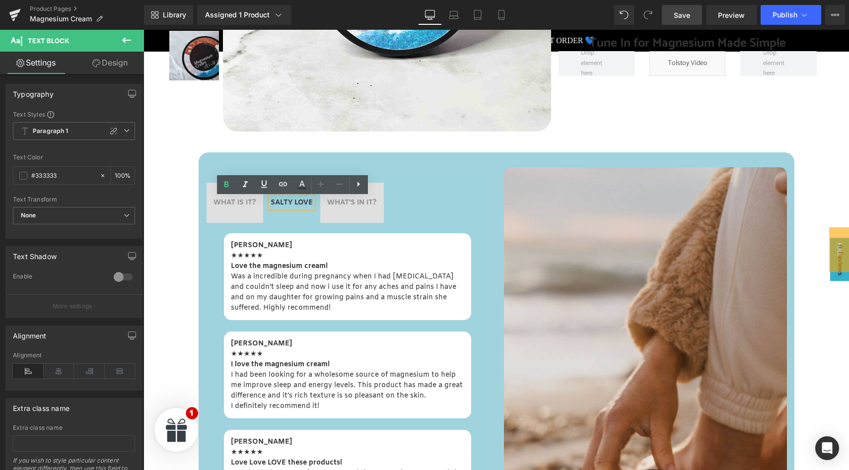
click at [358, 197] on span "WHAT'S IN IT? Text Block" at bounding box center [352, 203] width 64 height 40
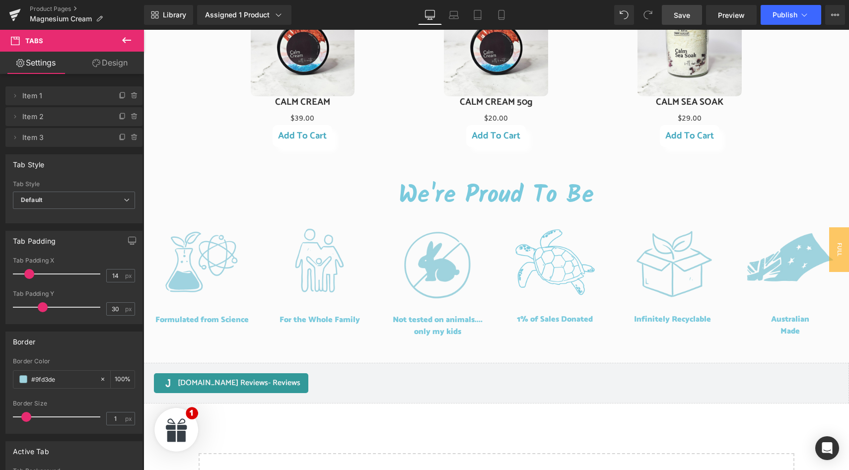
scroll to position [1027, 0]
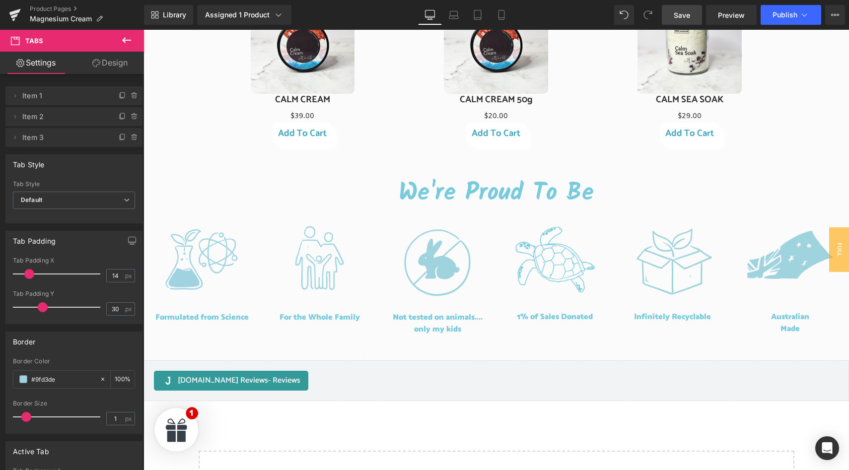
click at [128, 40] on icon at bounding box center [126, 40] width 9 height 6
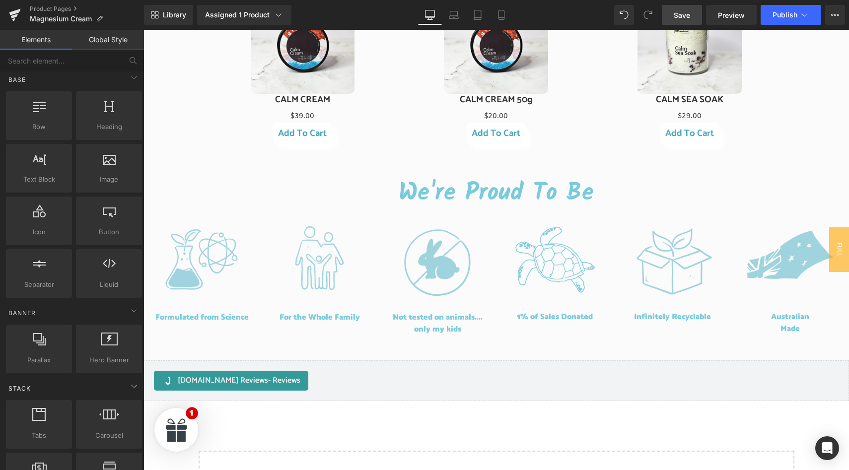
scroll to position [0, 0]
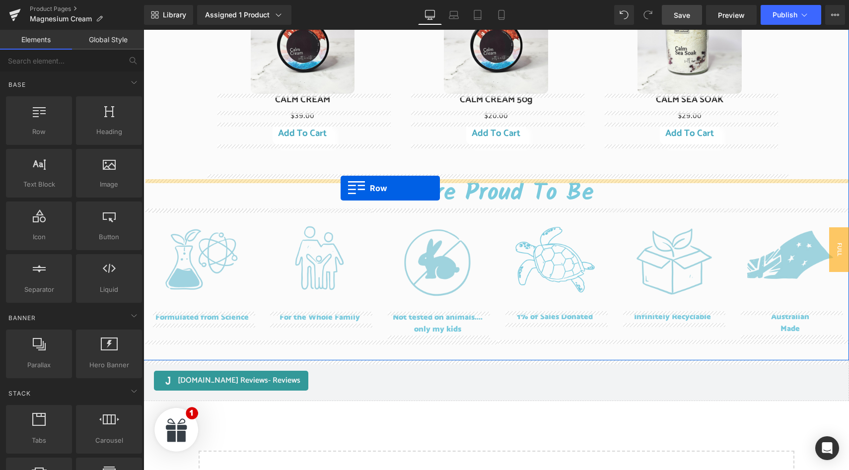
drag, startPoint x: 186, startPoint y: 159, endPoint x: 341, endPoint y: 188, distance: 157.1
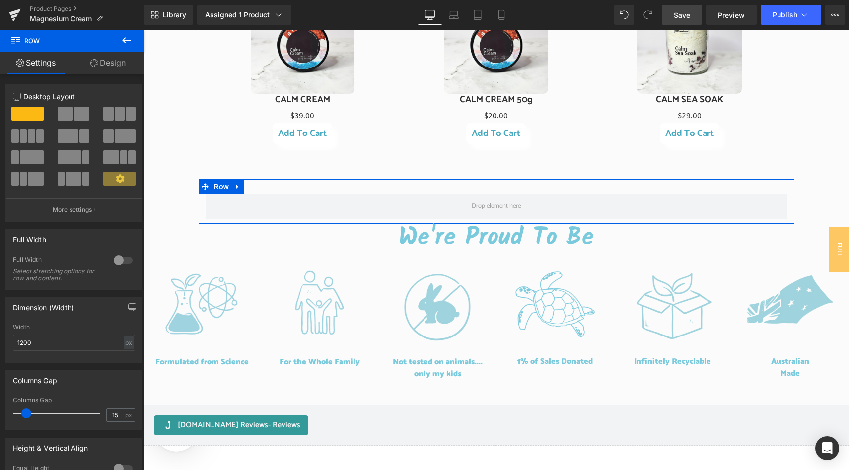
click at [78, 159] on span at bounding box center [70, 157] width 24 height 14
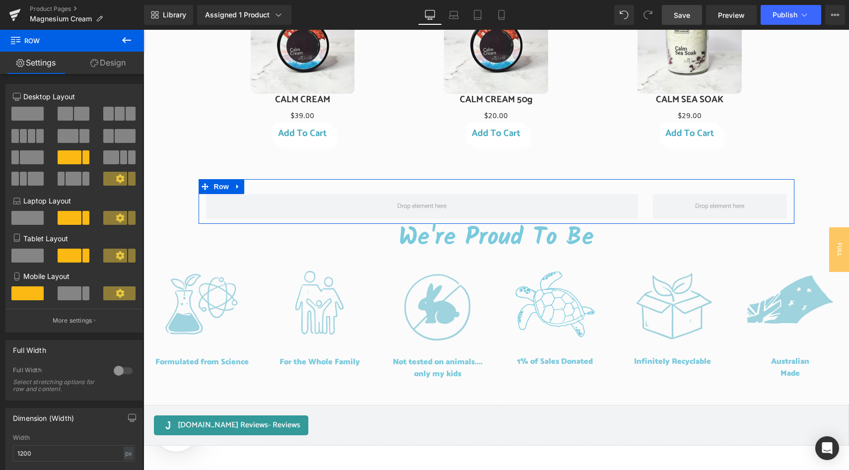
click at [115, 174] on span at bounding box center [115, 179] width 24 height 14
click at [116, 178] on icon at bounding box center [120, 178] width 9 height 9
click at [76, 324] on p "More settings" at bounding box center [73, 320] width 40 height 9
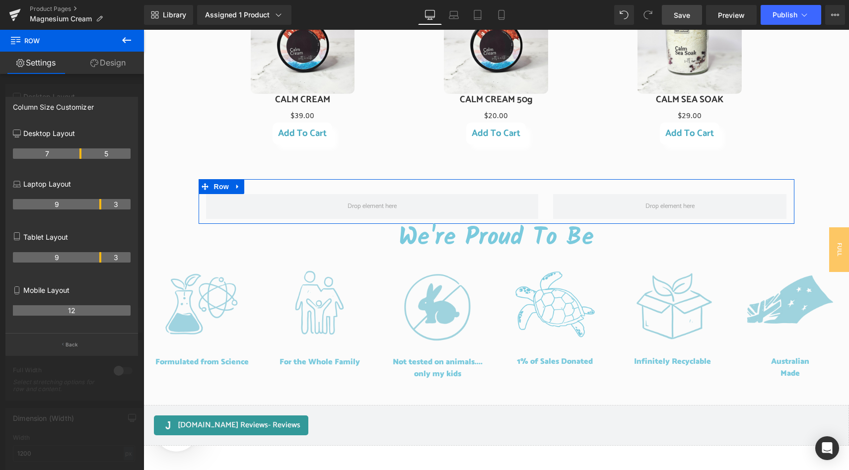
drag, startPoint x: 99, startPoint y: 154, endPoint x: 74, endPoint y: 152, distance: 24.4
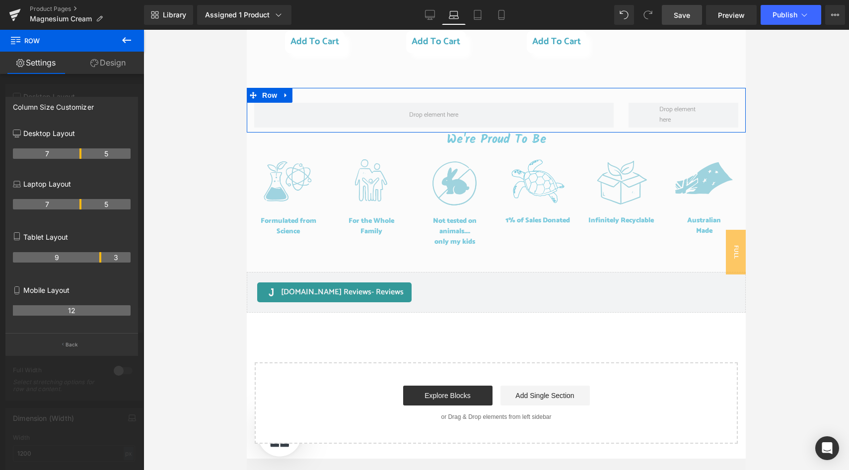
scroll to position [935, 0]
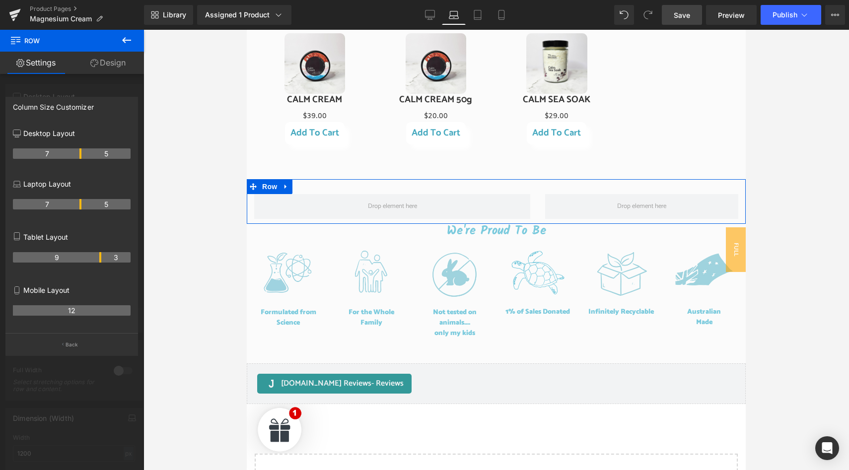
drag, startPoint x: 100, startPoint y: 207, endPoint x: 81, endPoint y: 206, distance: 18.9
click at [81, 206] on th "7" at bounding box center [47, 204] width 69 height 10
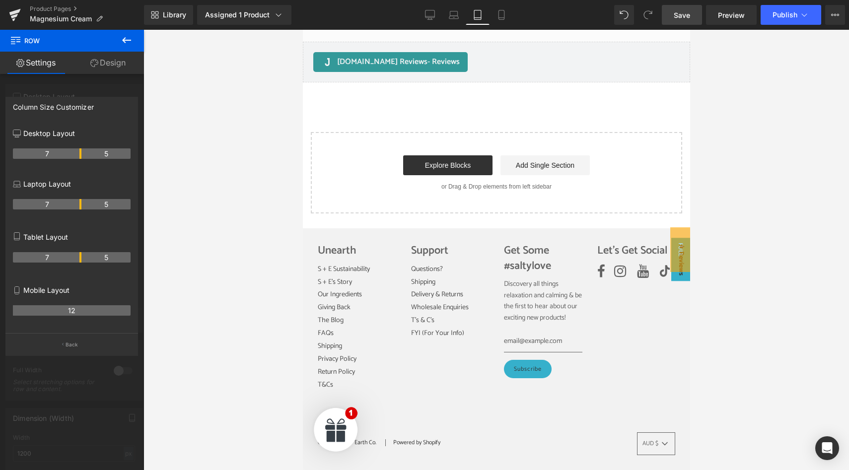
scroll to position [1553, 0]
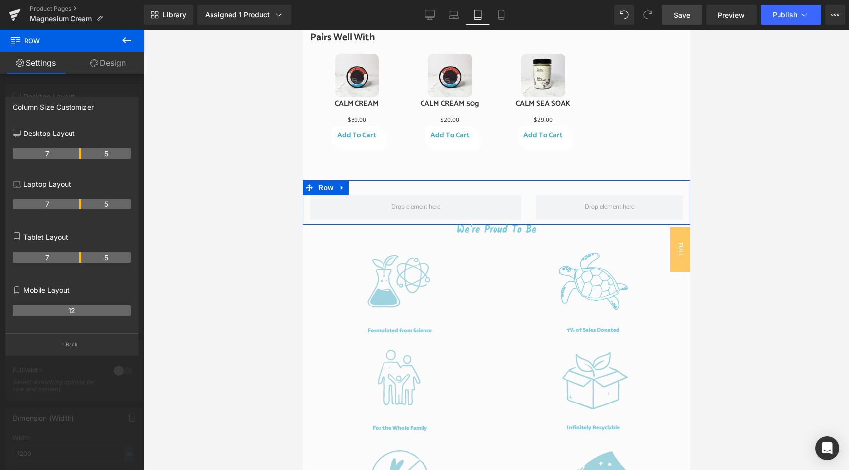
drag, startPoint x: 101, startPoint y: 258, endPoint x: 77, endPoint y: 258, distance: 23.8
click at [77, 258] on th "7" at bounding box center [47, 257] width 69 height 10
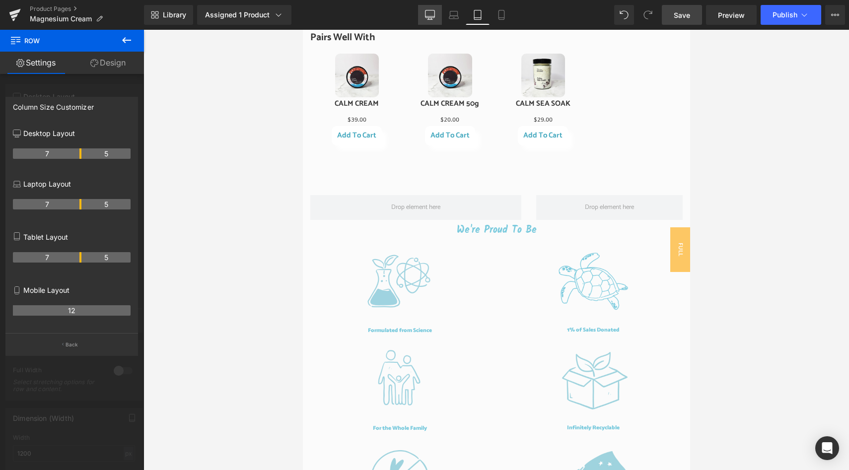
click at [431, 13] on icon at bounding box center [430, 15] width 10 height 10
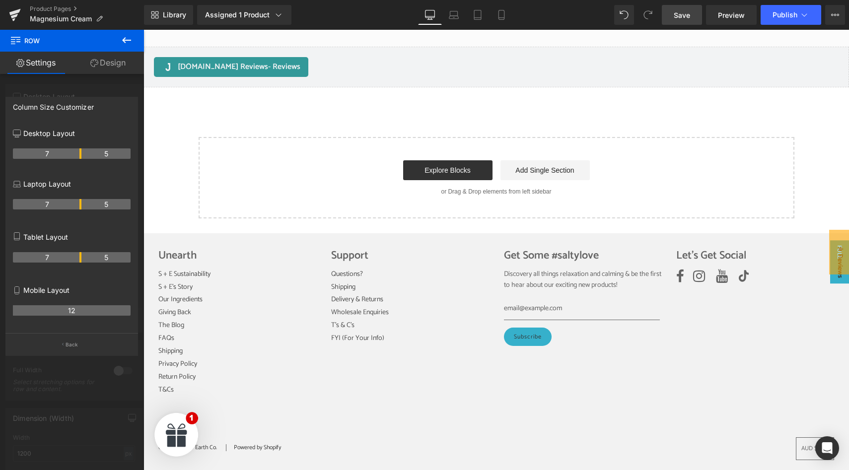
scroll to position [1027, 0]
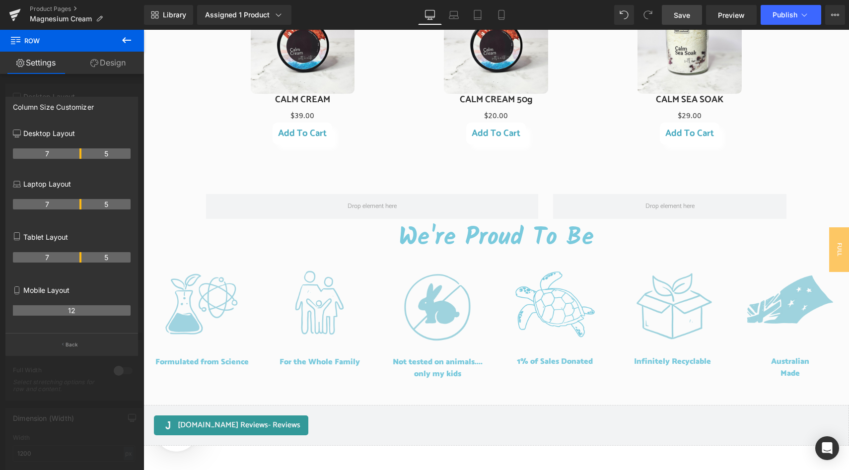
click at [123, 38] on icon at bounding box center [127, 40] width 12 height 12
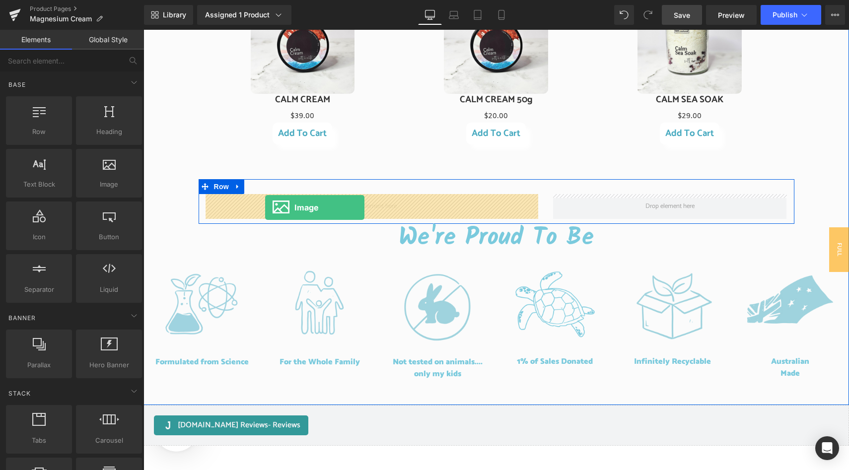
drag, startPoint x: 251, startPoint y: 210, endPoint x: 265, endPoint y: 208, distance: 14.6
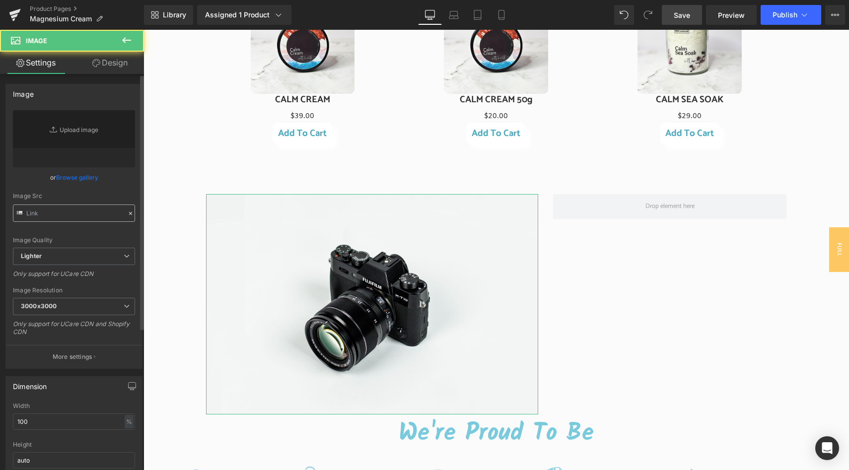
type input "//[DOMAIN_NAME][URL]"
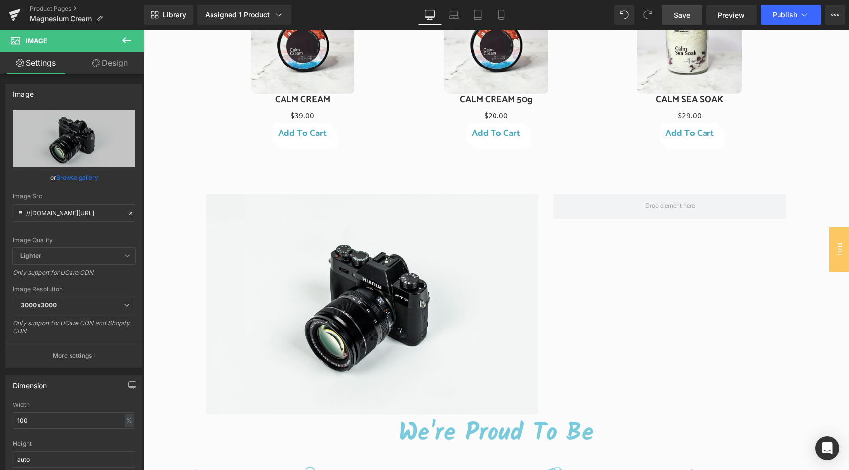
click at [126, 37] on icon at bounding box center [127, 40] width 12 height 12
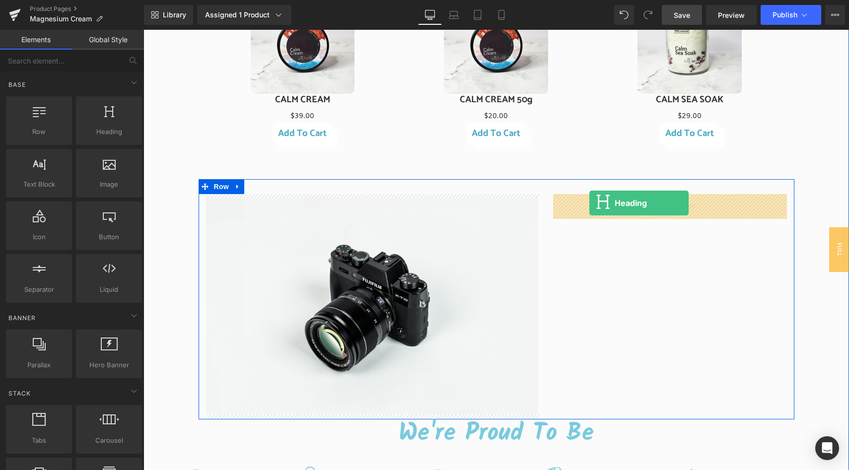
drag, startPoint x: 251, startPoint y: 160, endPoint x: 589, endPoint y: 203, distance: 341.3
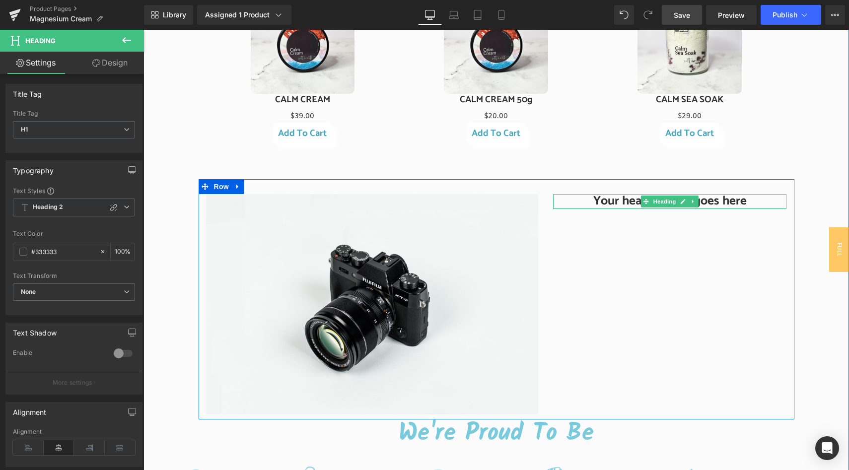
click at [610, 202] on h1 "Your heading text goes here" at bounding box center [669, 201] width 233 height 15
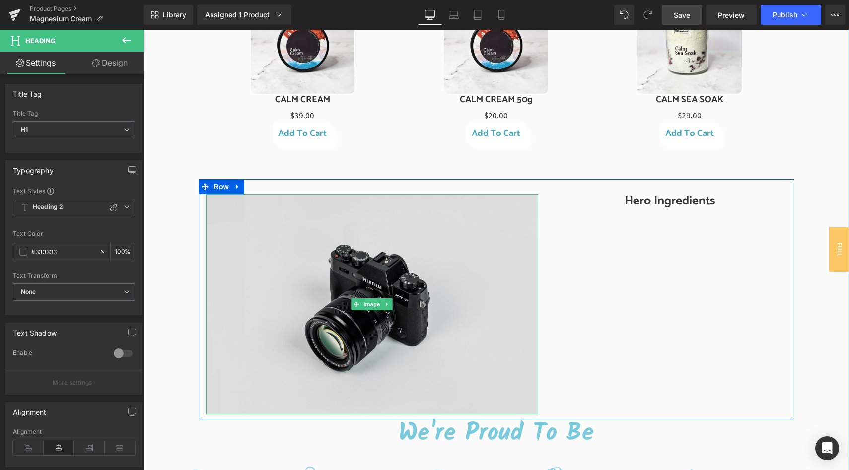
click at [345, 308] on img at bounding box center [372, 304] width 333 height 220
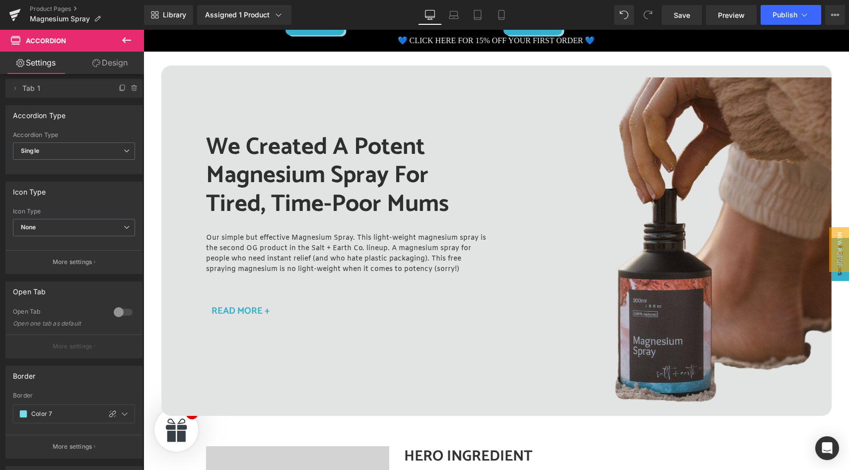
scroll to position [1175, 0]
